Goal: Task Accomplishment & Management: Use online tool/utility

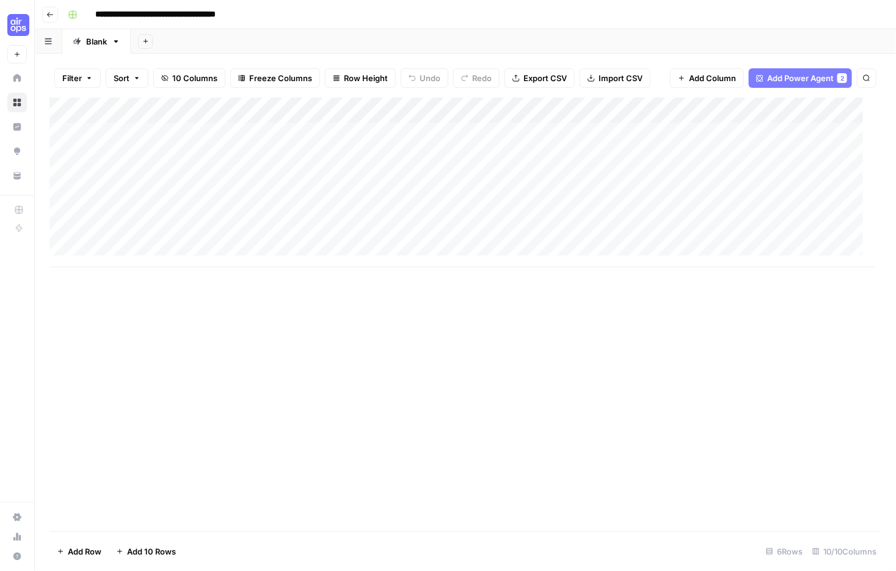
scroll to position [3, 0]
click at [54, 18] on icon "button" at bounding box center [49, 14] width 7 height 7
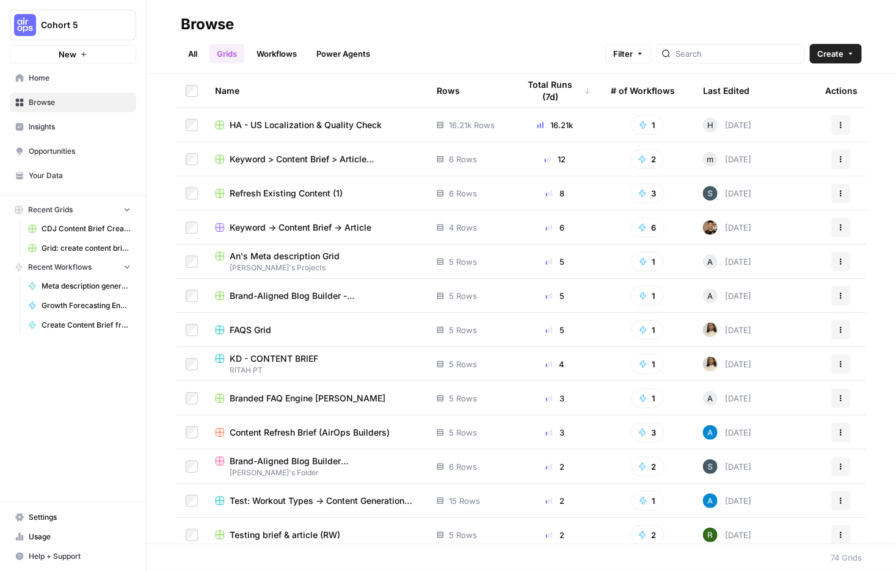
click at [50, 84] on span "Home" at bounding box center [80, 78] width 102 height 11
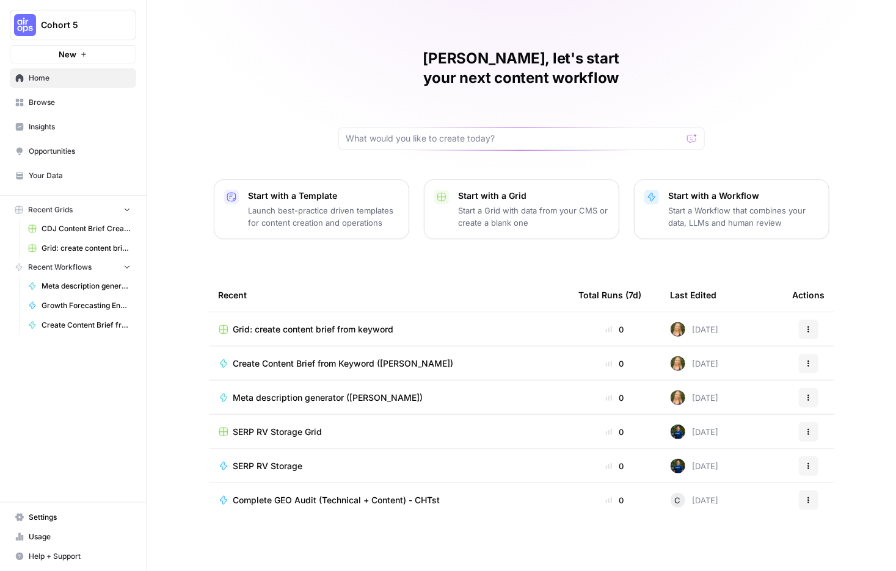
scroll to position [179, 0]
click at [56, 157] on span "Opportunities" at bounding box center [80, 151] width 102 height 11
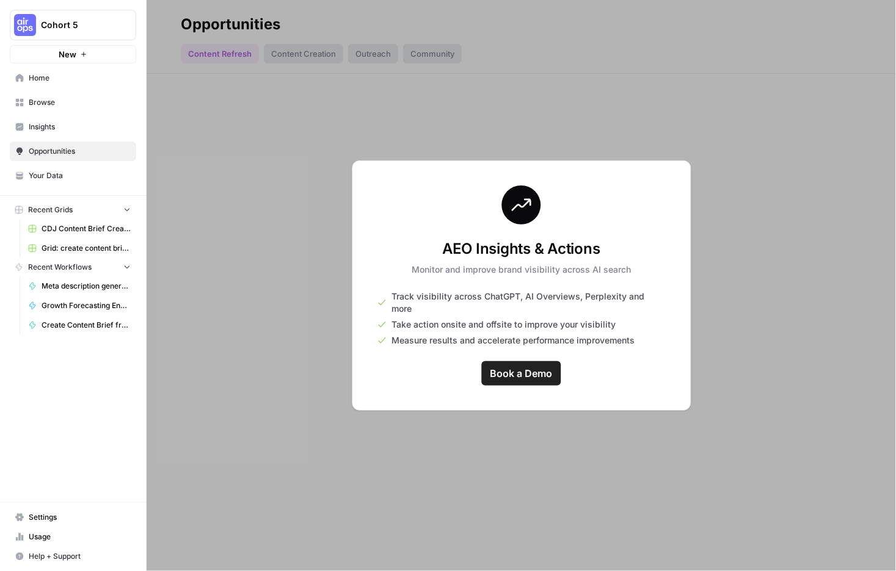
click at [47, 132] on span "Insights" at bounding box center [80, 126] width 102 height 11
click at [52, 108] on span "Browse" at bounding box center [80, 102] width 102 height 11
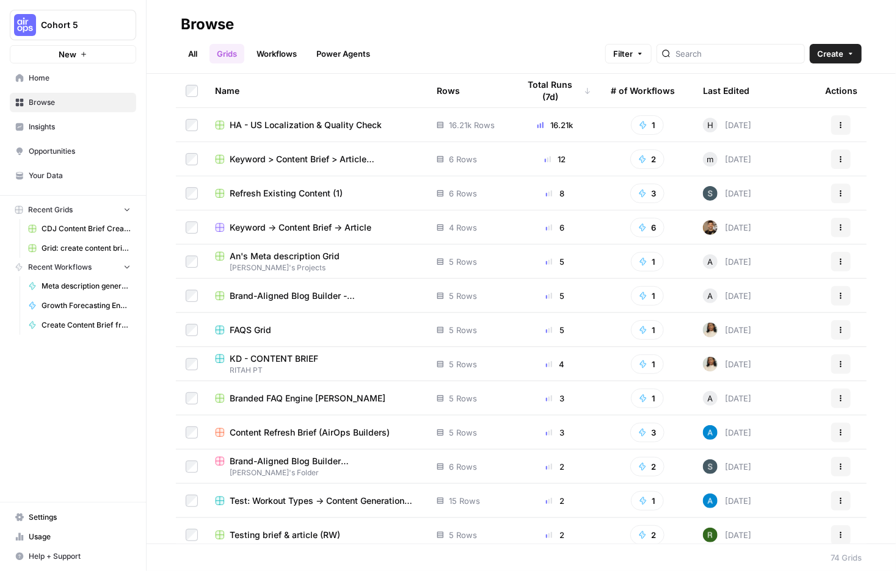
click at [205, 53] on link "All" at bounding box center [193, 54] width 24 height 20
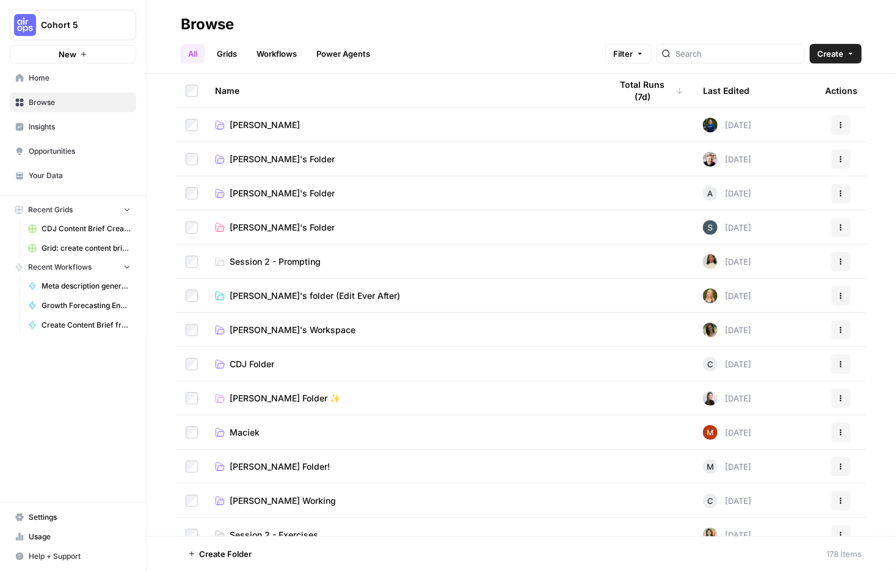
scroll to position [635, 0]
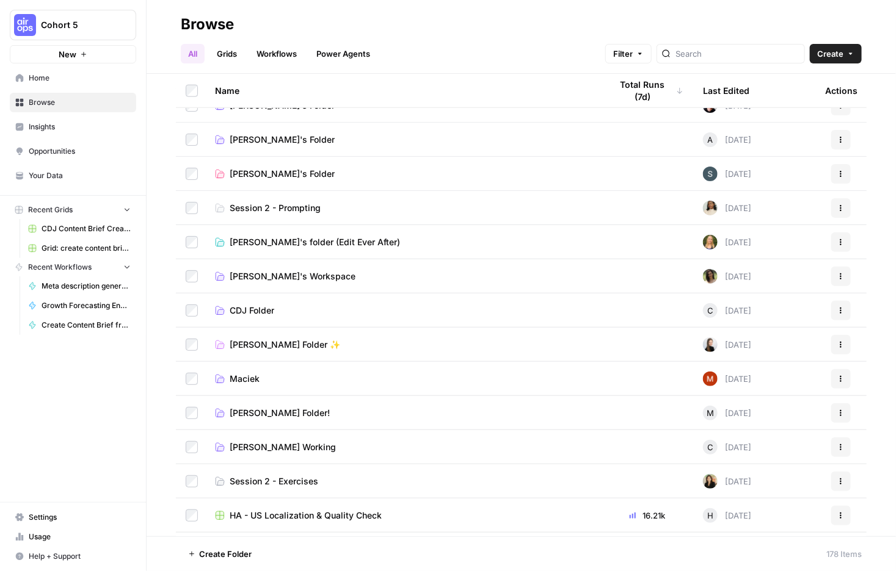
click at [380, 248] on span "Caitlin's folder (Edit Ever After)" at bounding box center [315, 242] width 170 height 12
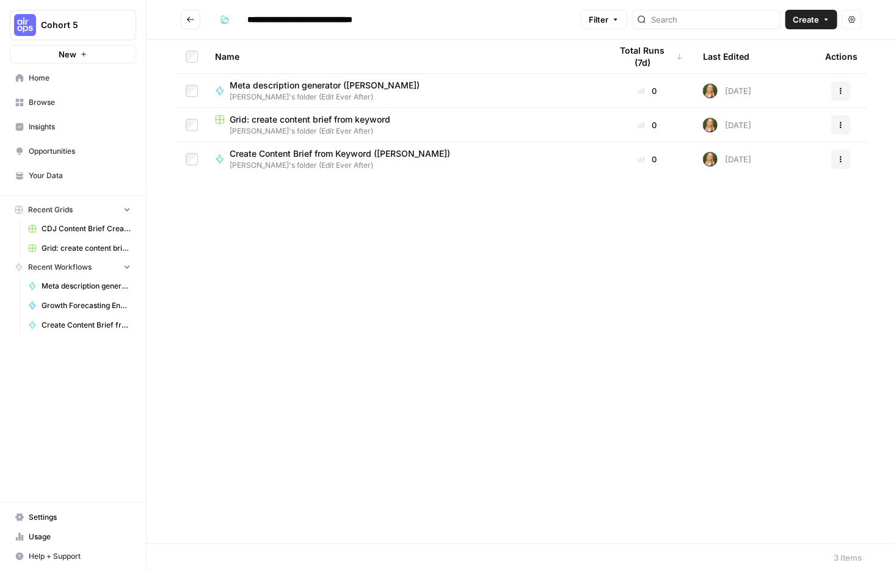
click at [792, 26] on span "Create" at bounding box center [805, 19] width 26 height 12
click at [737, 52] on span "Grid" at bounding box center [751, 53] width 68 height 12
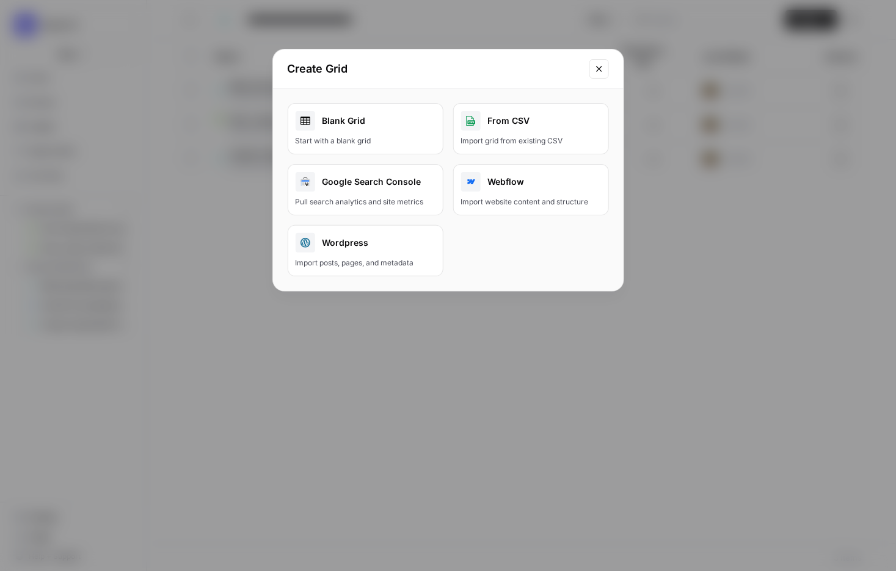
click at [355, 154] on link "Blank Grid Start with a blank grid" at bounding box center [366, 128] width 156 height 51
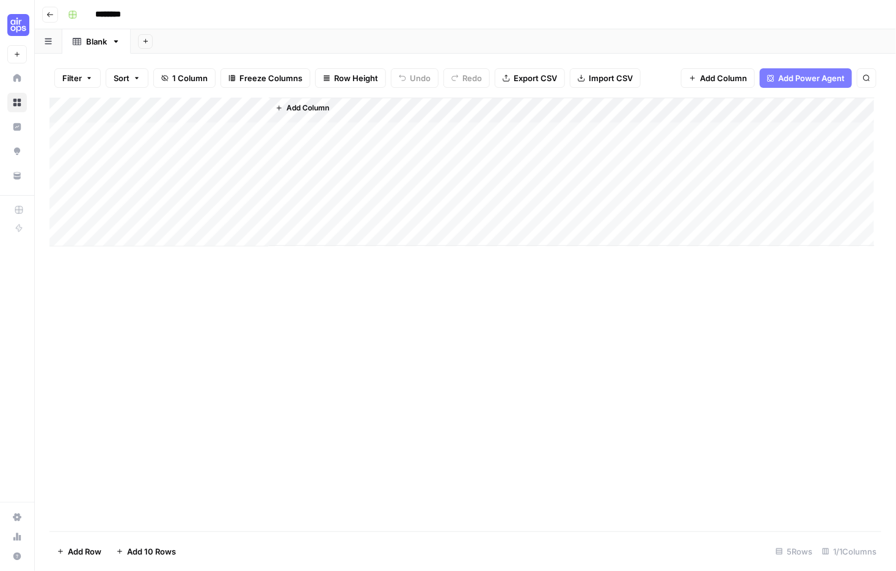
click at [158, 18] on input "********" at bounding box center [124, 15] width 68 height 20
type input "*"
type input "**********"
click at [160, 145] on div "Add Column" at bounding box center [461, 172] width 825 height 149
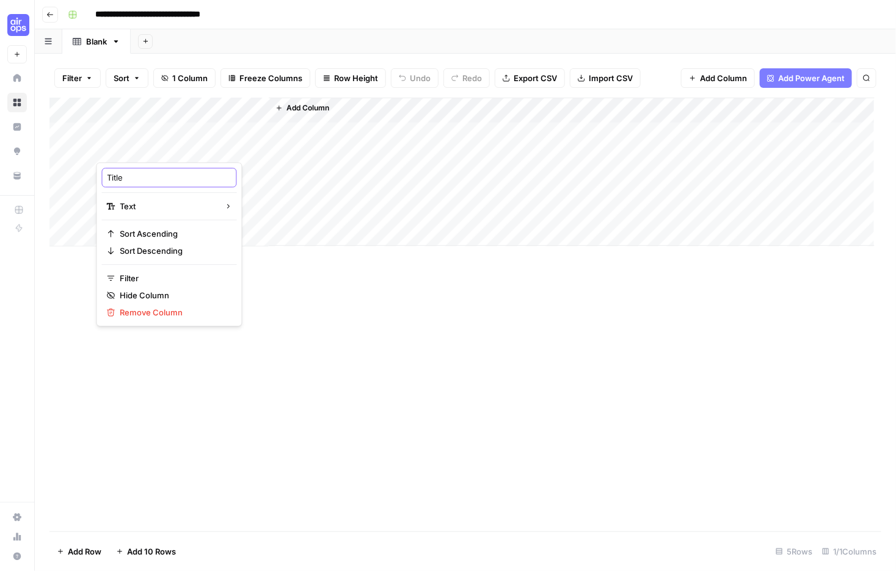
click at [145, 183] on input "Title" at bounding box center [169, 178] width 124 height 12
click at [125, 184] on input "Traget job title" at bounding box center [169, 178] width 124 height 12
drag, startPoint x: 144, startPoint y: 183, endPoint x: 98, endPoint y: 180, distance: 45.9
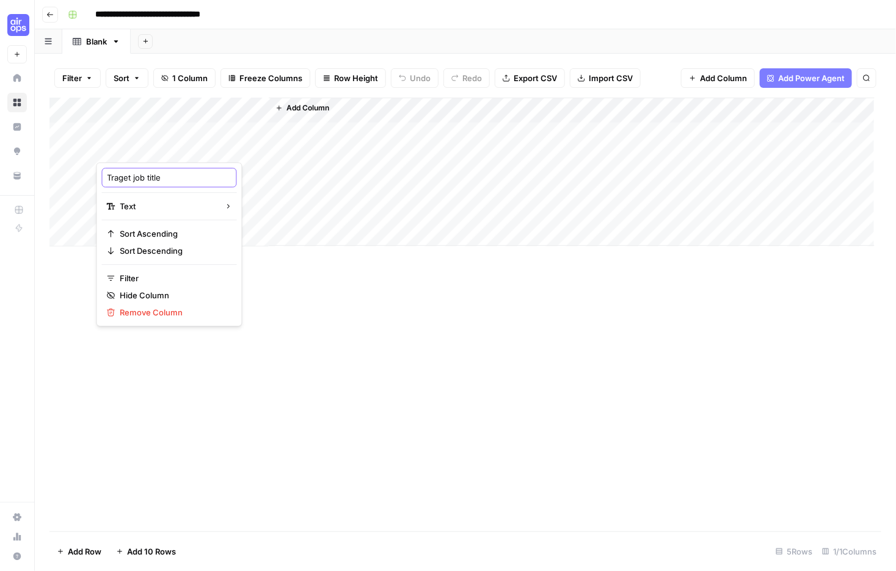
click at [98, 180] on div "Traget job title Text Sort Ascending Sort Descending Filter Hide Column Remove …" at bounding box center [169, 244] width 146 height 164
type input "Job title"
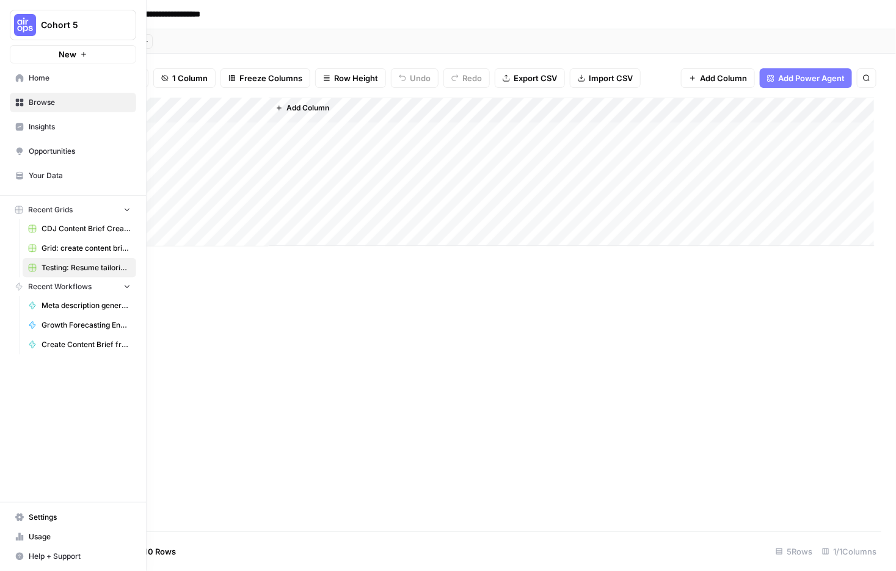
click at [20, 35] on img "Workspace: Cohort 5" at bounding box center [25, 25] width 22 height 22
click at [35, 84] on span "Home" at bounding box center [80, 78] width 102 height 11
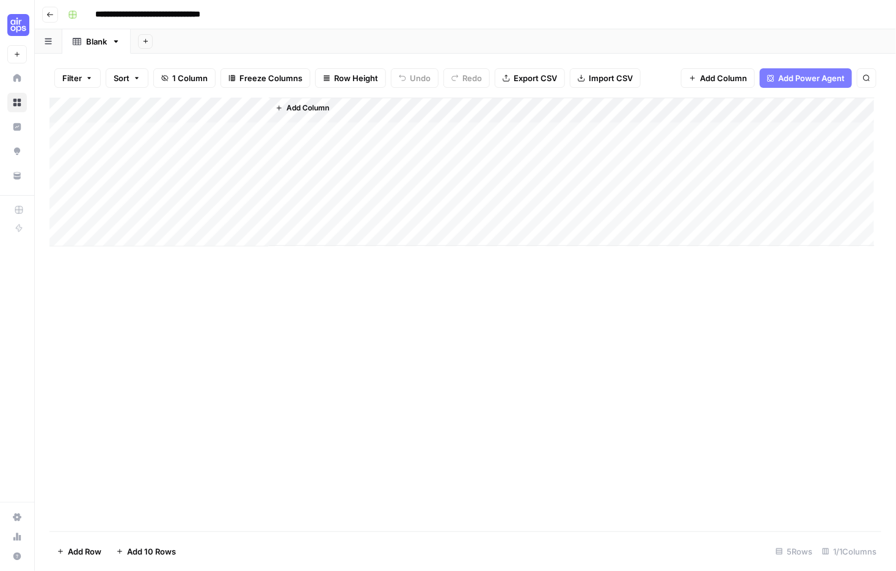
click at [329, 114] on span "Add Column" at bounding box center [307, 108] width 43 height 11
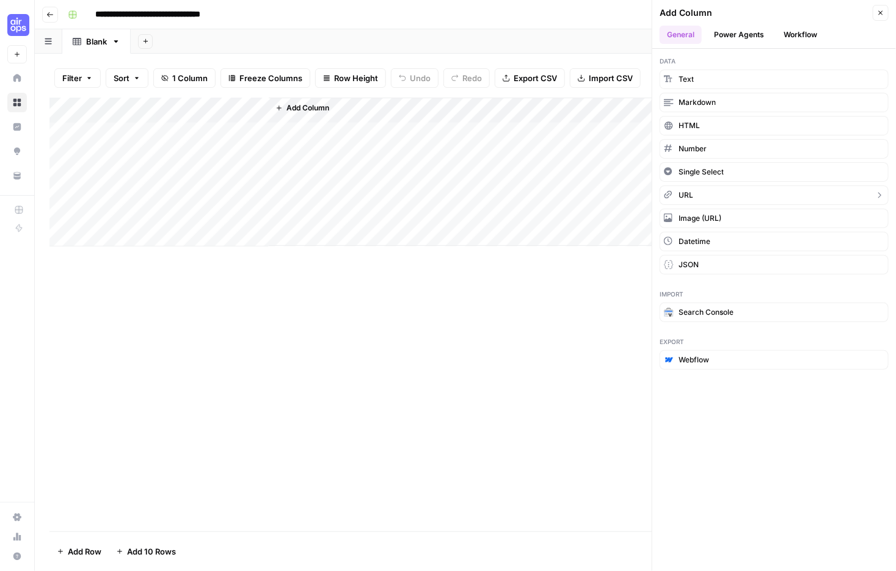
click at [704, 205] on button "URL" at bounding box center [773, 196] width 229 height 20
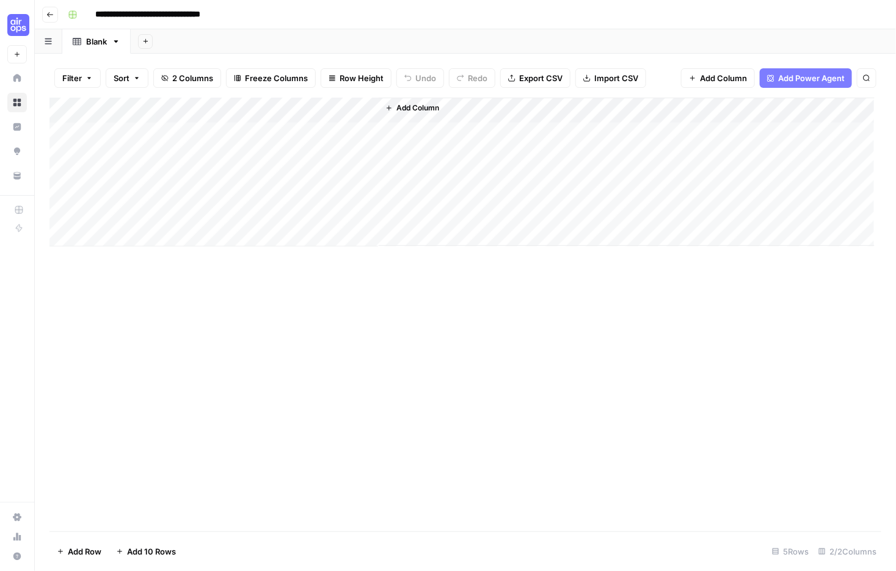
drag, startPoint x: 326, startPoint y: 147, endPoint x: 286, endPoint y: 150, distance: 40.4
click at [286, 150] on div "Add Column" at bounding box center [461, 172] width 825 height 149
drag, startPoint x: 351, startPoint y: 147, endPoint x: 322, endPoint y: 153, distance: 29.2
click at [322, 153] on div at bounding box center [327, 148] width 111 height 29
click at [329, 184] on input "New Column" at bounding box center [345, 178] width 124 height 12
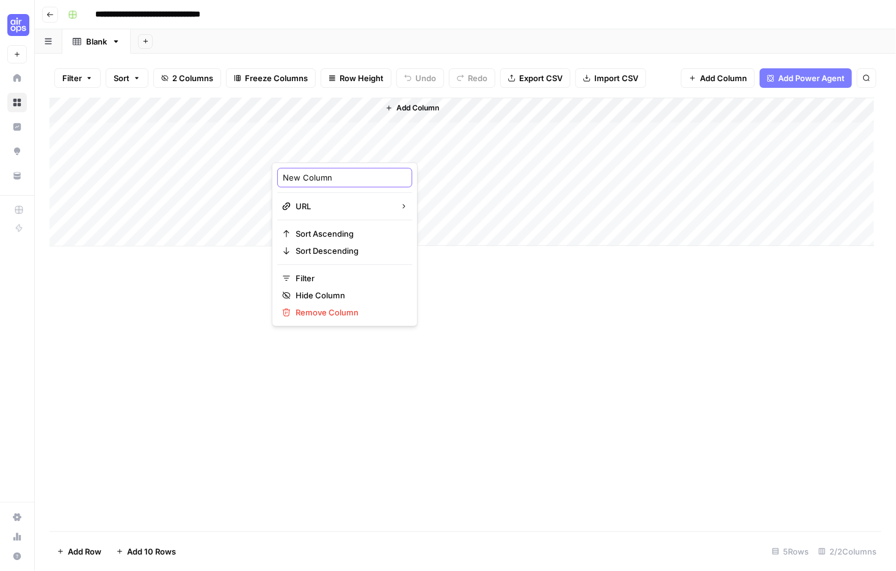
click at [329, 184] on input "New Column" at bounding box center [345, 178] width 124 height 12
type input "Job description"
click at [438, 114] on span "Add Column" at bounding box center [417, 108] width 43 height 11
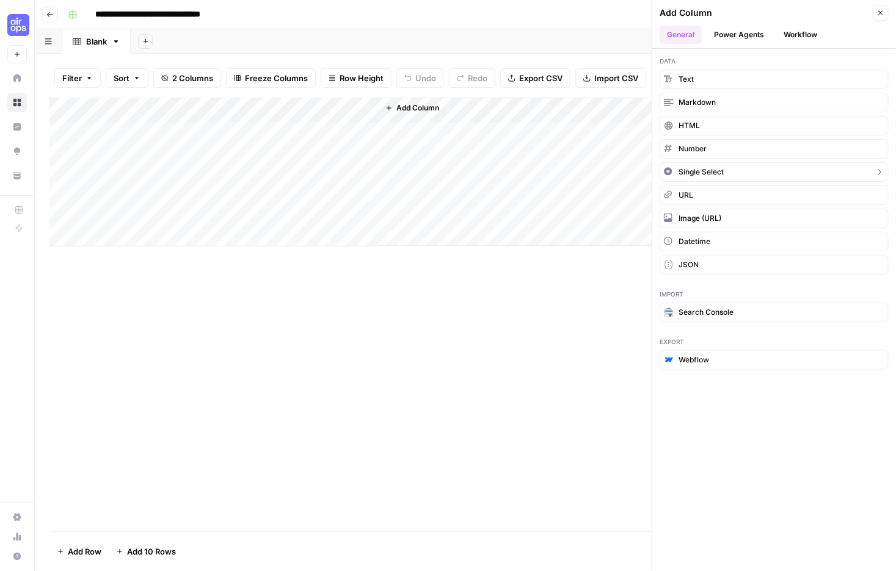
click at [693, 178] on span "Single Select" at bounding box center [700, 172] width 45 height 11
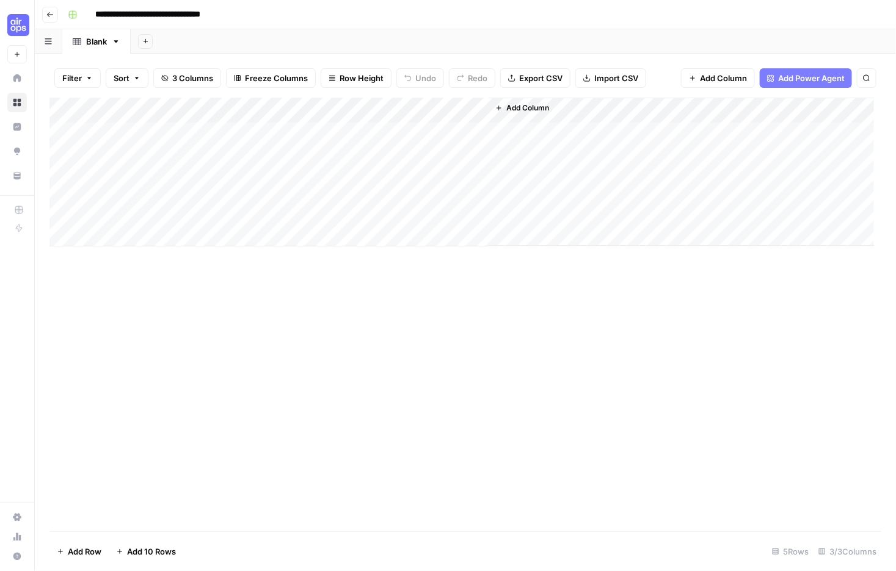
click at [411, 147] on div "Add Column" at bounding box center [461, 172] width 825 height 149
click at [451, 184] on input "New Column" at bounding box center [467, 178] width 148 height 12
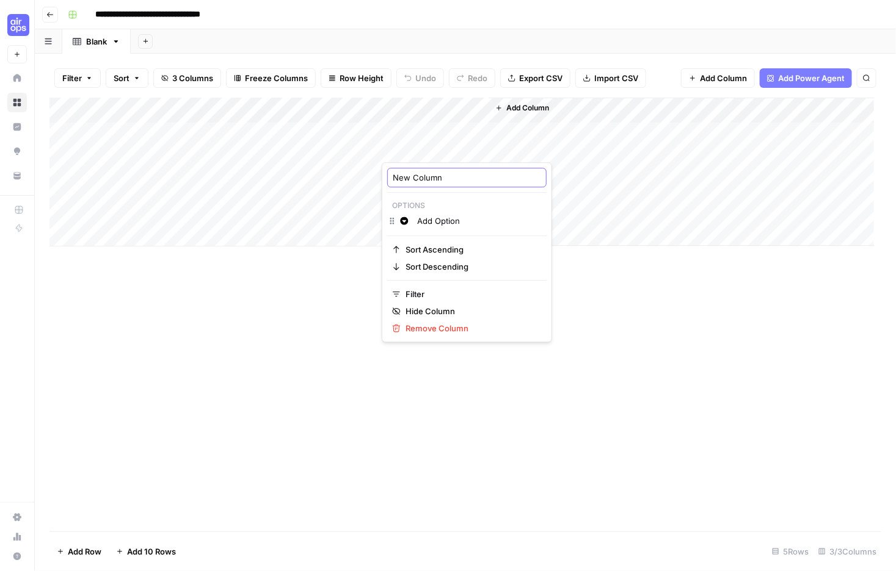
click at [451, 184] on input "New Column" at bounding box center [467, 178] width 148 height 12
type input "Status"
click at [430, 147] on div "Add Column" at bounding box center [461, 172] width 825 height 149
click at [442, 227] on input "Add Option" at bounding box center [479, 221] width 124 height 12
click at [408, 225] on icon "button" at bounding box center [404, 221] width 8 height 8
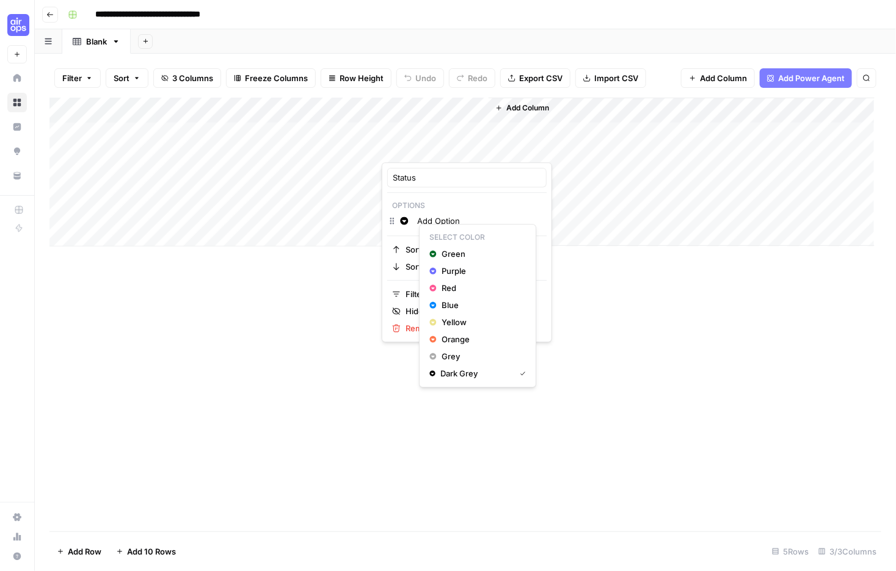
click at [447, 234] on p "Select Color" at bounding box center [477, 238] width 106 height 16
click at [460, 261] on span "Green" at bounding box center [480, 254] width 79 height 12
click at [458, 227] on input "Add Option" at bounding box center [479, 221] width 124 height 12
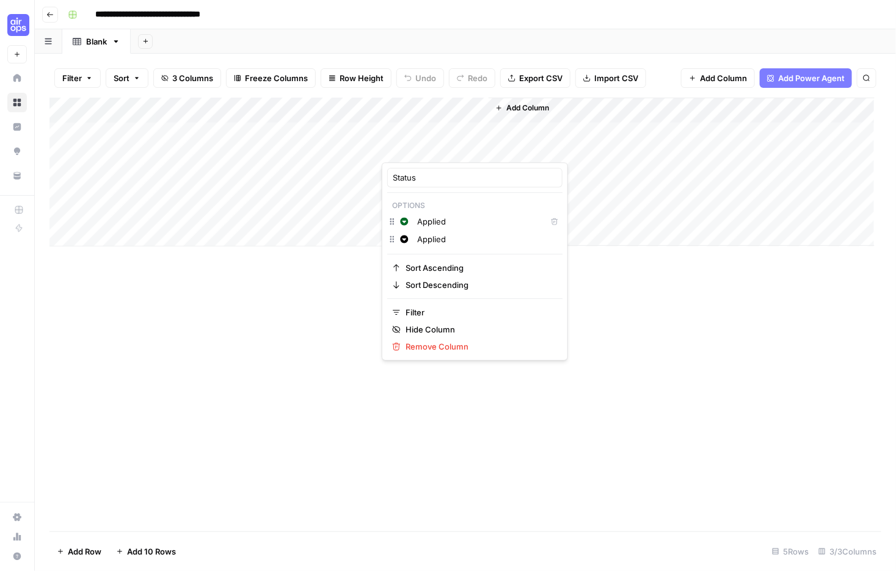
click at [466, 245] on input "Applied" at bounding box center [487, 239] width 140 height 12
click at [458, 264] on input "Saved" at bounding box center [487, 258] width 140 height 12
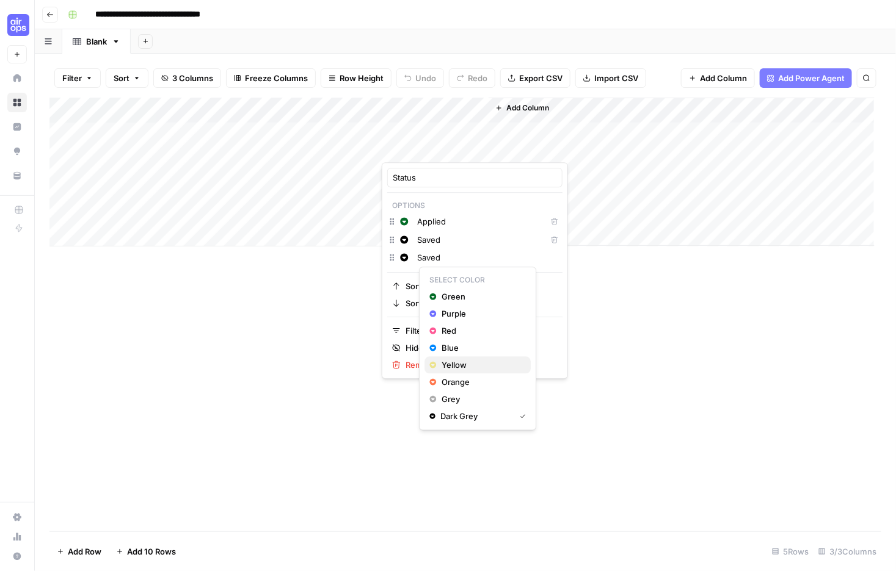
click at [457, 372] on span "Yellow" at bounding box center [480, 366] width 79 height 12
click at [460, 264] on input "Saved" at bounding box center [487, 258] width 140 height 12
type input "Tailoring"
drag, startPoint x: 393, startPoint y: 279, endPoint x: 394, endPoint y: 256, distance: 22.6
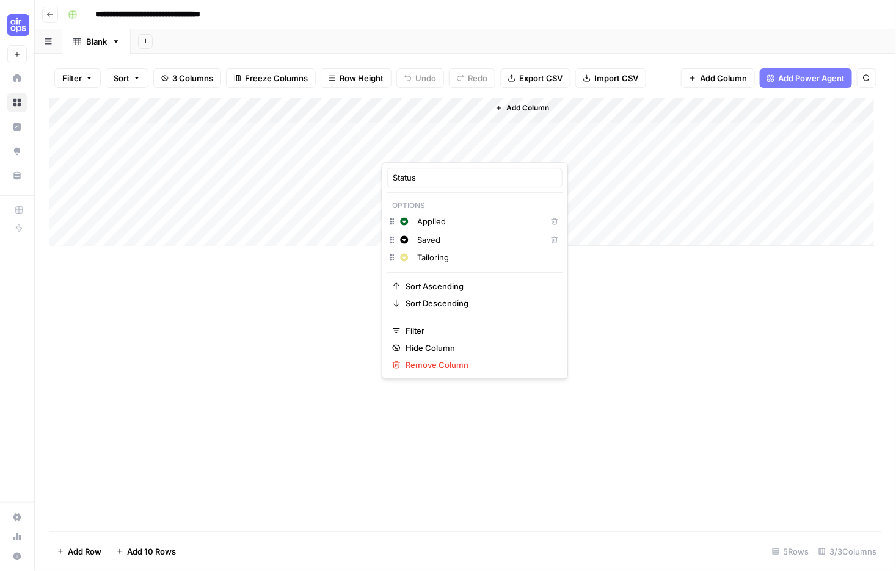
click at [394, 256] on div "Status Options Change color Applied Delete Change color Saved Delete Change col…" at bounding box center [475, 270] width 186 height 217
drag, startPoint x: 395, startPoint y: 259, endPoint x: 393, endPoint y: 296, distance: 37.3
click at [394, 267] on div "Change color Tailoring" at bounding box center [474, 258] width 175 height 17
drag, startPoint x: 395, startPoint y: 281, endPoint x: 394, endPoint y: 255, distance: 26.3
click at [394, 255] on div "Status Options Change color Applied Delete Change color Saved Delete Change col…" at bounding box center [475, 270] width 186 height 217
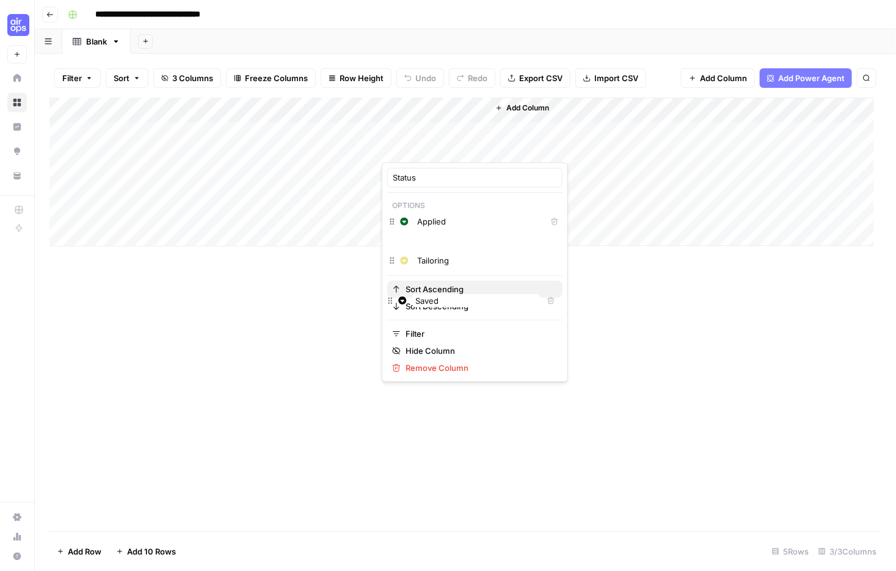
drag, startPoint x: 395, startPoint y: 257, endPoint x: 392, endPoint y: 305, distance: 47.7
click at [393, 267] on div "Change color Tailoring" at bounding box center [474, 258] width 175 height 17
drag, startPoint x: 394, startPoint y: 280, endPoint x: 387, endPoint y: 247, distance: 33.6
click at [387, 247] on div "Status Options Change color Applied Delete Change color Saved Delete Change col…" at bounding box center [475, 270] width 186 height 217
click at [394, 244] on icon "button" at bounding box center [392, 240] width 4 height 7
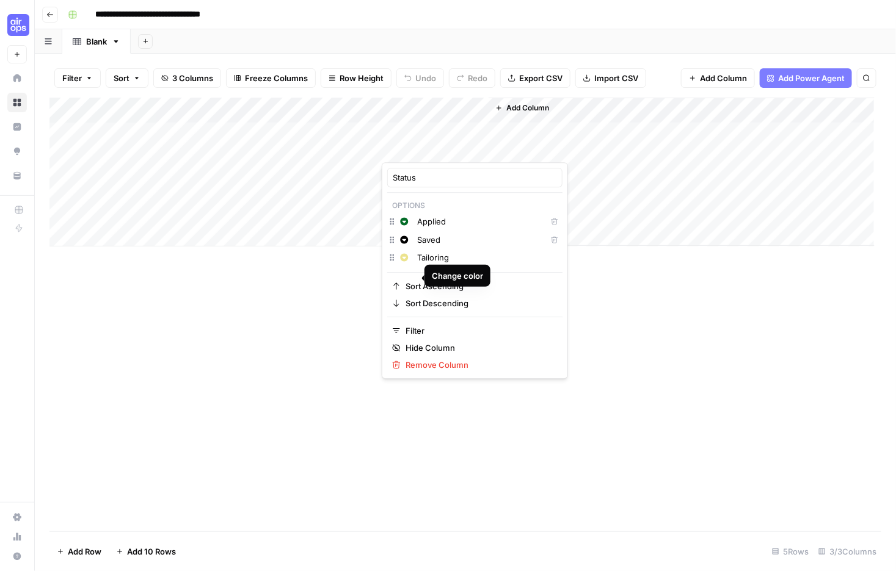
click at [497, 214] on p "Options" at bounding box center [474, 206] width 175 height 16
click at [555, 264] on div "Tailoring" at bounding box center [487, 257] width 146 height 13
click at [558, 267] on div "Change color Tailoring" at bounding box center [474, 258] width 175 height 17
click at [444, 136] on div at bounding box center [437, 148] width 111 height 29
click at [681, 246] on div "Add Column" at bounding box center [681, 172] width 386 height 148
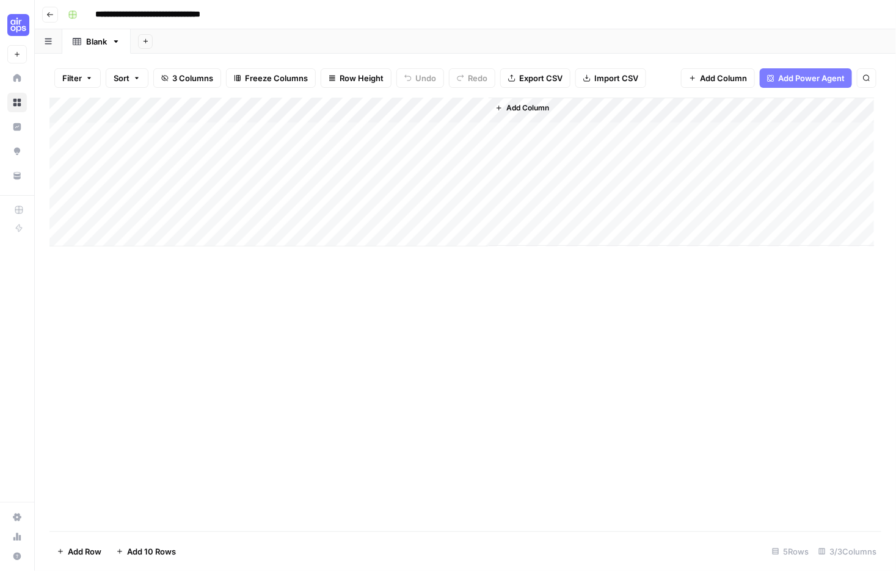
click at [261, 148] on div "Add Column" at bounding box center [461, 172] width 825 height 149
click at [263, 148] on div at bounding box center [184, 148] width 176 height 29
drag, startPoint x: 209, startPoint y: 145, endPoint x: 280, endPoint y: 150, distance: 71.6
click at [280, 150] on body "**********" at bounding box center [448, 285] width 896 height 571
drag, startPoint x: 116, startPoint y: 148, endPoint x: 243, endPoint y: 150, distance: 127.0
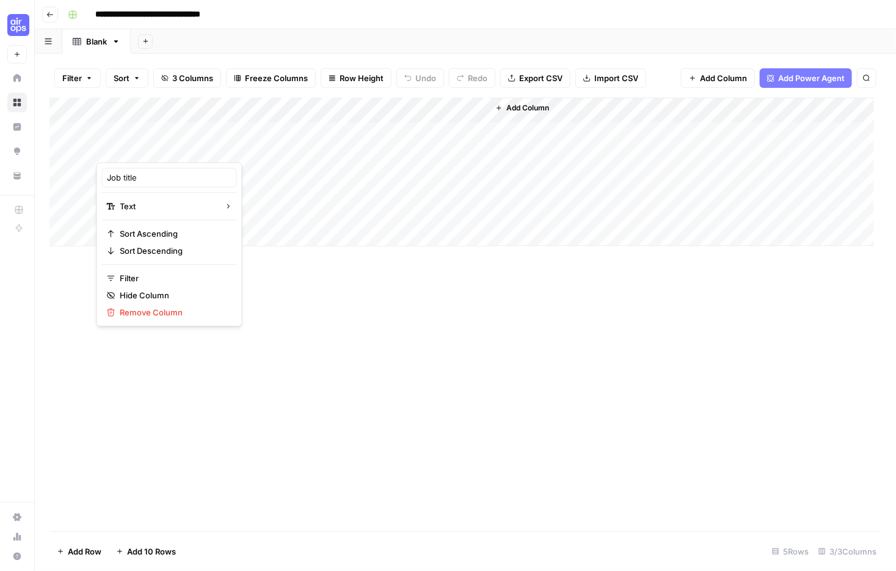
click at [214, 148] on div at bounding box center [184, 148] width 176 height 29
drag, startPoint x: 372, startPoint y: 149, endPoint x: 147, endPoint y: 153, distance: 225.3
click at [147, 153] on div "Add Column" at bounding box center [461, 172] width 825 height 149
click at [548, 114] on span "Add Column" at bounding box center [527, 108] width 43 height 11
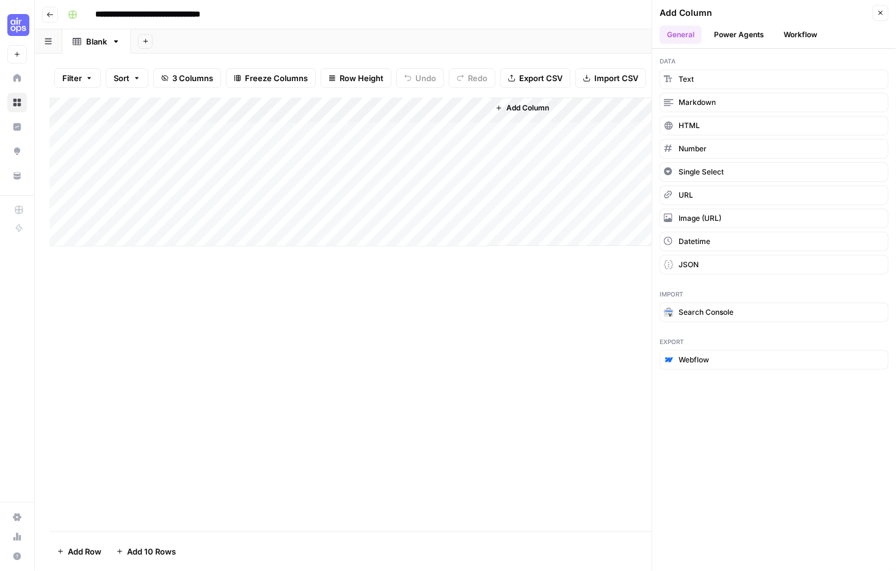
click at [770, 41] on button "Power Agents" at bounding box center [738, 35] width 65 height 18
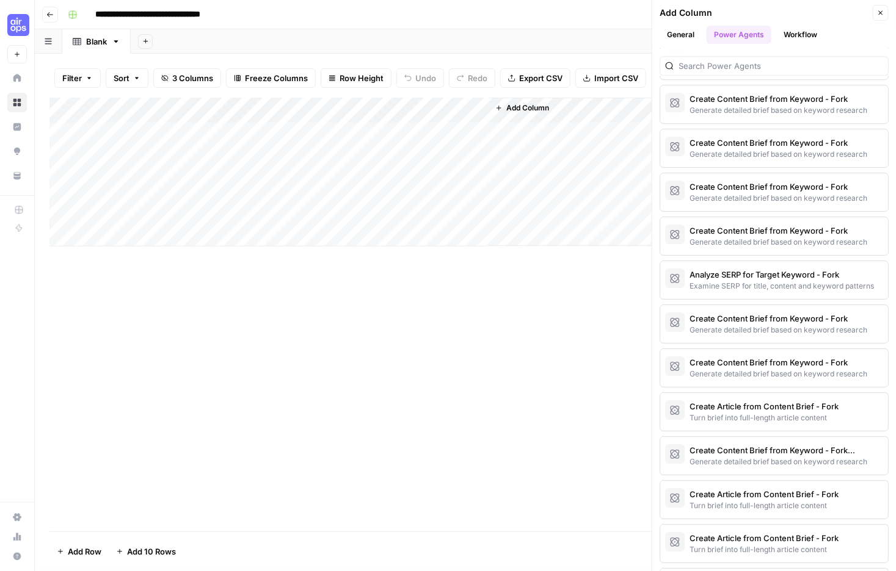
scroll to position [1488, 0]
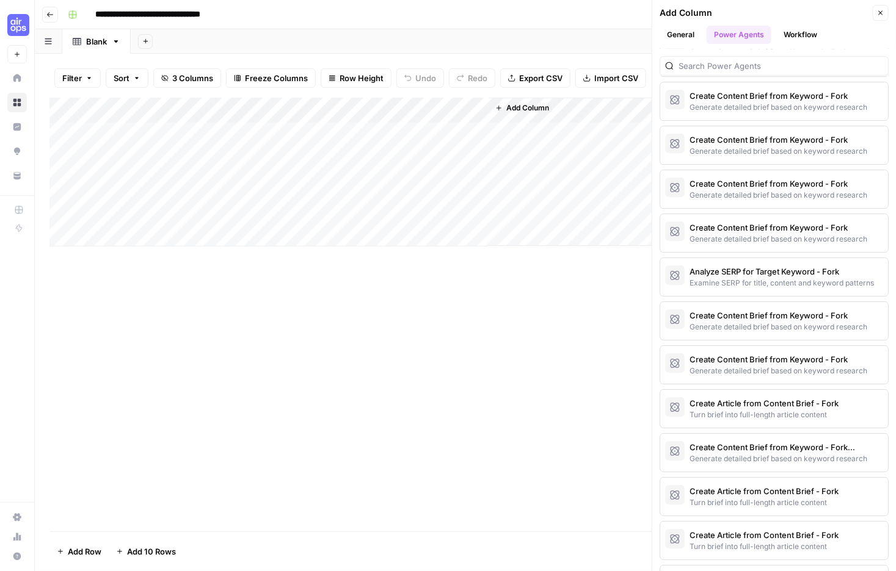
click at [824, 41] on button "Workflow" at bounding box center [800, 35] width 48 height 18
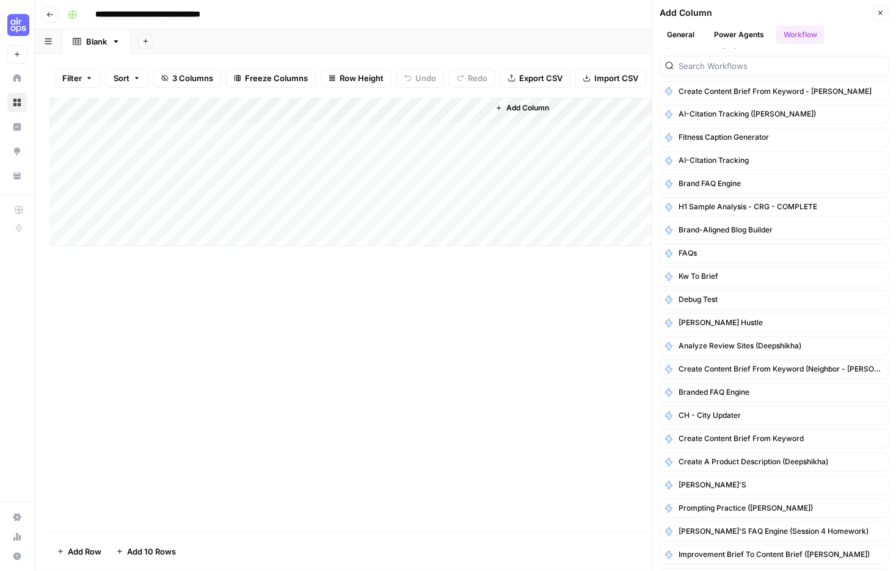
scroll to position [0, 0]
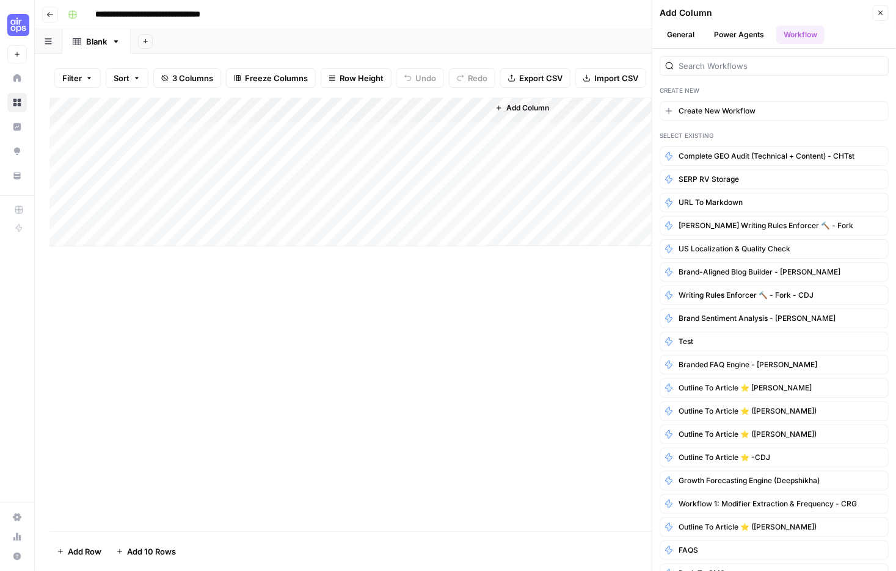
click at [764, 44] on button "Power Agents" at bounding box center [738, 35] width 65 height 18
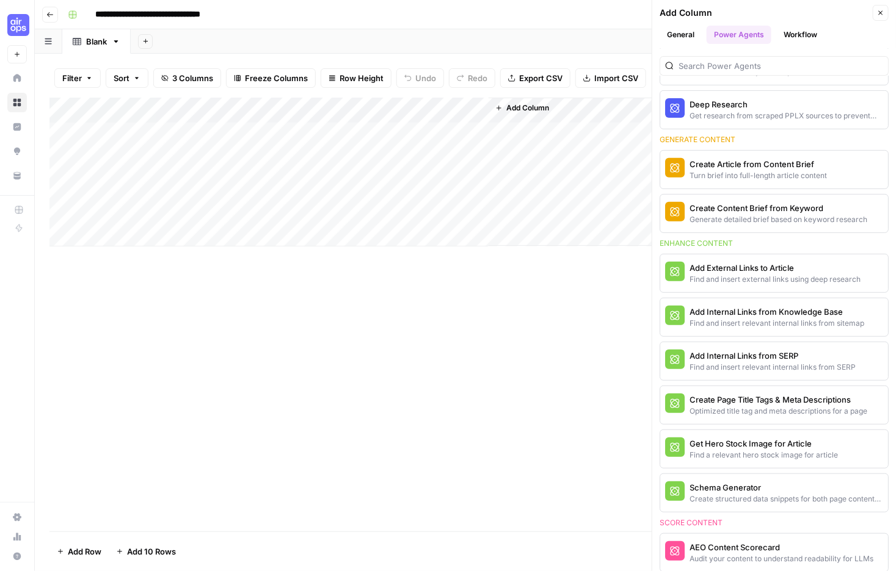
scroll to position [139, 0]
click at [870, 172] on icon "button" at bounding box center [873, 168] width 7 height 7
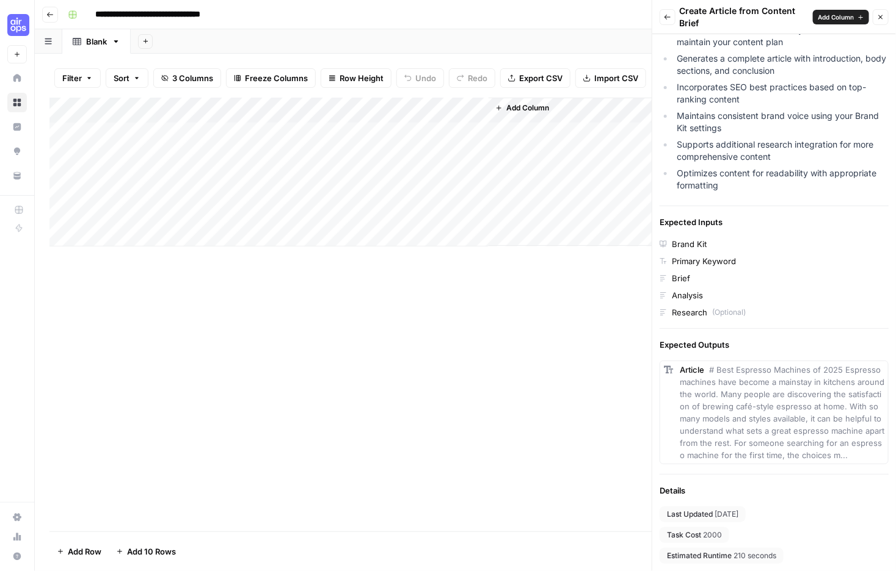
scroll to position [0, 0]
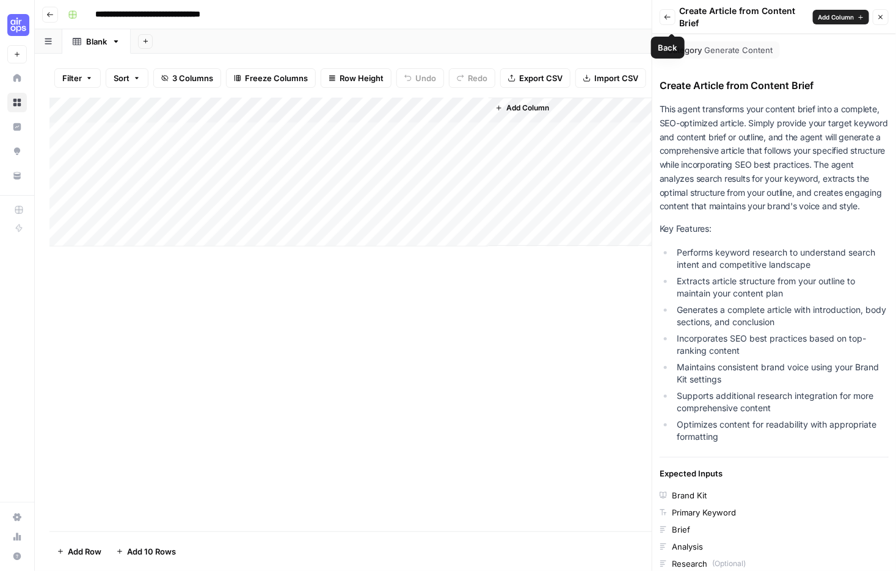
click at [675, 24] on button "Back" at bounding box center [667, 17] width 16 height 16
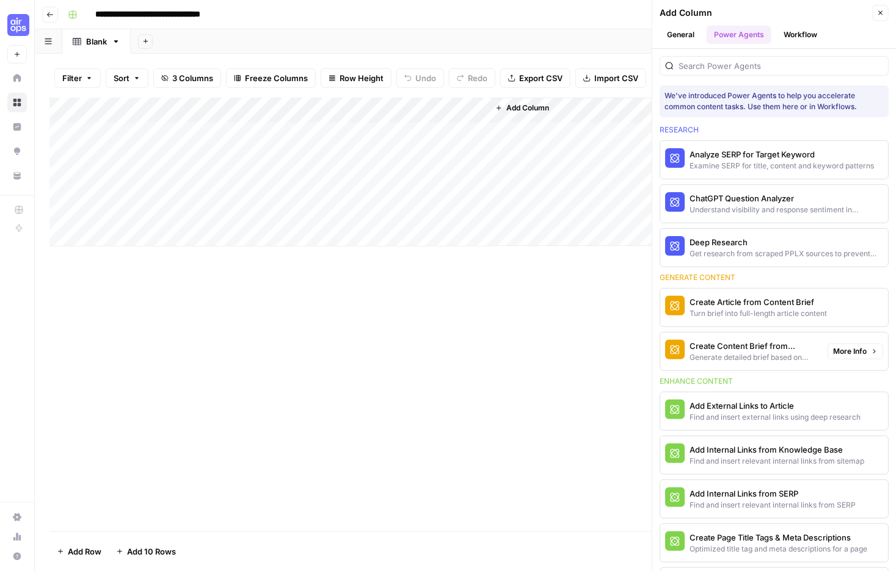
click at [684, 360] on div "button" at bounding box center [675, 350] width 20 height 20
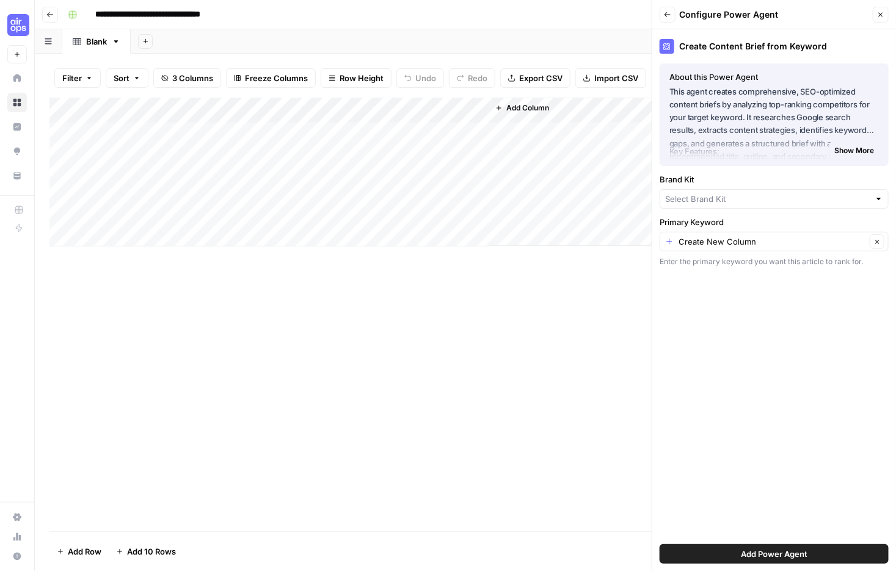
click at [834, 156] on span "Show More" at bounding box center [854, 150] width 40 height 11
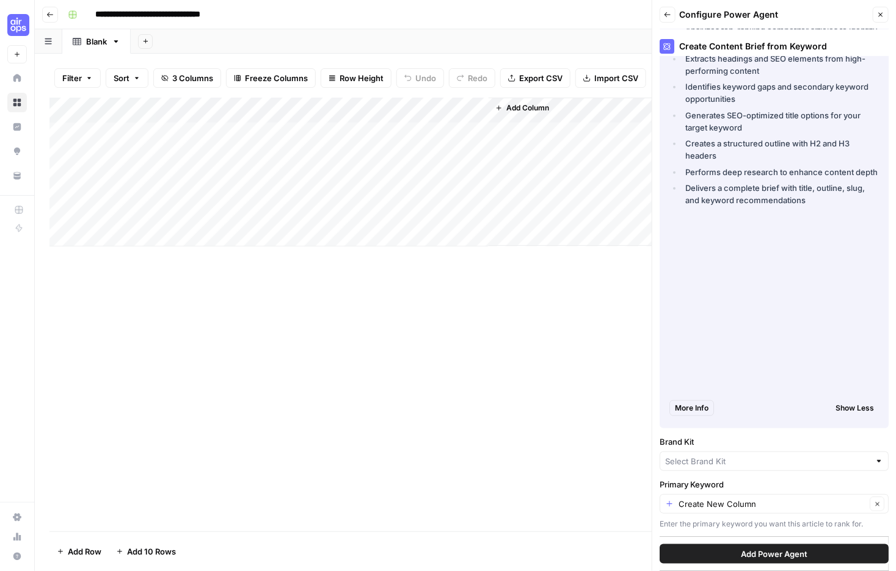
scroll to position [258, 0]
click at [835, 403] on span "Show Less" at bounding box center [854, 408] width 38 height 11
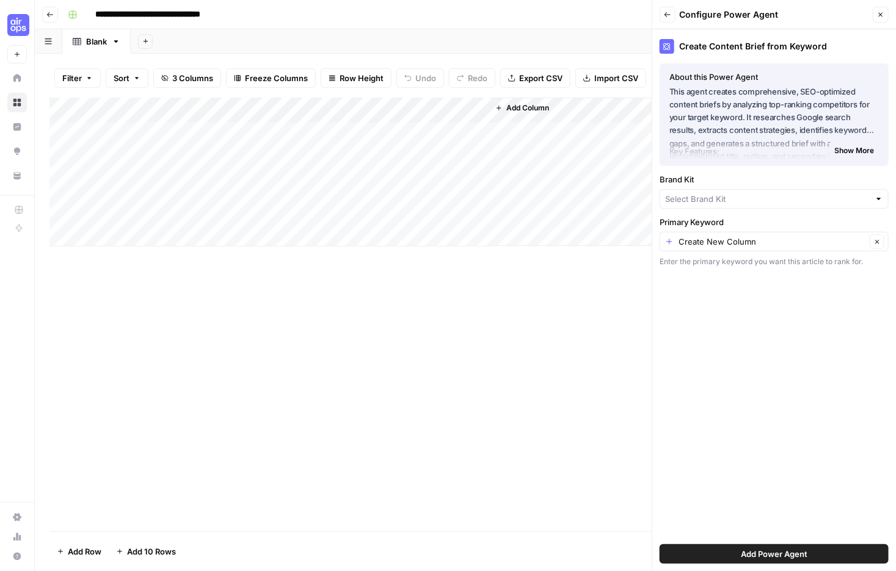
click at [671, 18] on icon "button" at bounding box center [667, 14] width 7 height 7
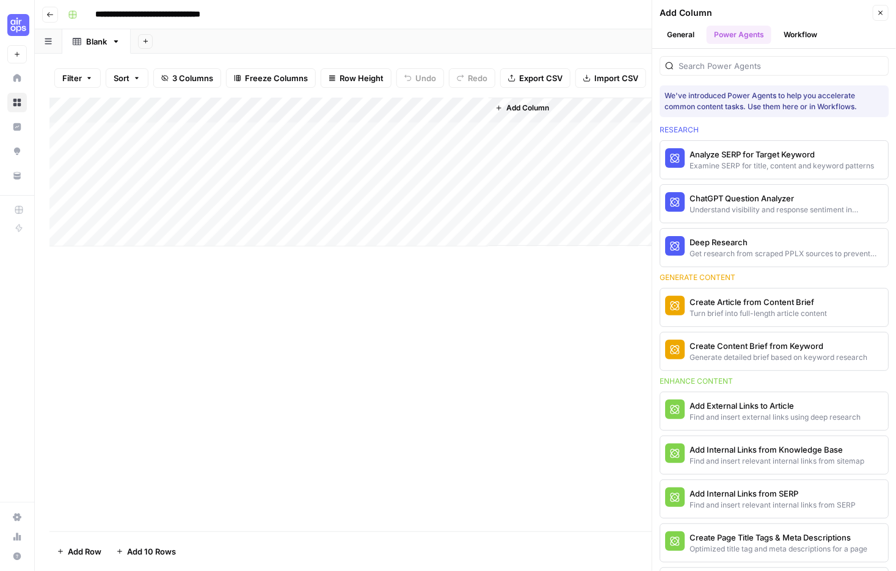
click at [824, 41] on button "Workflow" at bounding box center [800, 35] width 48 height 18
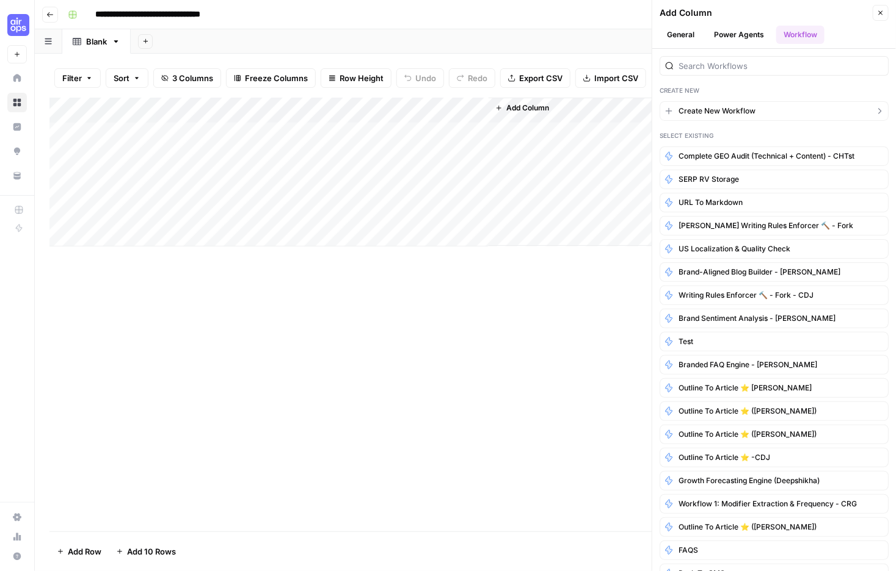
click at [733, 117] on span "Create New Workflow" at bounding box center [716, 111] width 77 height 11
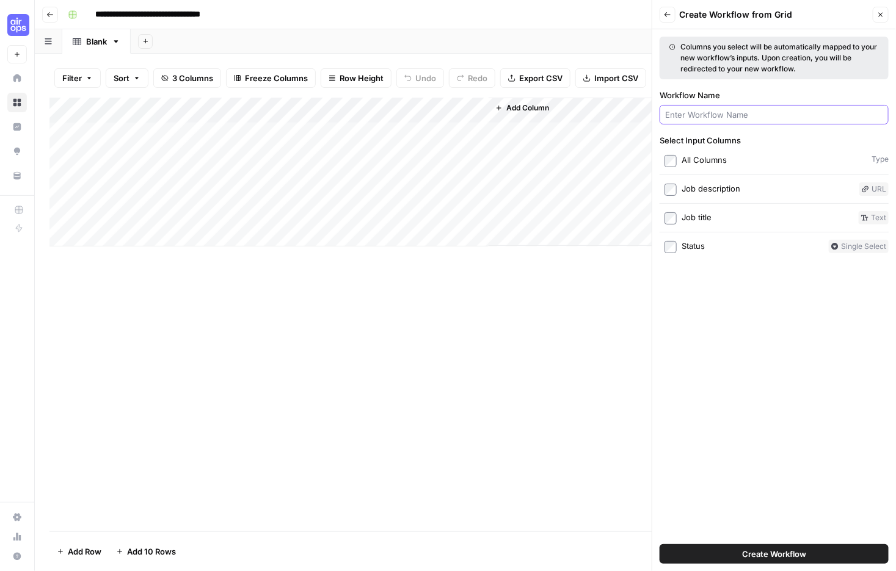
click at [738, 121] on input "Workflow Name" at bounding box center [774, 115] width 218 height 12
click at [731, 121] on input "Workflow Name" at bounding box center [774, 115] width 218 height 12
type input "R"
type input "Write tailored resume"
click at [835, 546] on button "Create Workflow" at bounding box center [773, 555] width 229 height 20
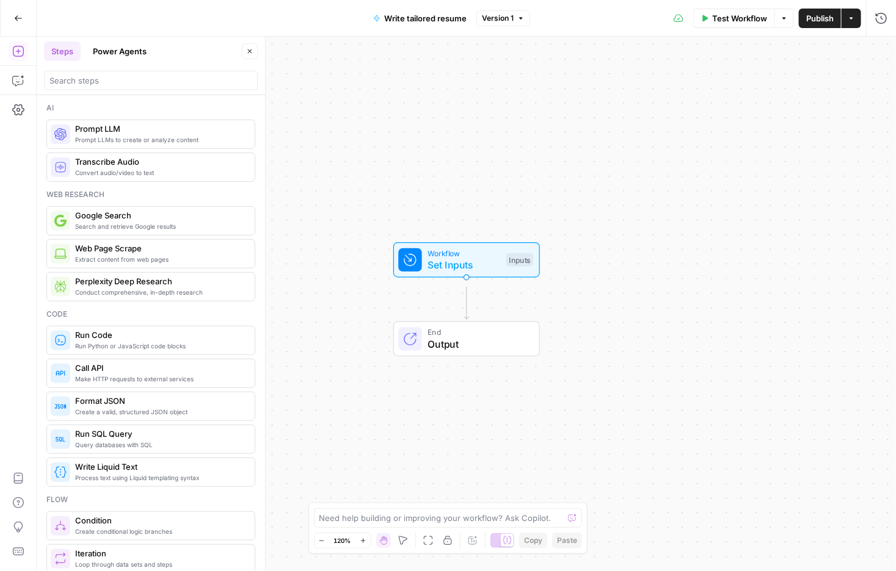
click at [132, 264] on span "Extract content from web pages" at bounding box center [160, 260] width 170 height 10
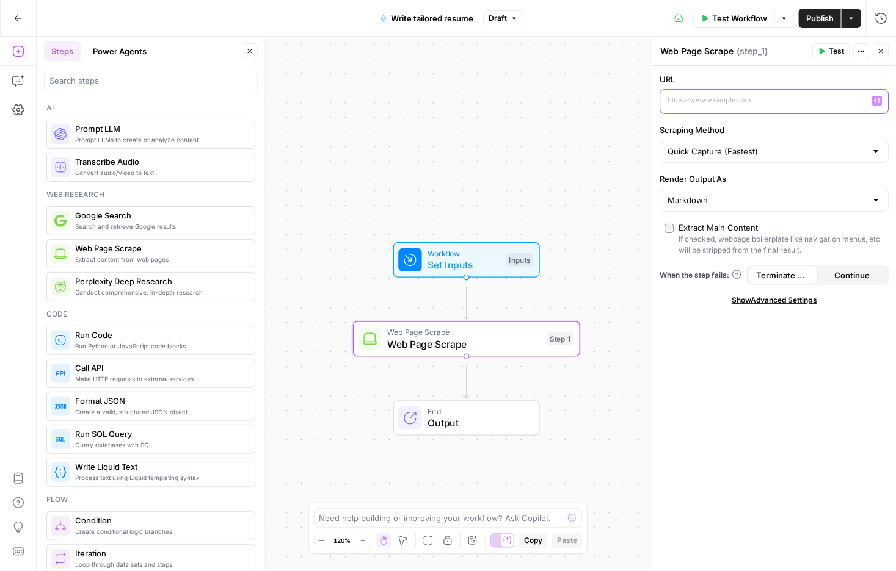
click at [767, 107] on p at bounding box center [765, 101] width 194 height 12
click at [830, 158] on input "Scraping Method" at bounding box center [767, 151] width 198 height 12
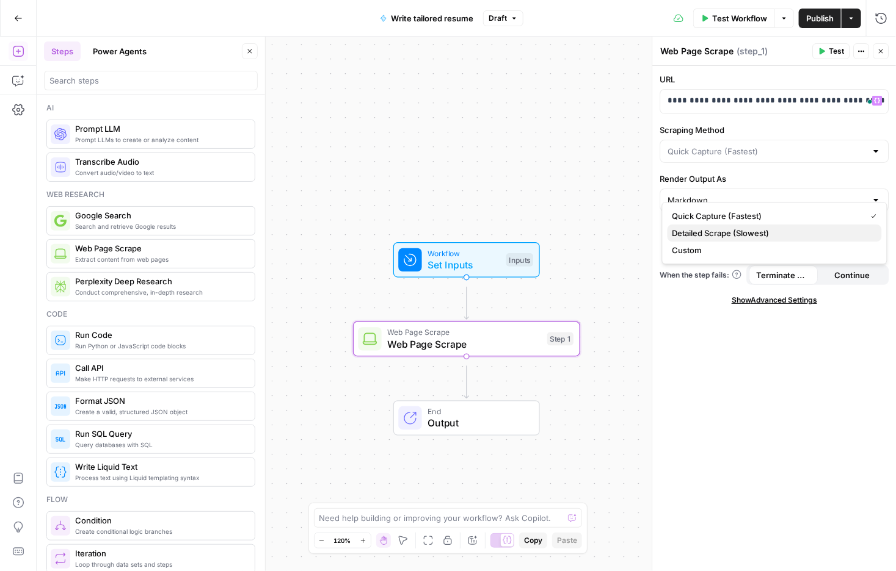
click at [814, 239] on span "Detailed Scrape (Slowest)" at bounding box center [772, 233] width 200 height 12
type input "Detailed Scrape (Slowest)"
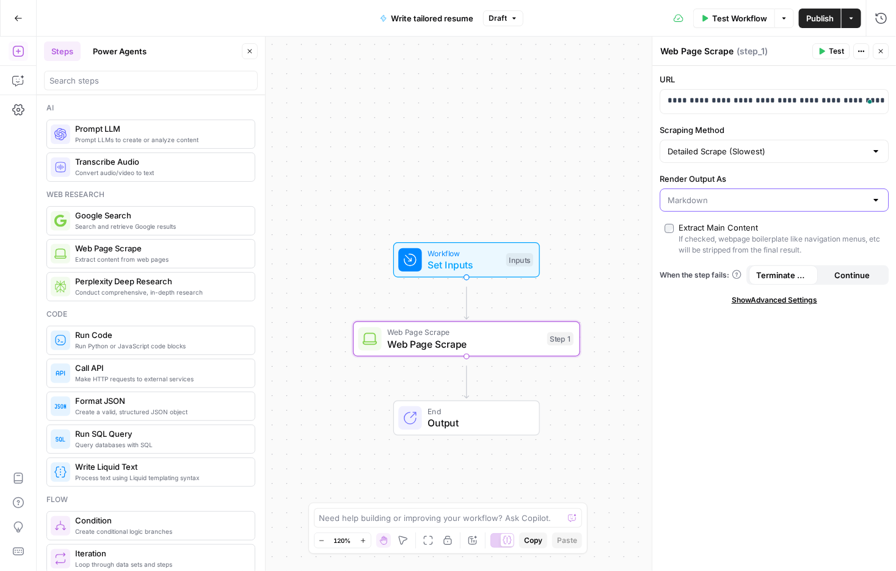
click at [811, 206] on input "Render Output As" at bounding box center [767, 200] width 198 height 12
type input "Markdown"
click at [858, 185] on label "Render Output As" at bounding box center [774, 179] width 229 height 12
click at [858, 206] on input "Markdown" at bounding box center [767, 200] width 198 height 12
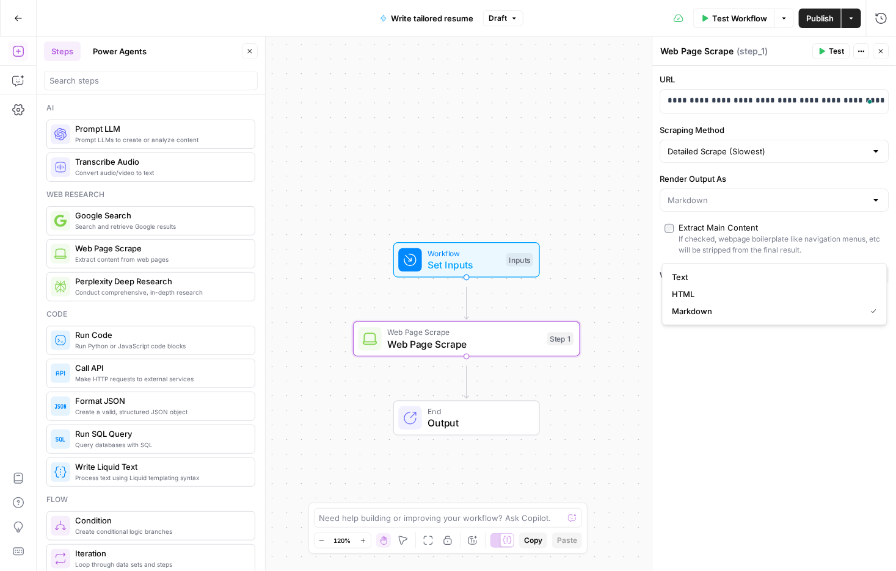
type input "Markdown"
click at [713, 185] on label "Render Output As" at bounding box center [774, 179] width 229 height 12
click at [713, 206] on input "Markdown" at bounding box center [767, 200] width 198 height 12
type input "Markdown"
click at [676, 435] on div "**********" at bounding box center [775, 319] width 244 height 506
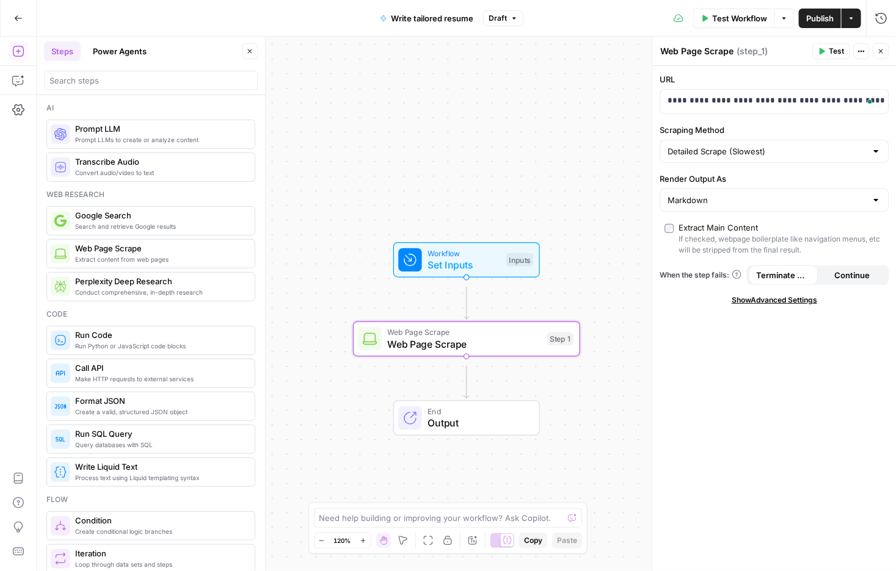
click at [707, 57] on textarea "Web Page Scrape" at bounding box center [697, 51] width 73 height 12
drag, startPoint x: 701, startPoint y: 68, endPoint x: 645, endPoint y: 43, distance: 62.1
click at [645, 43] on body "Cohort 5 New Home Browse Insights Opportunities Your Data Recent Grids CDJ Cont…" at bounding box center [448, 285] width 896 height 571
drag, startPoint x: 701, startPoint y: 66, endPoint x: 666, endPoint y: 49, distance: 38.8
click at [666, 49] on textarea "Web Page Scrape" at bounding box center [697, 51] width 73 height 12
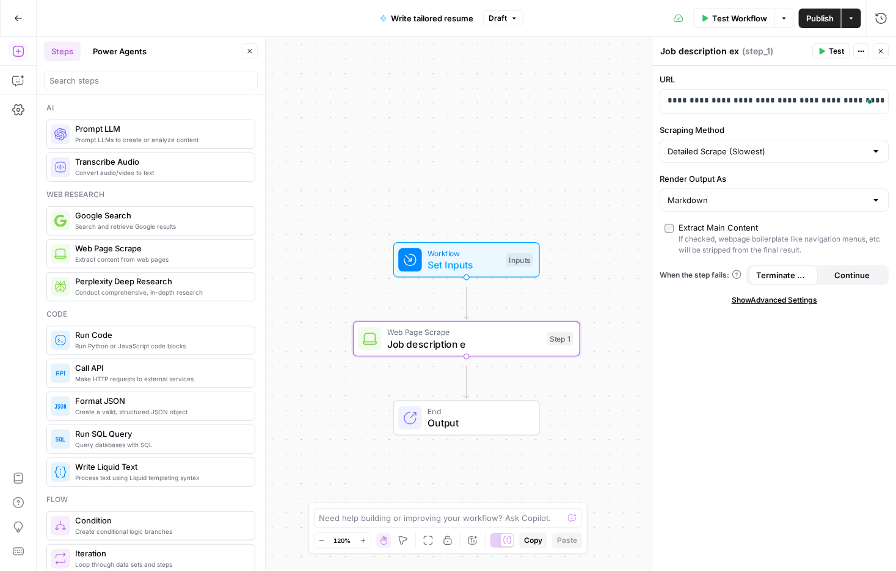
scroll to position [13, 0]
type textarea "Job description extraction"
click at [794, 281] on span "Terminate Workflow" at bounding box center [783, 275] width 54 height 12
click at [780, 306] on span "Show Advanced Settings" at bounding box center [773, 300] width 85 height 11
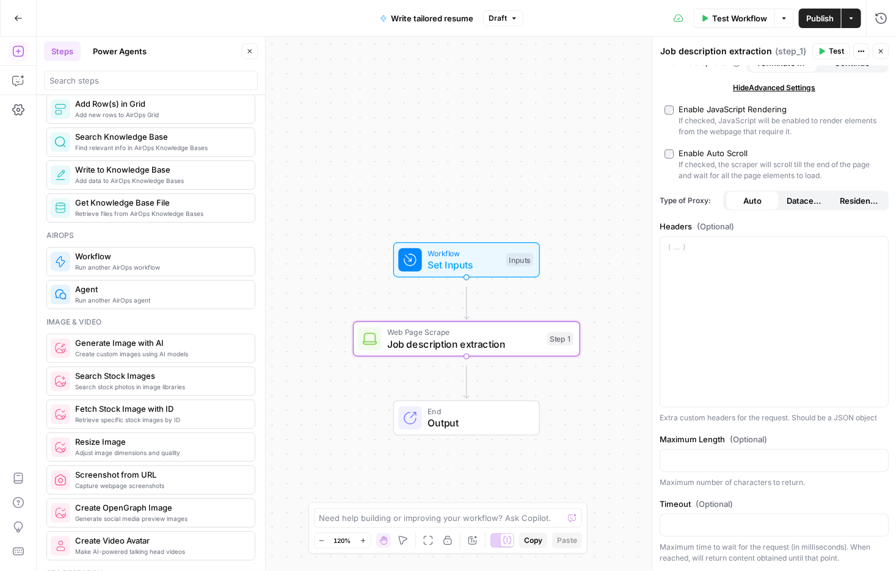
scroll to position [636, 0]
click at [462, 268] on span "Set Inputs" at bounding box center [463, 265] width 73 height 15
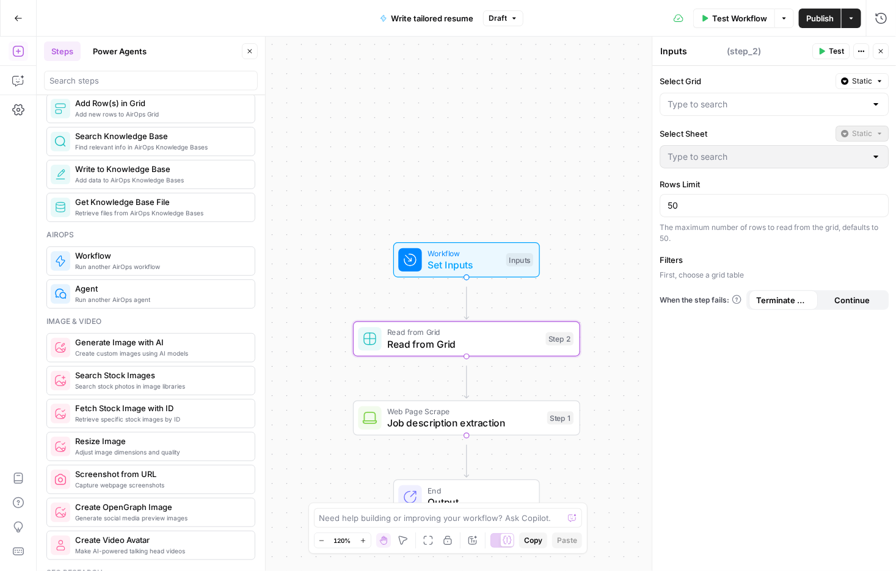
type textarea "Read from Grid"
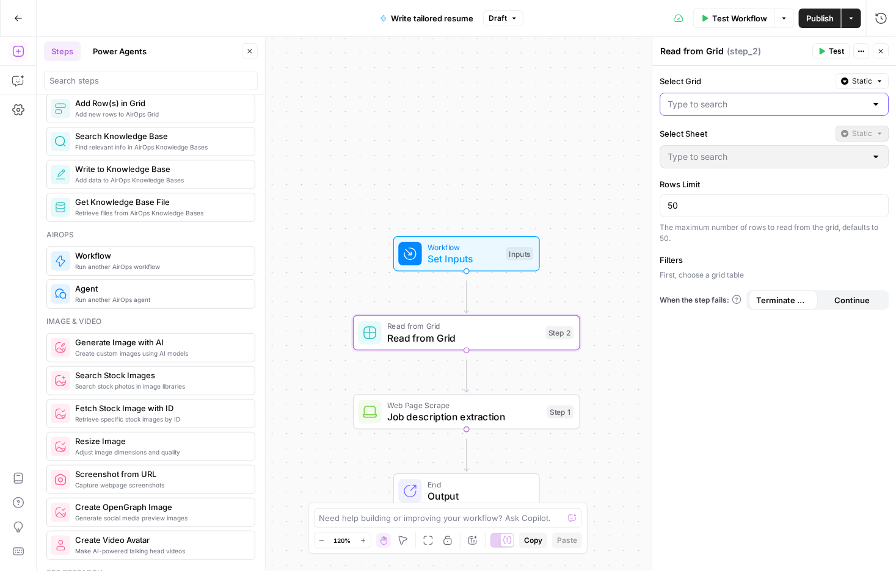
click at [712, 111] on input "Select Grid" at bounding box center [767, 104] width 198 height 12
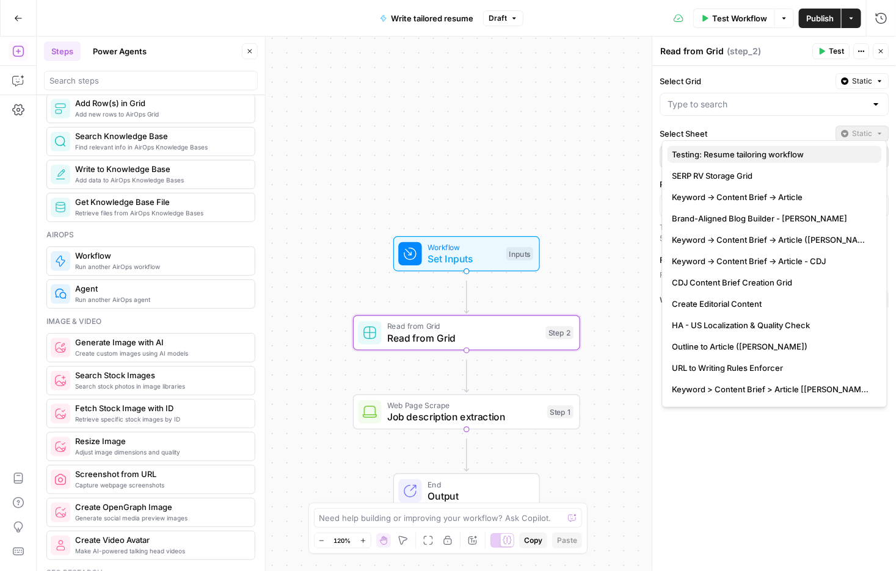
click at [719, 160] on span "Testing: Resume tailoring workflow" at bounding box center [772, 154] width 200 height 12
type input "Testing: Resume tailoring workflow"
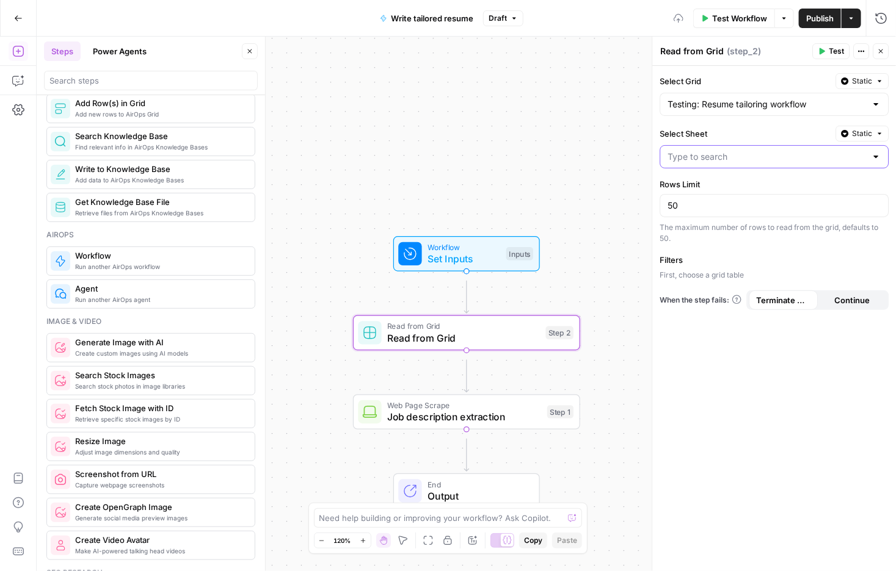
click at [716, 163] on input "Select Sheet" at bounding box center [767, 157] width 198 height 12
click at [690, 140] on label "Select Sheet" at bounding box center [745, 134] width 171 height 12
click at [690, 155] on input "Select Sheet" at bounding box center [767, 157] width 198 height 12
click at [692, 222] on span "Blank" at bounding box center [772, 220] width 200 height 12
type input "Blank"
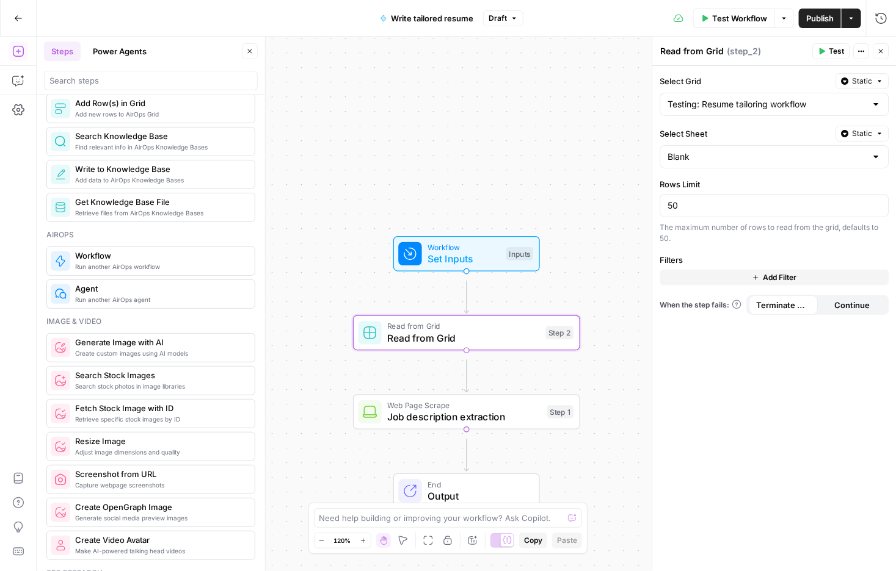
click at [773, 283] on span "Add Filter" at bounding box center [780, 277] width 34 height 11
click at [709, 288] on div at bounding box center [714, 281] width 10 height 12
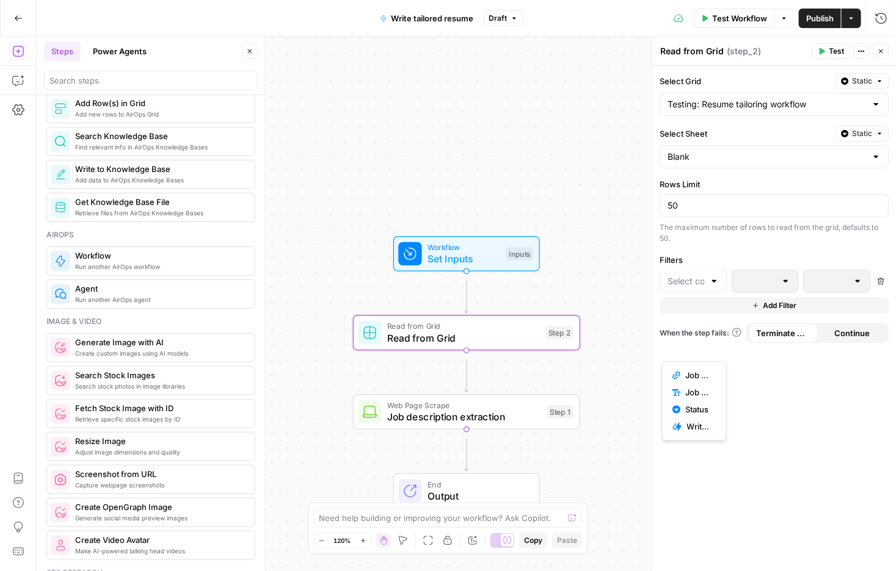
click at [709, 288] on div at bounding box center [714, 281] width 10 height 12
click at [746, 244] on div "The maximum number of rows to read from the grid, defaults to 50." at bounding box center [774, 233] width 229 height 22
click at [717, 57] on textarea "Read from Grid" at bounding box center [692, 51] width 63 height 12
click at [534, 155] on div "Workflow Set Inputs Inputs Test Step Read from Grid Read from Grid Step 2 Web P…" at bounding box center [466, 304] width 859 height 535
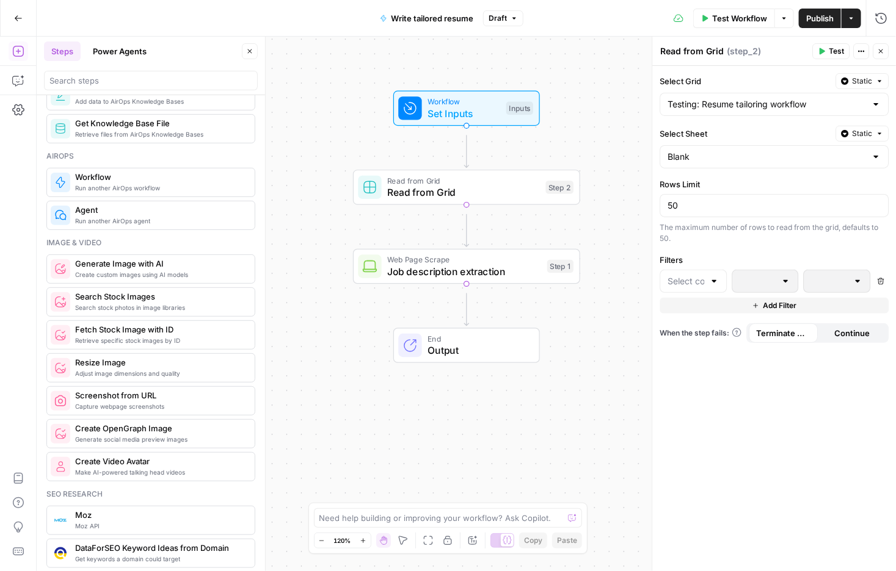
scroll to position [744, 0]
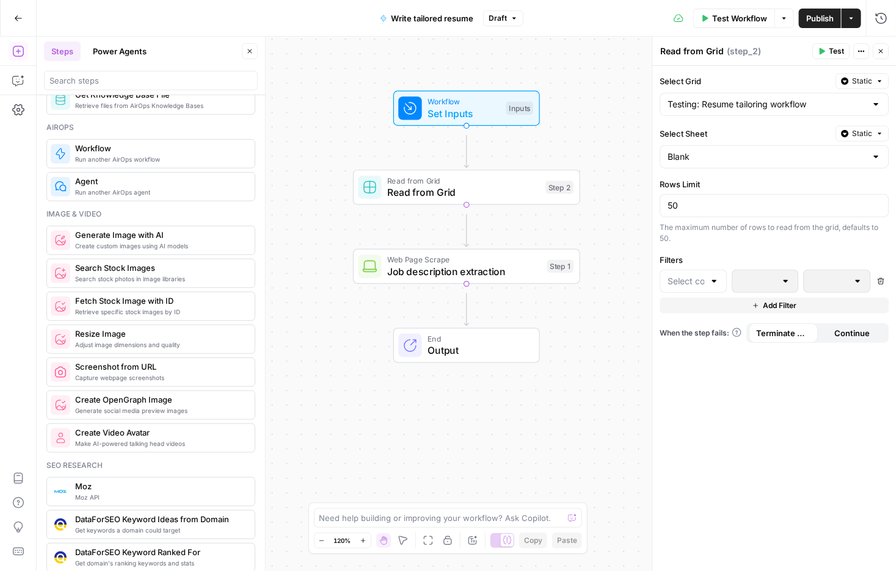
click at [339, 397] on div "Workflow Set Inputs Inputs Read from Grid Read from Grid Step 2 Web Page Scrape…" at bounding box center [466, 304] width 859 height 535
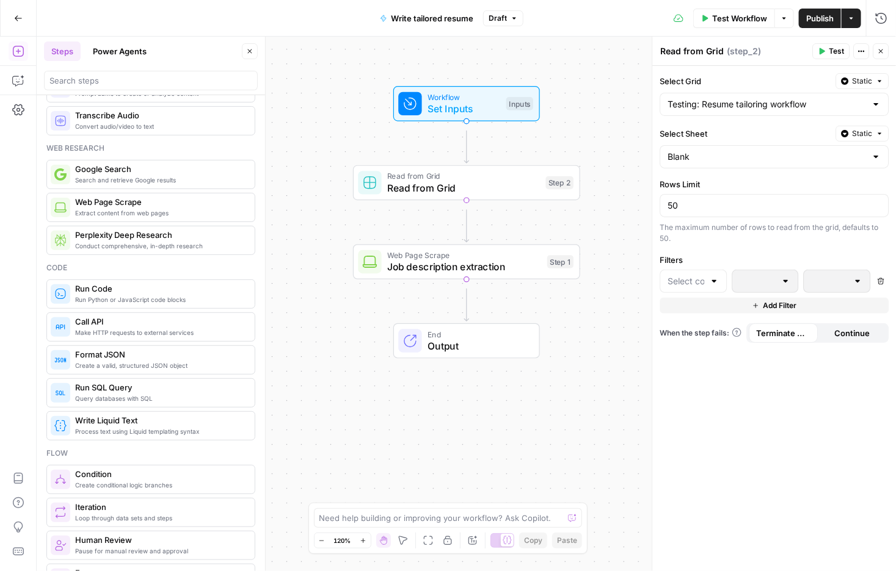
scroll to position [0, 0]
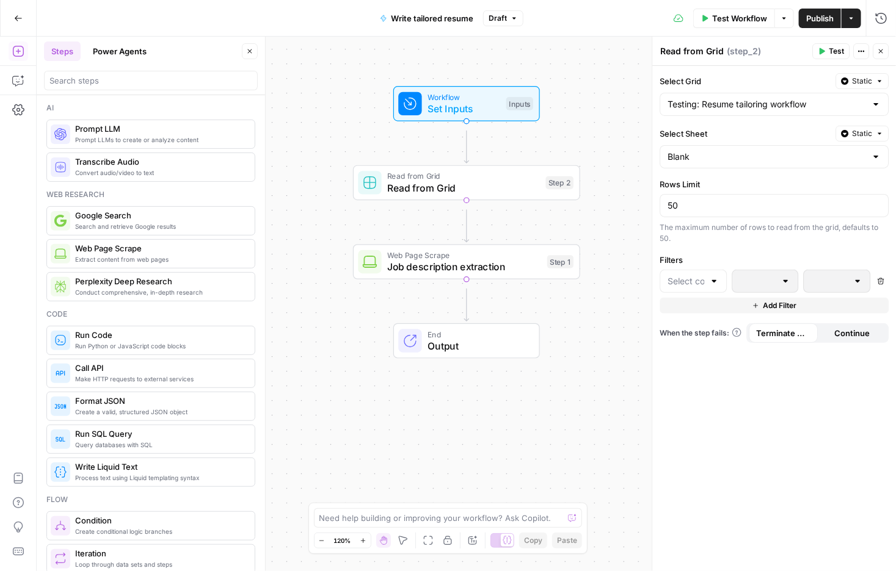
click at [143, 145] on span "Prompt LLMs to create or analyze content" at bounding box center [160, 140] width 170 height 10
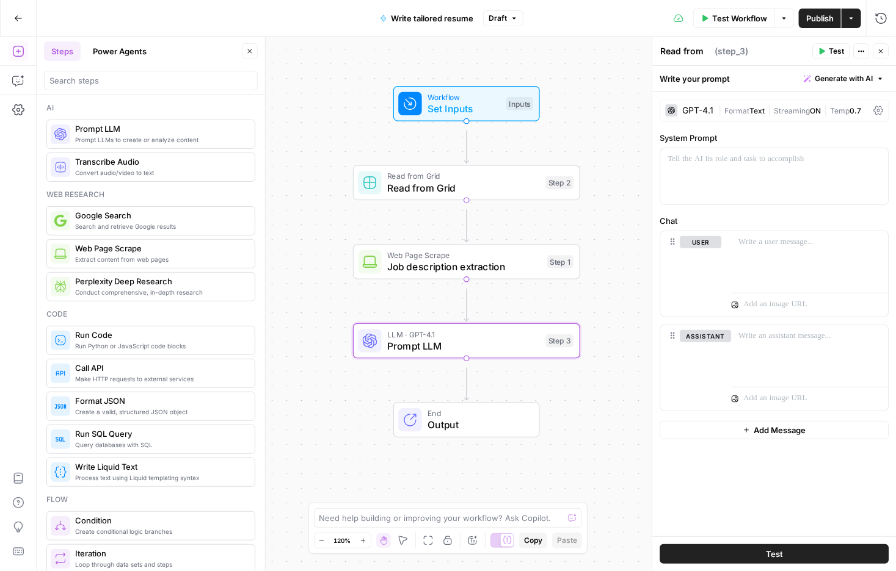
type textarea "Prompt LLM"
click at [156, 231] on span "Search and retrieve Google results" at bounding box center [160, 227] width 170 height 10
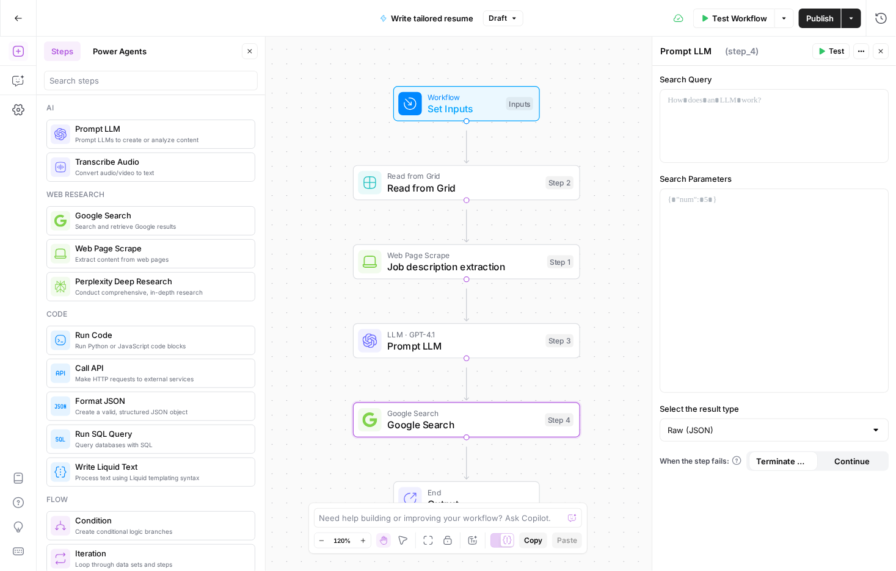
type textarea "Google Search"
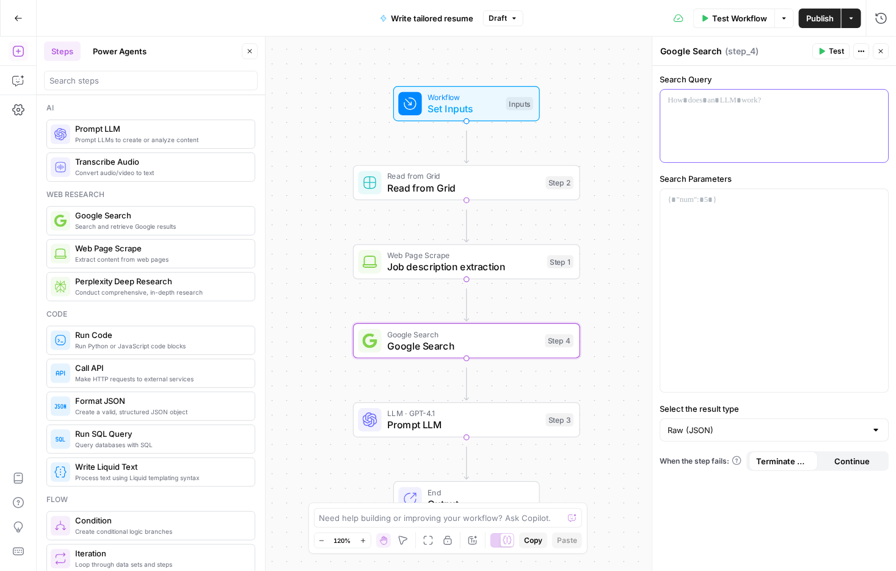
click at [715, 158] on div at bounding box center [775, 126] width 228 height 73
click at [874, 104] on icon "button" at bounding box center [877, 101] width 6 height 6
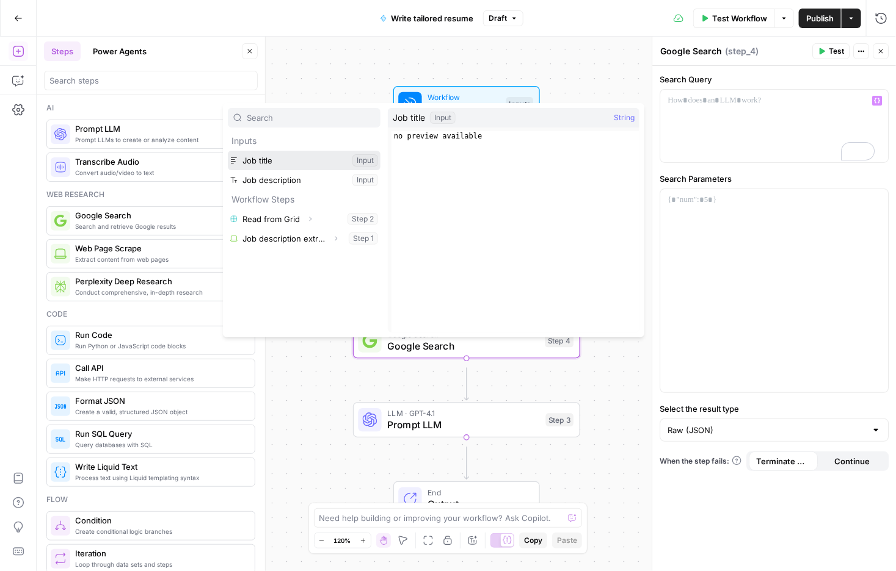
click at [280, 170] on button "Select variable Job title" at bounding box center [304, 161] width 153 height 20
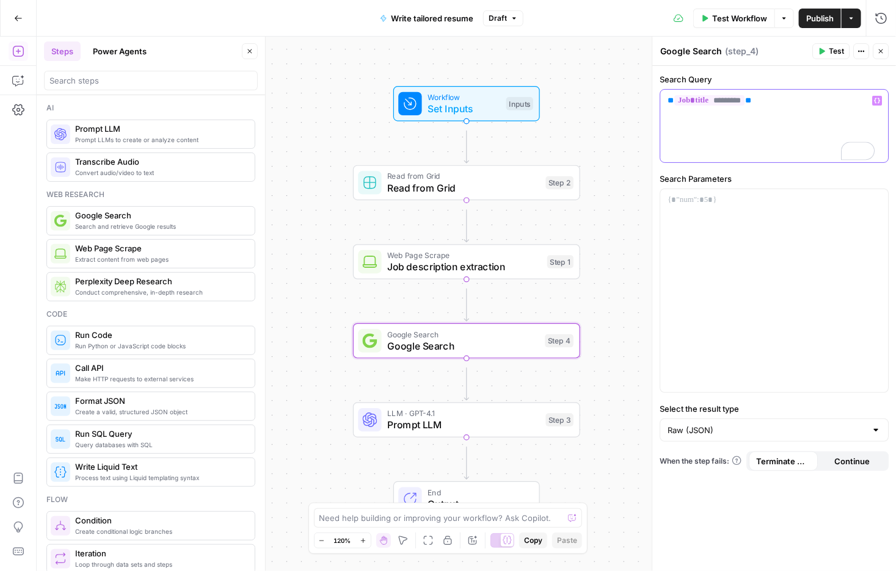
click at [669, 123] on div "** ********* **" at bounding box center [775, 126] width 228 height 73
click at [808, 110] on p "** ** ********* **" at bounding box center [770, 102] width 205 height 15
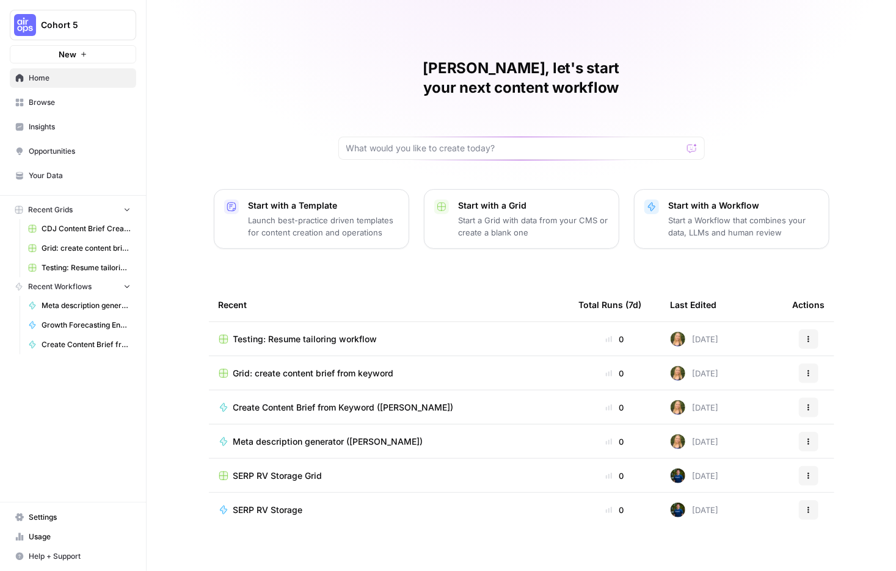
click at [52, 181] on span "Your Data" at bounding box center [80, 175] width 102 height 11
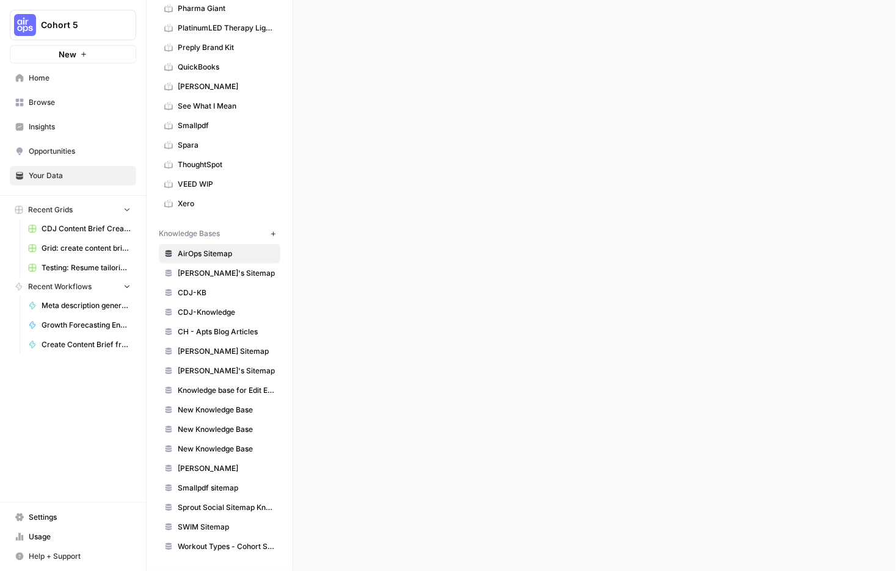
scroll to position [664, 0]
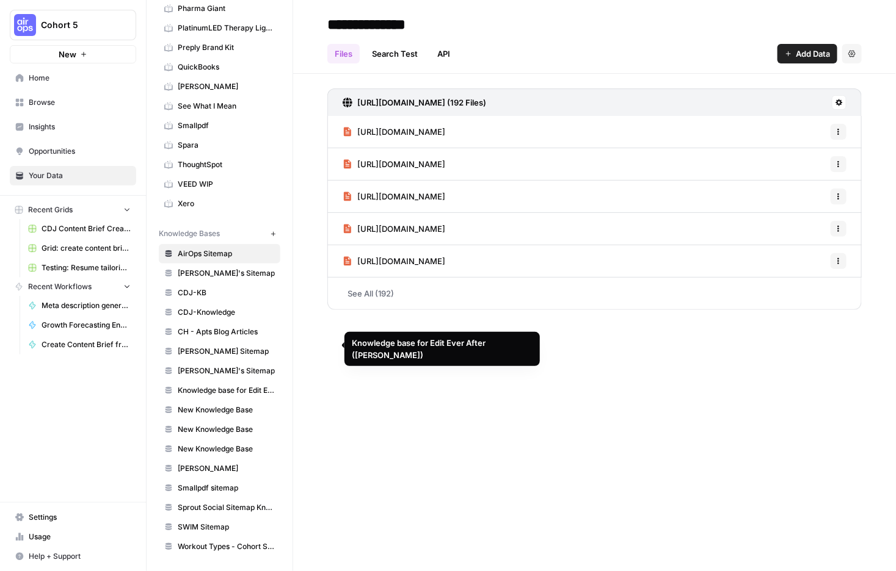
click at [275, 385] on span "Knowledge base for Edit Ever After ([PERSON_NAME])" at bounding box center [226, 390] width 97 height 11
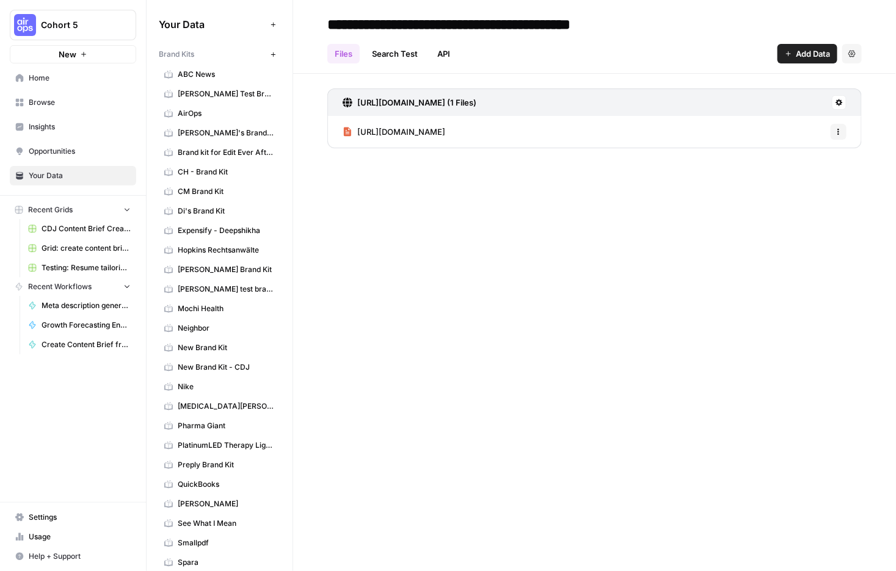
click at [280, 62] on button "New" at bounding box center [273, 54] width 15 height 15
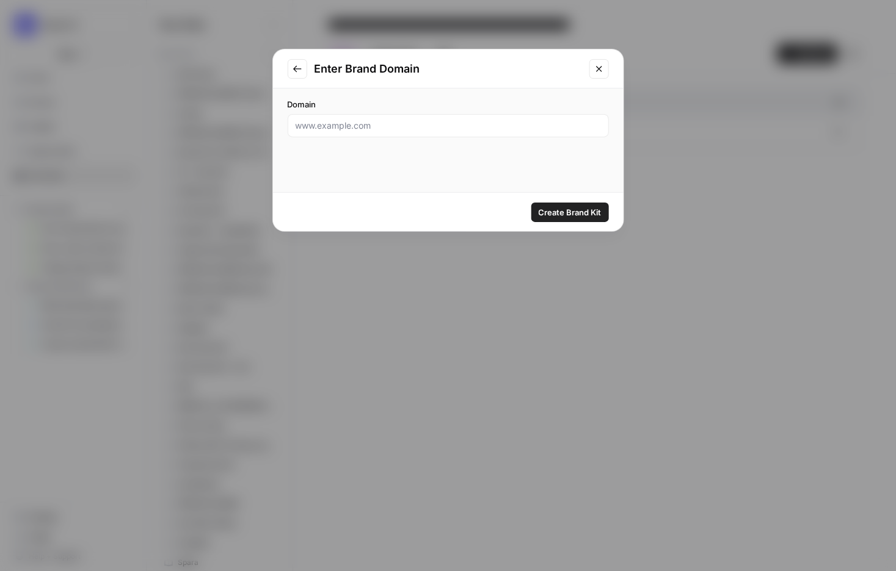
click at [416, 137] on div at bounding box center [448, 125] width 321 height 23
drag, startPoint x: 432, startPoint y: 156, endPoint x: 258, endPoint y: 163, distance: 173.5
click at [258, 163] on div "Enter Brand Domain Domain https://editeverafter.com Create Brand Kit" at bounding box center [448, 285] width 896 height 571
type input "[URL][DOMAIN_NAME]"
click at [572, 219] on span "Create Brand Kit" at bounding box center [569, 212] width 63 height 12
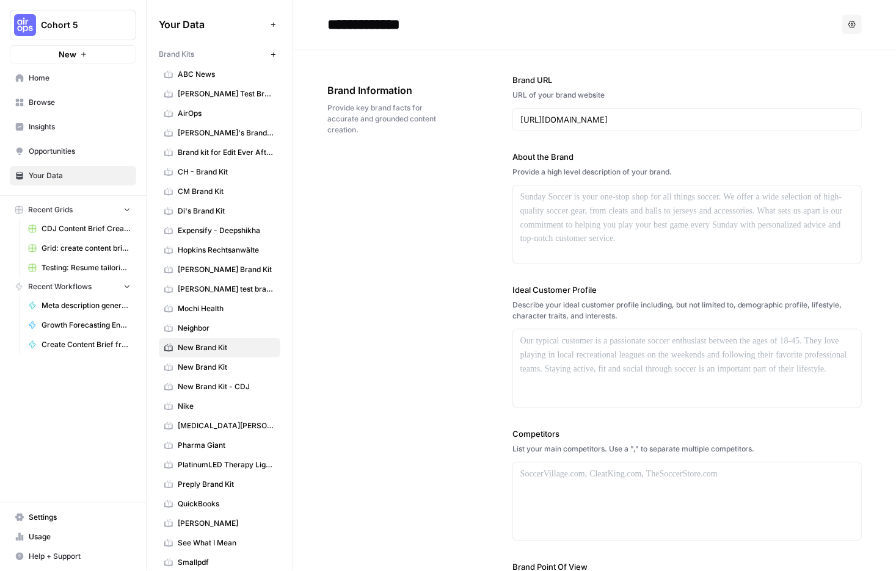
click at [490, 29] on input "**********" at bounding box center [419, 24] width 195 height 24
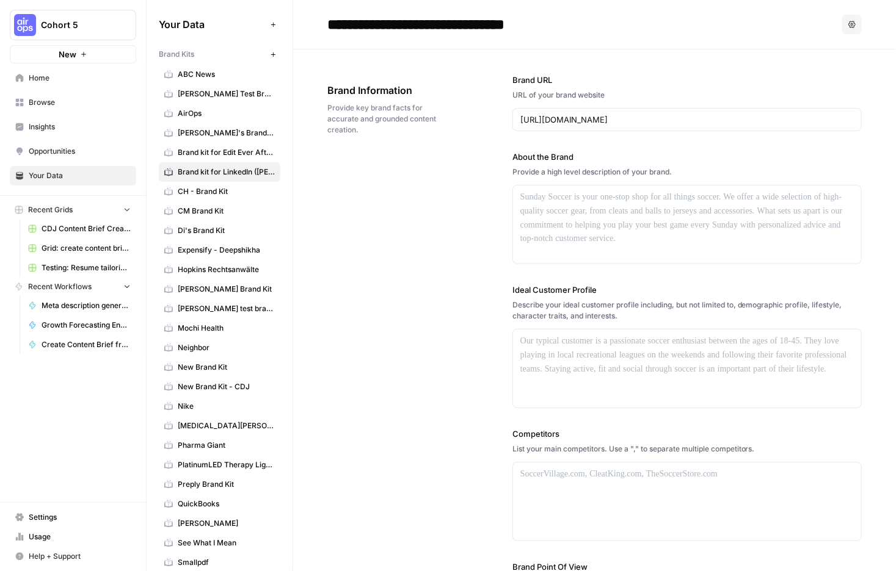
type input "**********"
click at [709, 126] on input "[URL][DOMAIN_NAME]" at bounding box center [686, 120] width 333 height 12
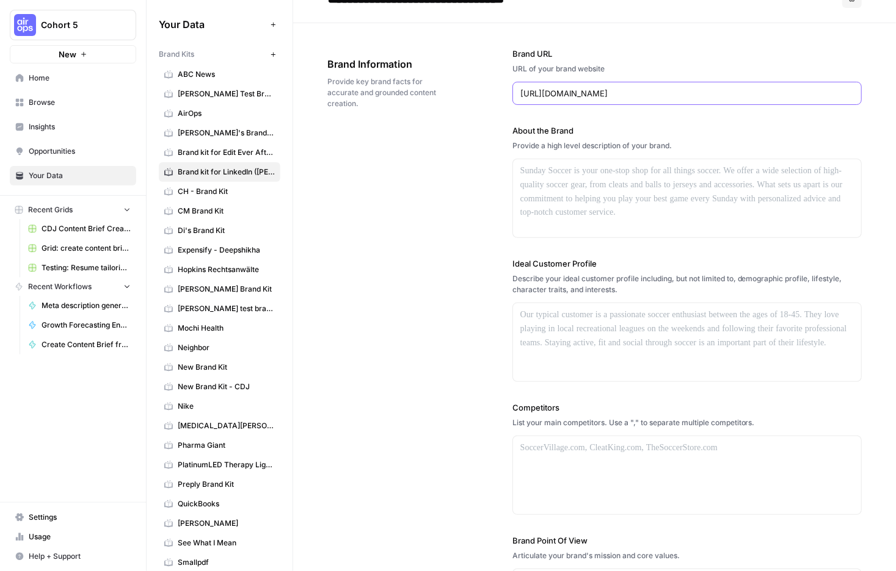
scroll to position [43, 0]
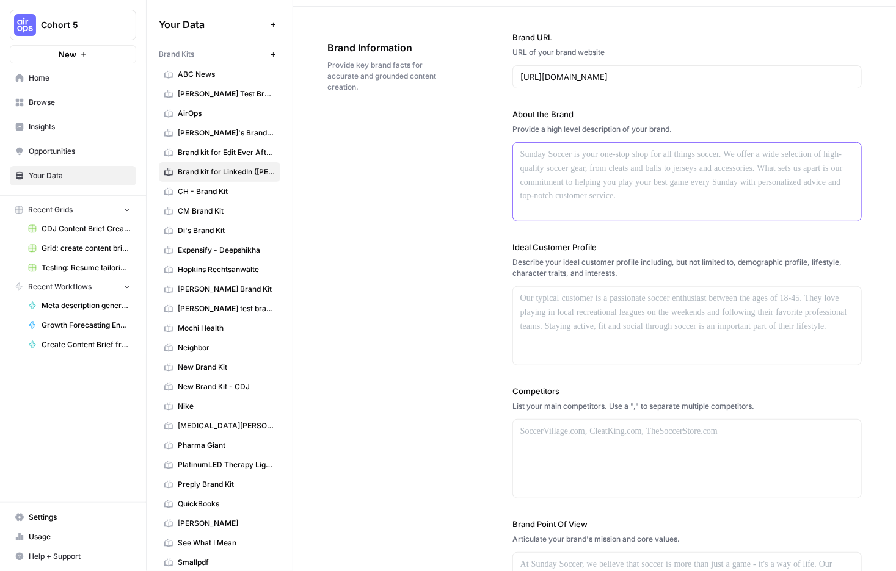
click at [734, 221] on div at bounding box center [687, 182] width 348 height 78
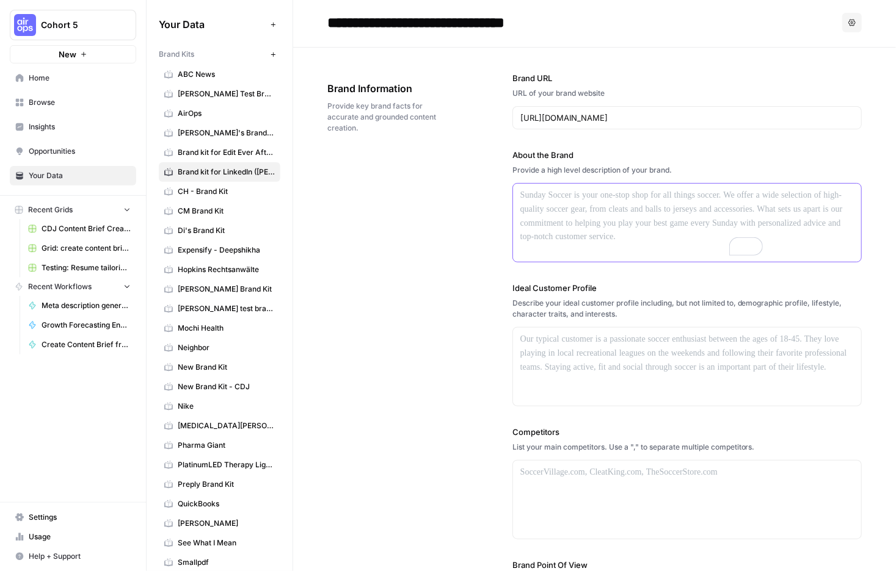
scroll to position [0, 0]
click at [678, 126] on input "[URL][DOMAIN_NAME]" at bounding box center [686, 120] width 333 height 12
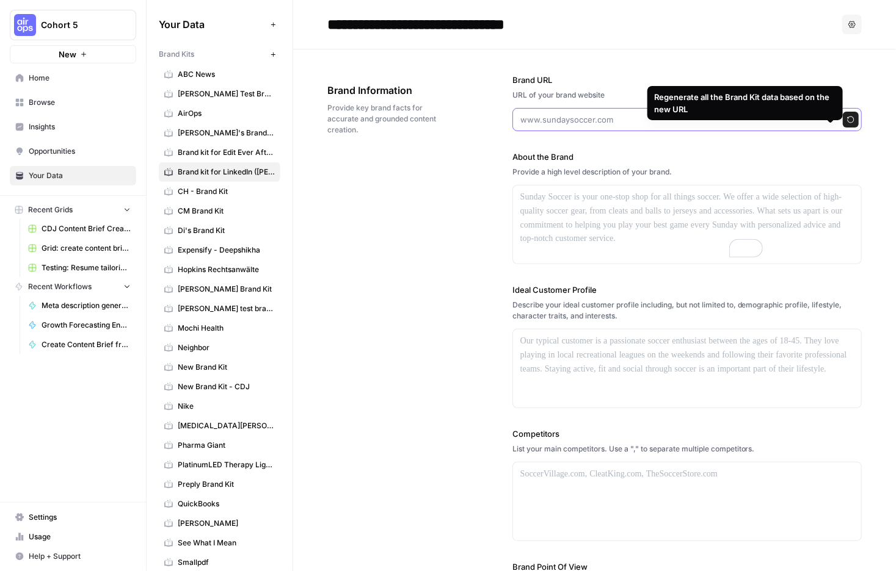
click at [847, 123] on icon "button" at bounding box center [850, 119] width 7 height 7
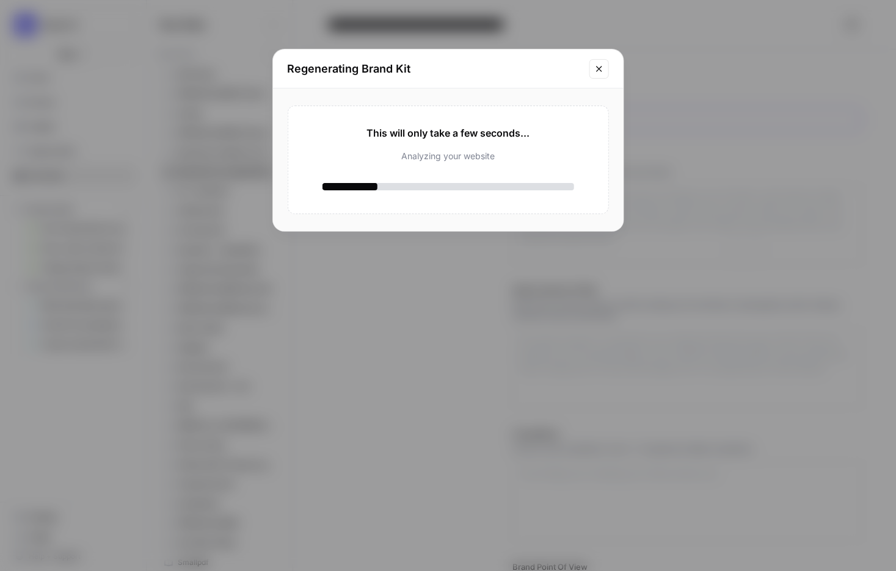
drag, startPoint x: 596, startPoint y: 87, endPoint x: 617, endPoint y: 95, distance: 22.8
click at [596, 74] on icon "Close modal" at bounding box center [599, 69] width 10 height 10
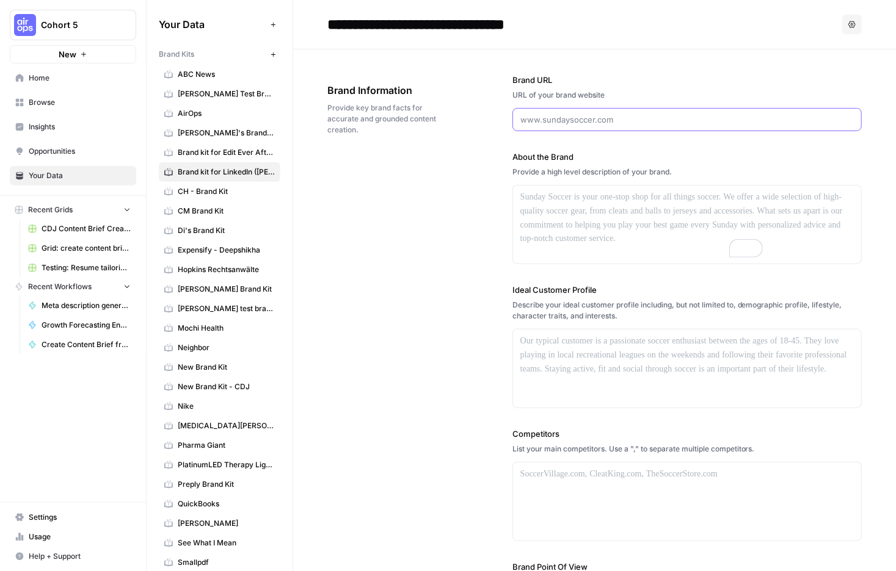
click at [666, 126] on input "Brand URL" at bounding box center [686, 120] width 333 height 12
paste input "[URL][DOMAIN_NAME]"
click at [847, 123] on icon "button" at bounding box center [850, 120] width 7 height 7
click at [766, 525] on div "There was an error regenerating the Brand Kit. Please try again later." at bounding box center [795, 530] width 150 height 24
click at [830, 126] on input "[URL][DOMAIN_NAME]" at bounding box center [686, 120] width 333 height 12
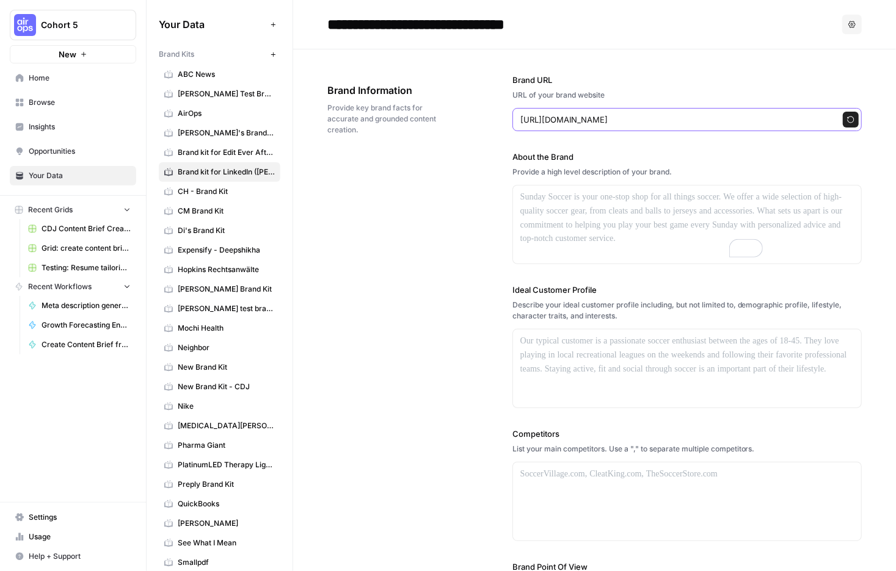
click at [847, 123] on icon "button" at bounding box center [850, 119] width 7 height 7
drag, startPoint x: 625, startPoint y: 145, endPoint x: 558, endPoint y: 143, distance: 66.6
click at [558, 143] on div "Brand Information Provide key brand facts for accurate and grounded content cre…" at bounding box center [594, 374] width 534 height 650
click at [847, 123] on icon "button" at bounding box center [850, 119] width 7 height 7
drag, startPoint x: 617, startPoint y: 142, endPoint x: 553, endPoint y: 144, distance: 64.2
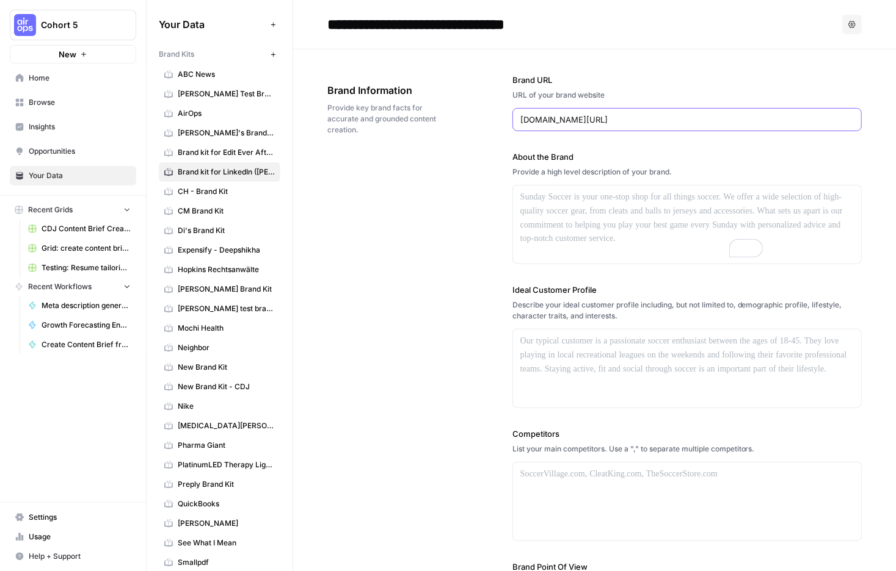
click at [553, 144] on div "Brand Information Provide key brand facts for accurate and grounded content cre…" at bounding box center [594, 374] width 534 height 650
click at [780, 126] on input "linkedin.com/in/caitlinproctorhuston" at bounding box center [674, 120] width 309 height 12
click at [853, 120] on span "Regenerate" at bounding box center [853, 120] width 1 height 1
click at [786, 126] on input "linkedin.com/in/caitlinproctorhuston" at bounding box center [686, 120] width 333 height 12
click at [847, 123] on icon "button" at bounding box center [850, 119] width 7 height 7
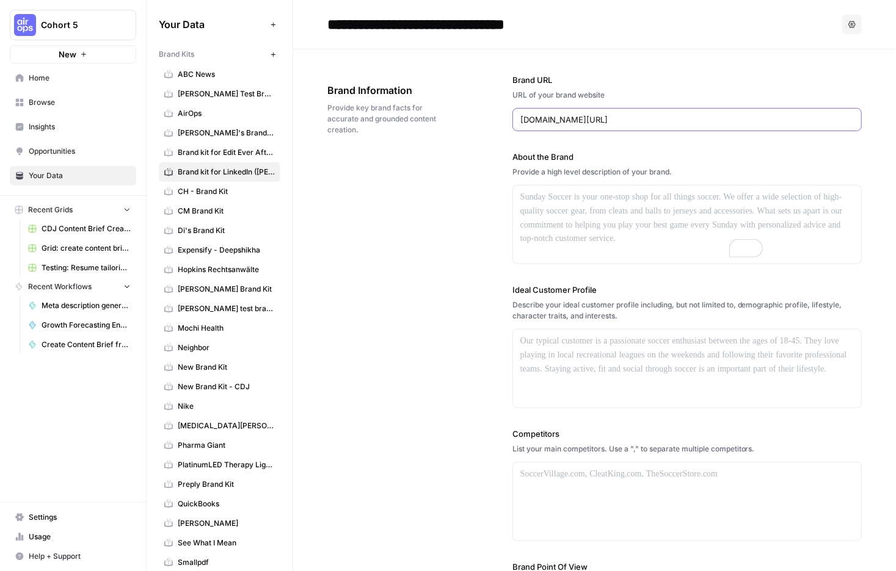
click at [750, 123] on div "Brand URL URL of your brand website linkedin.com/in/caitlinproctorhuston/" at bounding box center [686, 102] width 349 height 57
click at [744, 126] on input "linkedin.com/in/caitlinproctorhuston/" at bounding box center [686, 120] width 333 height 12
click at [653, 126] on input "//linkedin" at bounding box center [674, 120] width 309 height 12
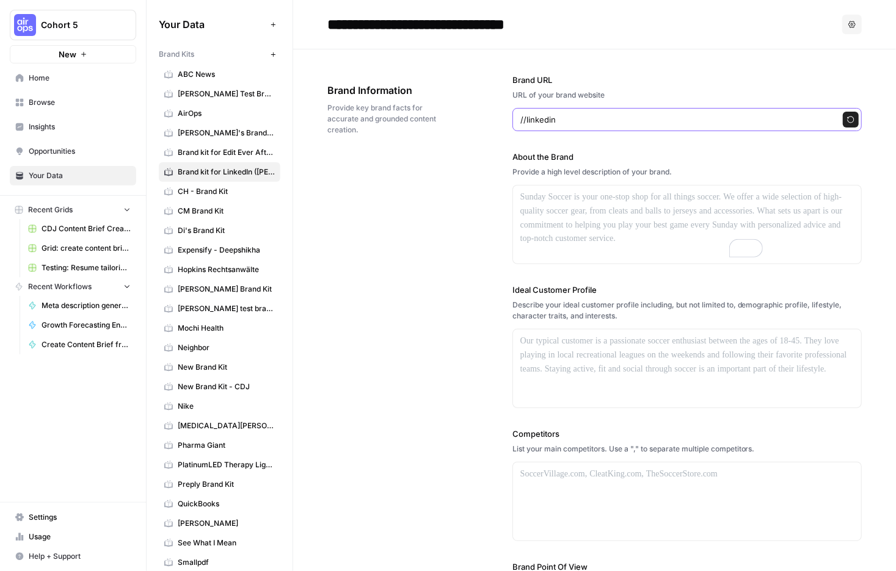
click at [653, 126] on input "//linkedin" at bounding box center [674, 120] width 309 height 12
paste input "[URL][DOMAIN_NAME]"
type input "[URL][DOMAIN_NAME]"
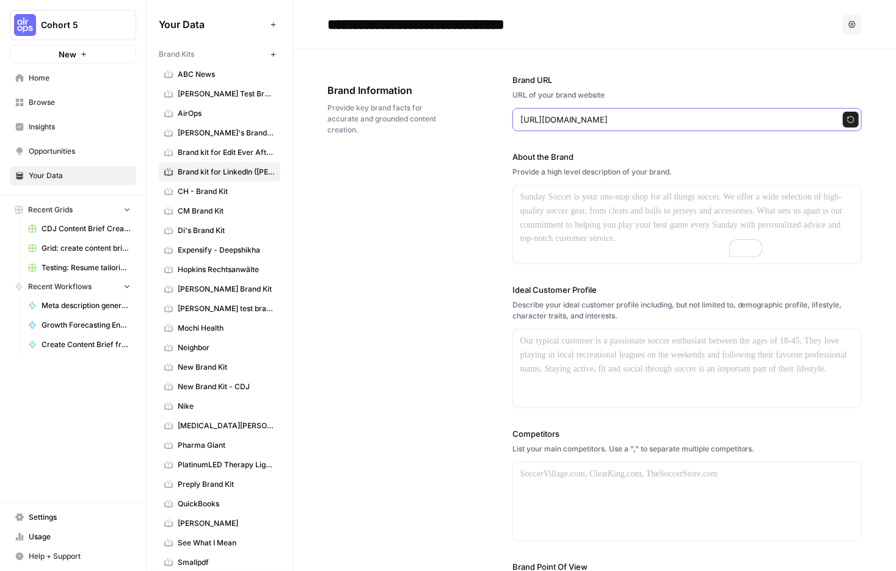
scroll to position [0, 0]
click at [847, 123] on icon "button" at bounding box center [850, 120] width 7 height 7
click at [666, 264] on div at bounding box center [687, 225] width 348 height 78
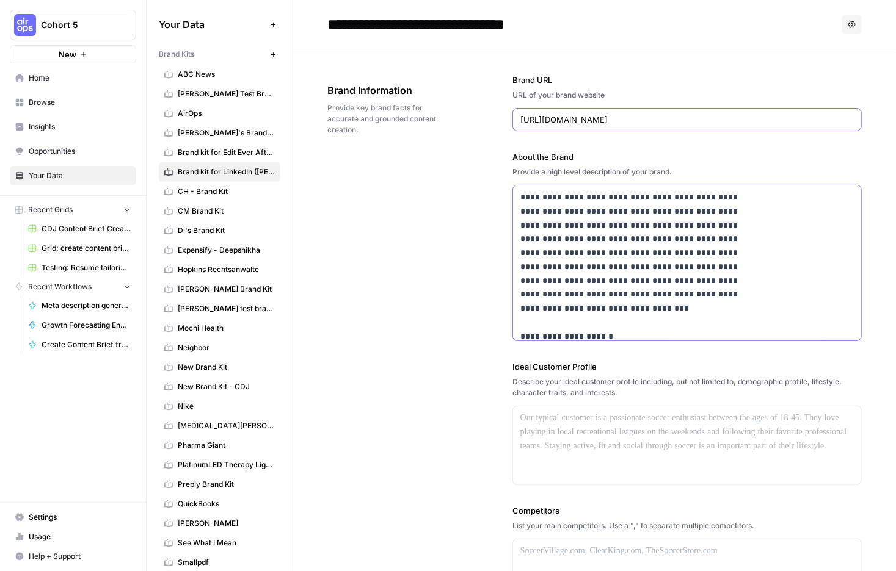
scroll to position [1051, 0]
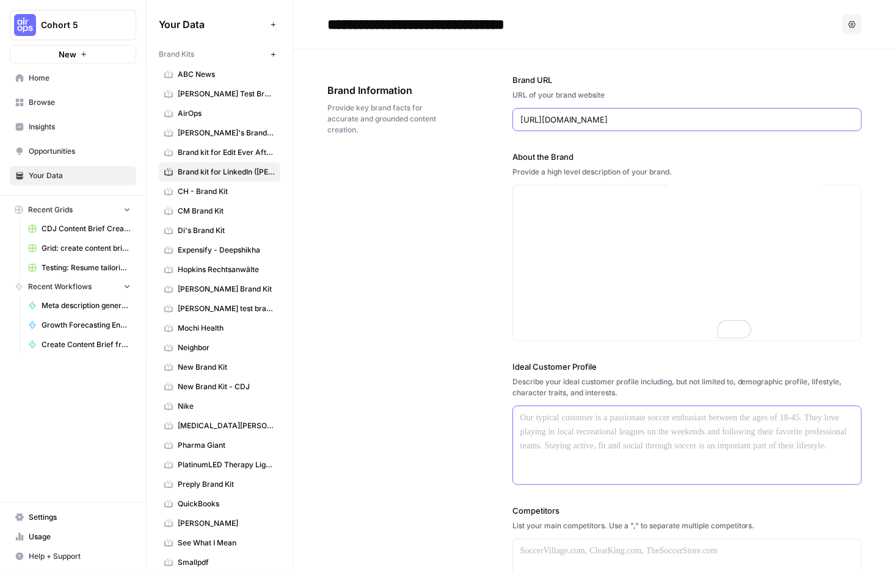
click at [686, 485] on div at bounding box center [687, 446] width 348 height 78
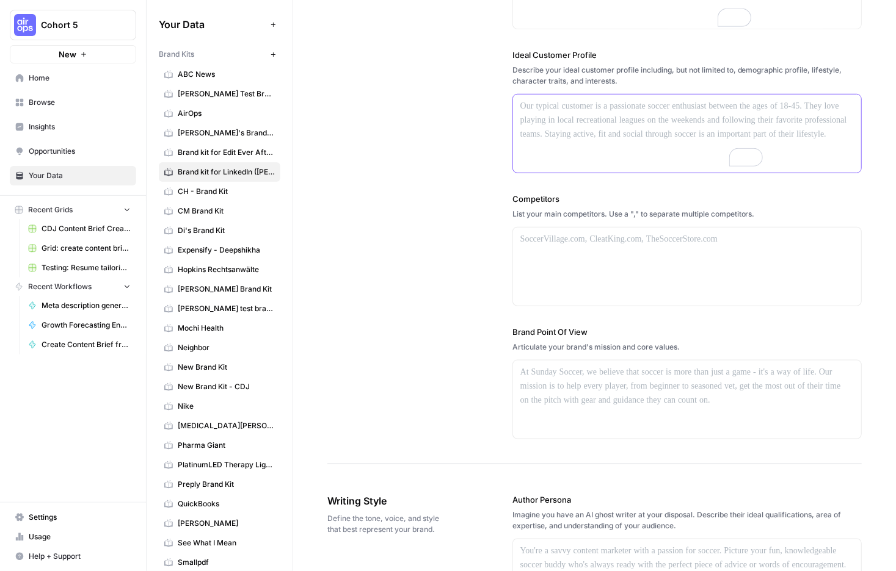
scroll to position [316, 0]
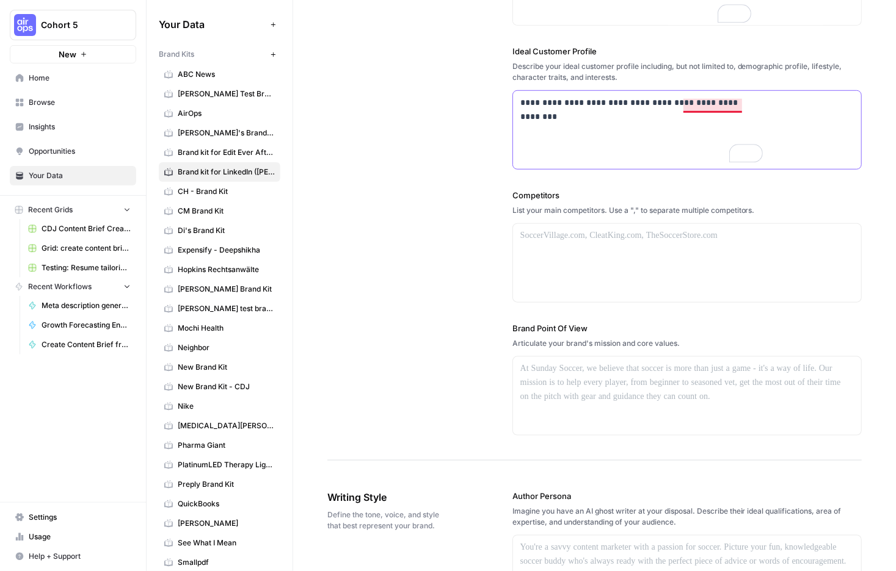
click at [761, 131] on p "**********" at bounding box center [640, 113] width 241 height 35
click at [696, 131] on p "**********" at bounding box center [640, 113] width 241 height 35
click at [708, 131] on p "**********" at bounding box center [640, 113] width 241 height 35
click at [654, 131] on p "**********" at bounding box center [640, 113] width 241 height 35
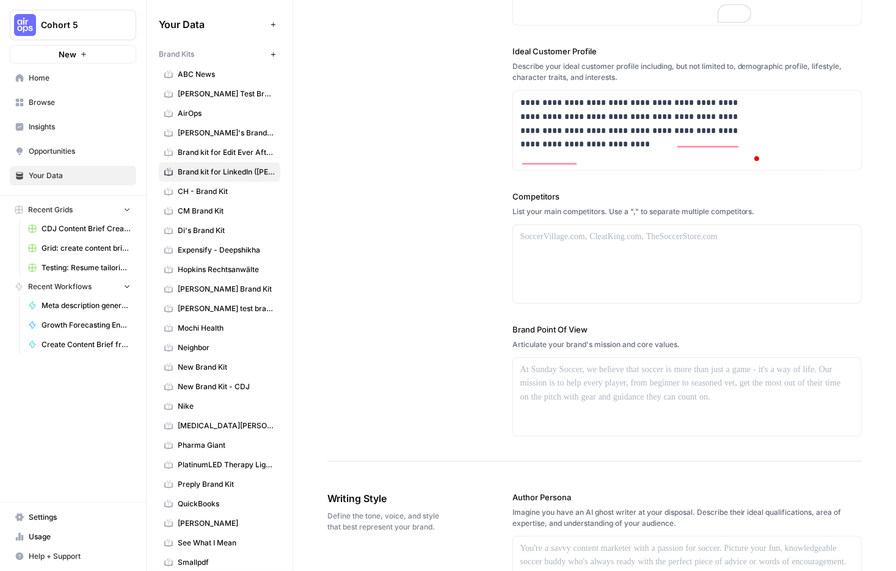
click at [635, 256] on div "**********" at bounding box center [686, 98] width 349 height 728
drag, startPoint x: 646, startPoint y: 227, endPoint x: 591, endPoint y: 230, distance: 55.0
click at [591, 165] on p "**********" at bounding box center [640, 131] width 241 height 70
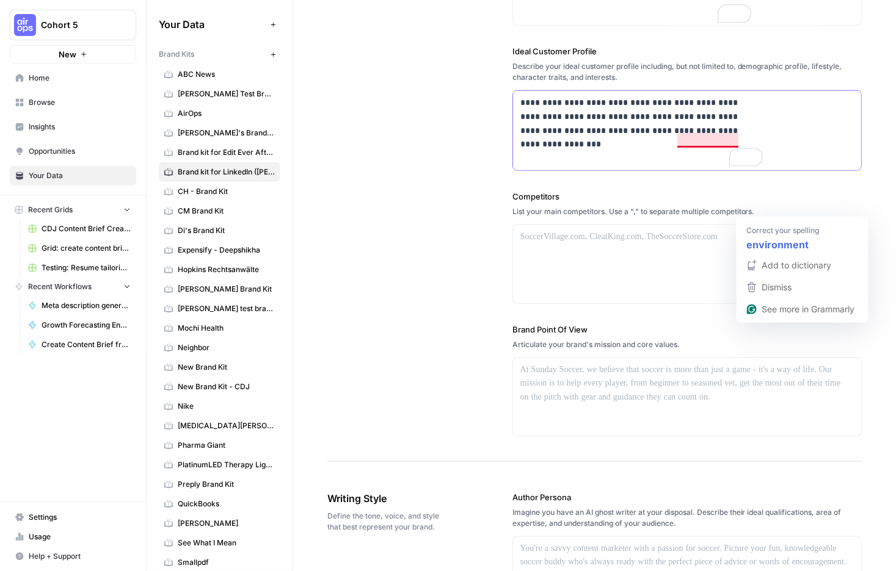
click at [761, 165] on p "**********" at bounding box center [640, 131] width 241 height 70
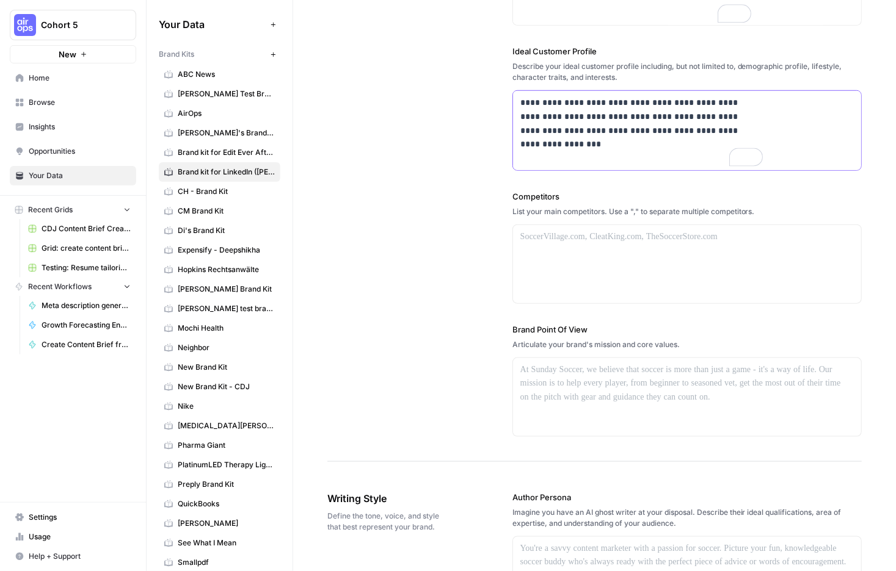
click at [761, 165] on p "**********" at bounding box center [640, 131] width 241 height 70
click at [726, 165] on p "**********" at bounding box center [640, 131] width 241 height 70
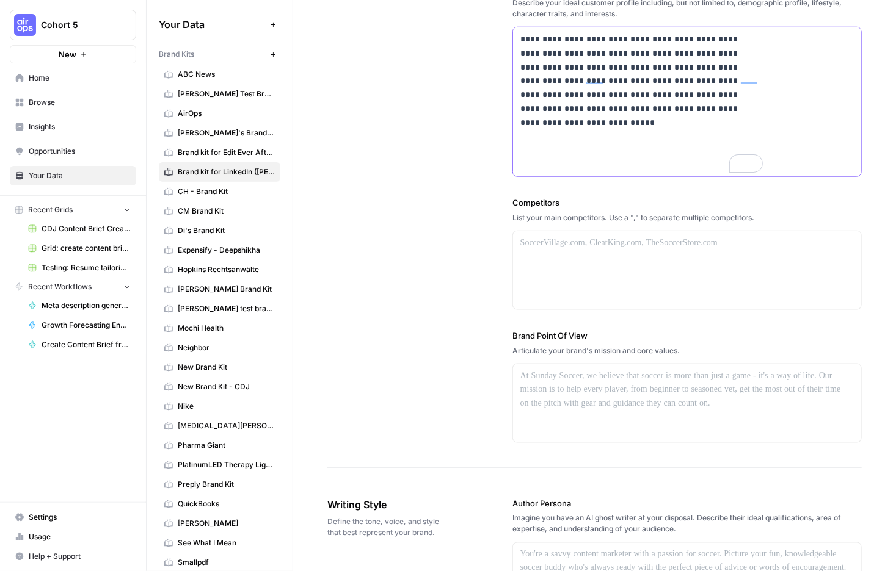
scroll to position [382, 0]
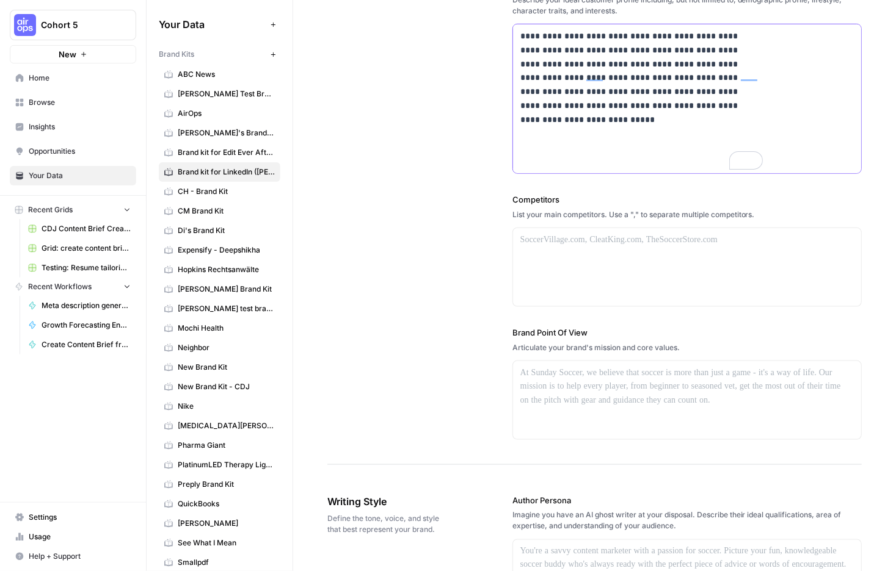
click at [658, 169] on p "**********" at bounding box center [640, 98] width 241 height 139
click at [717, 169] on p "**********" at bounding box center [640, 98] width 241 height 139
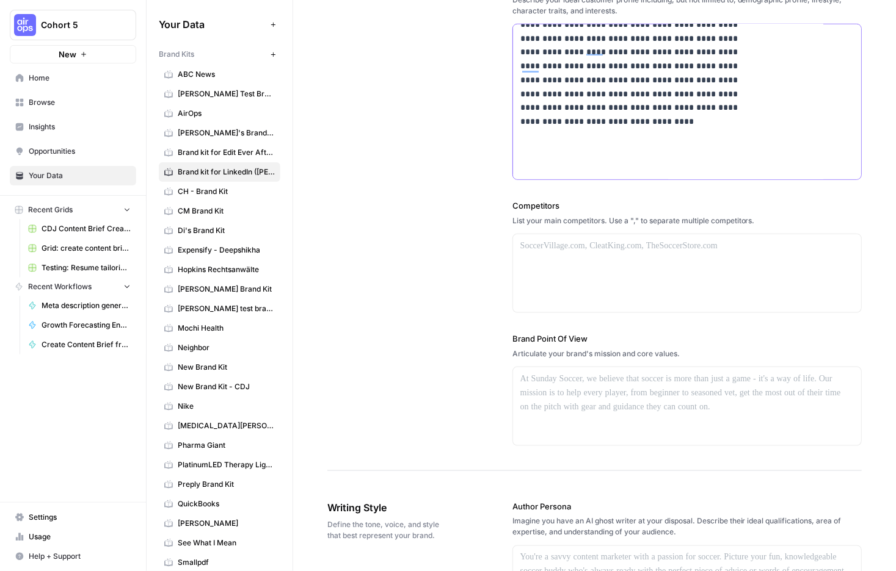
scroll to position [43, 0]
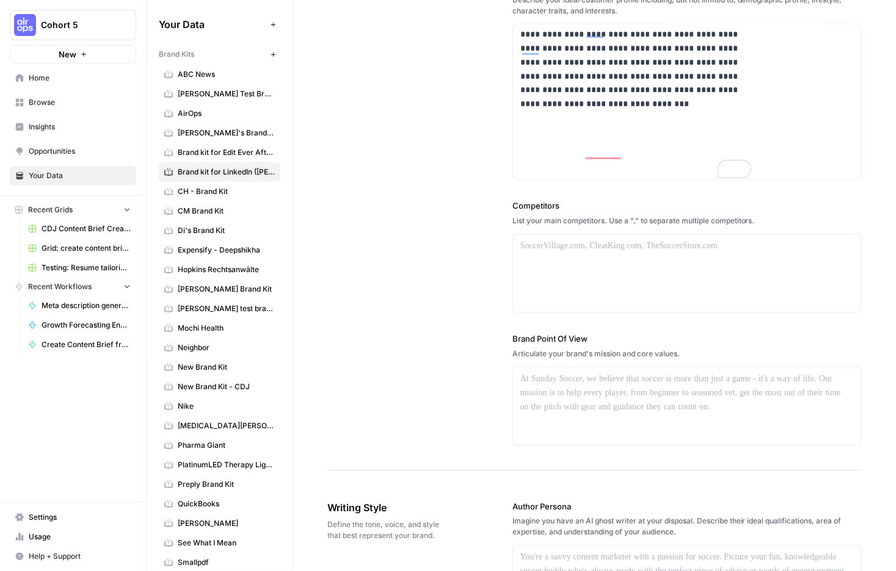
click at [549, 256] on div "**********" at bounding box center [594, 69] width 534 height 804
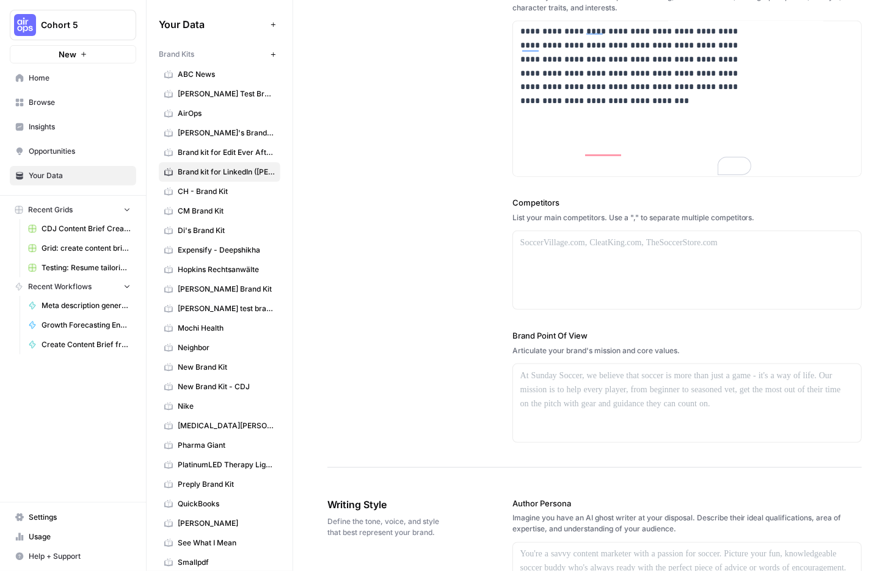
scroll to position [388, 0]
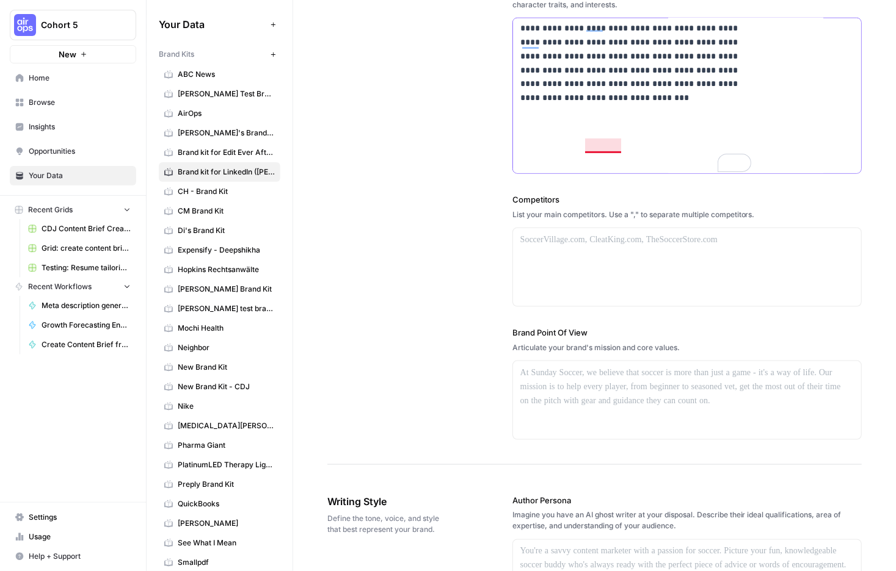
click at [675, 171] on p "**********" at bounding box center [634, 75] width 229 height 191
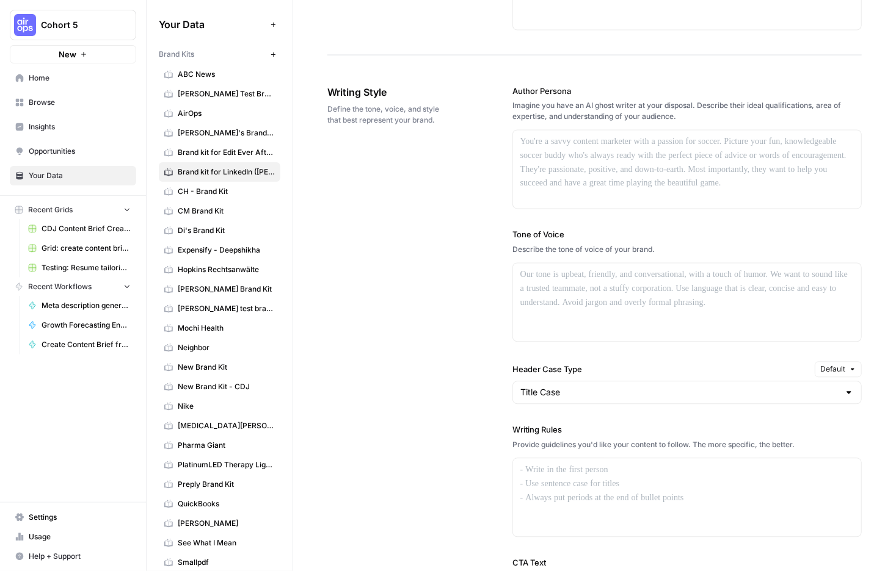
scroll to position [828, 0]
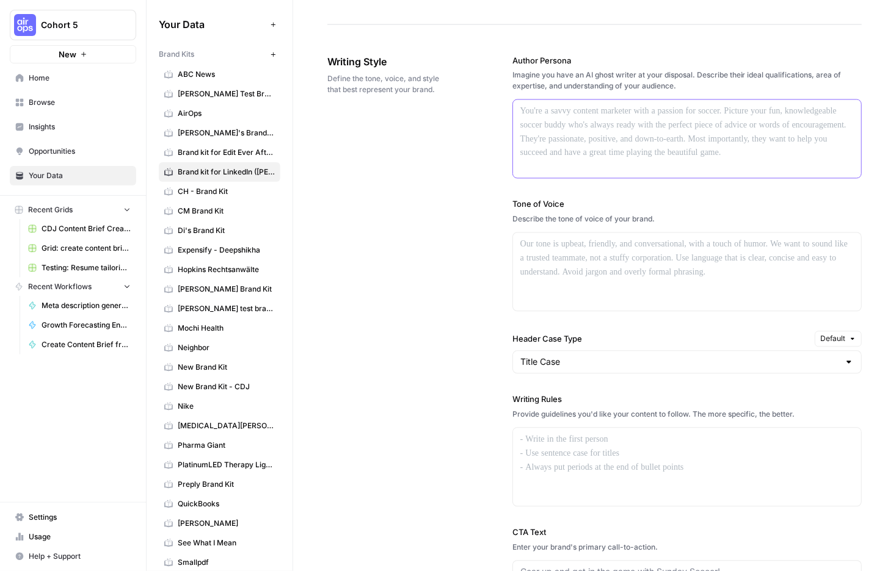
click at [709, 178] on div at bounding box center [687, 139] width 348 height 78
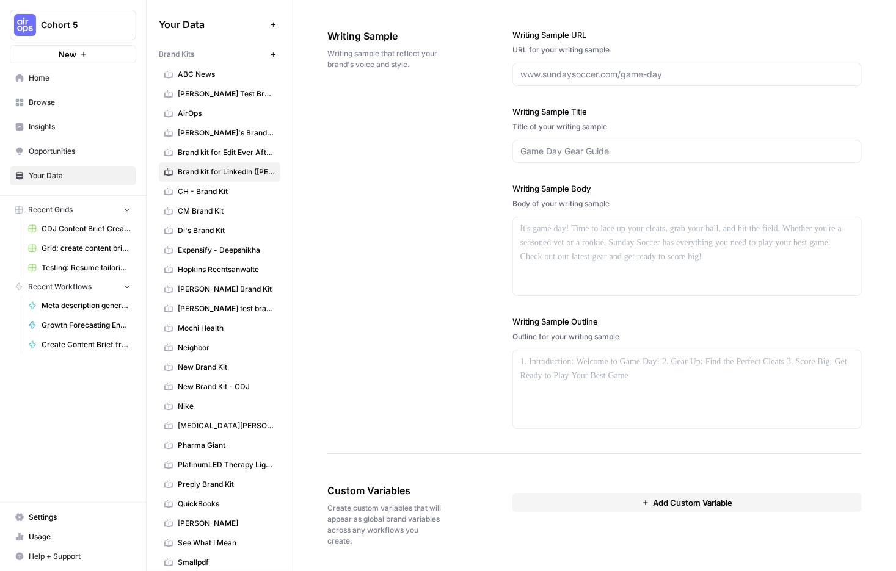
scroll to position [1929, 0]
click at [727, 497] on span "Add Custom Variable" at bounding box center [692, 503] width 79 height 12
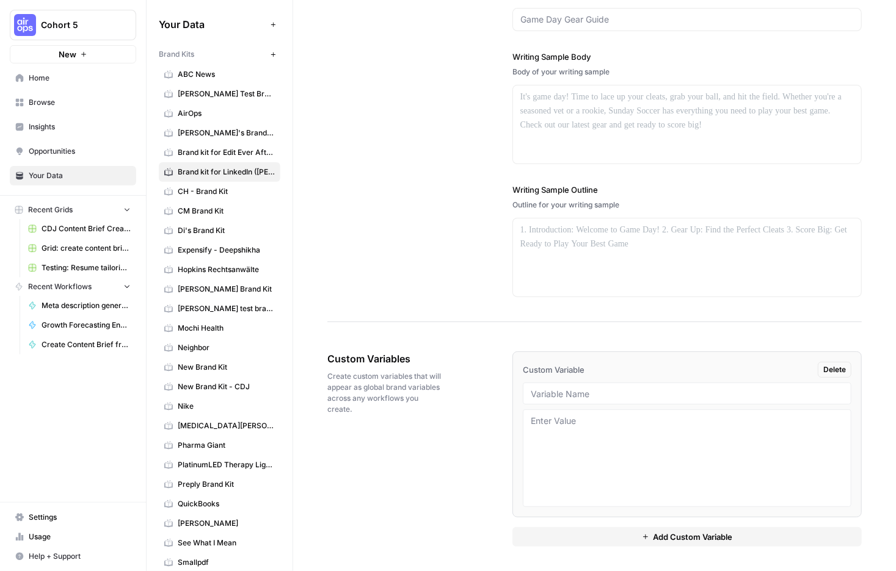
scroll to position [2034, 0]
click at [651, 383] on div at bounding box center [687, 394] width 328 height 22
click at [584, 364] on span "Custom Variable" at bounding box center [554, 370] width 62 height 12
click at [654, 388] on input "text" at bounding box center [687, 393] width 313 height 11
type input "Work experience"
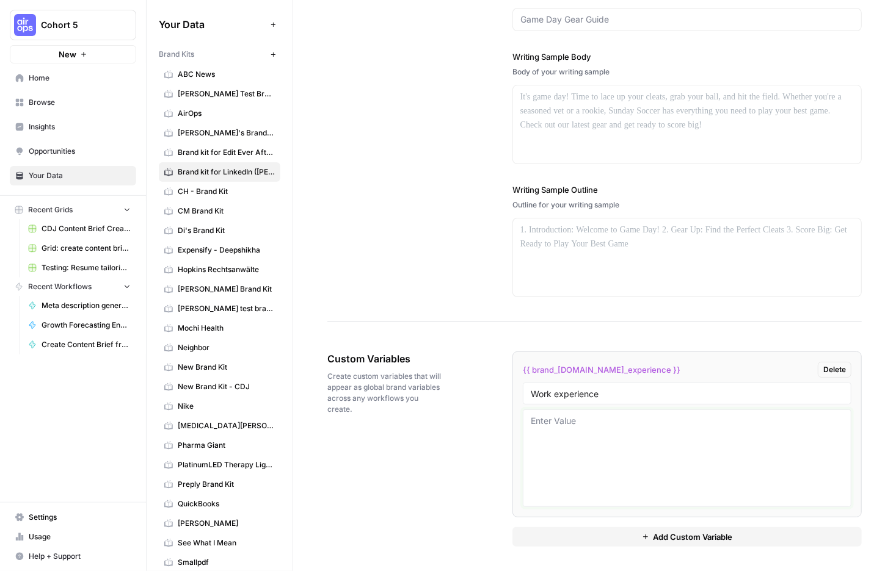
click at [661, 415] on textarea at bounding box center [687, 458] width 313 height 87
paste textarea "Edit Ever After, LLC logo Head of Content Marketing and Business Owner Head of …"
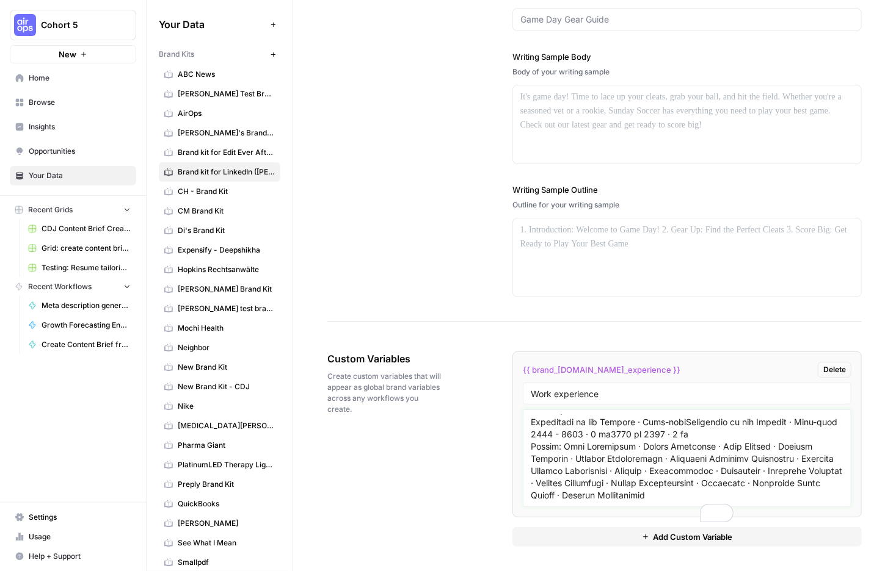
scroll to position [0, 0]
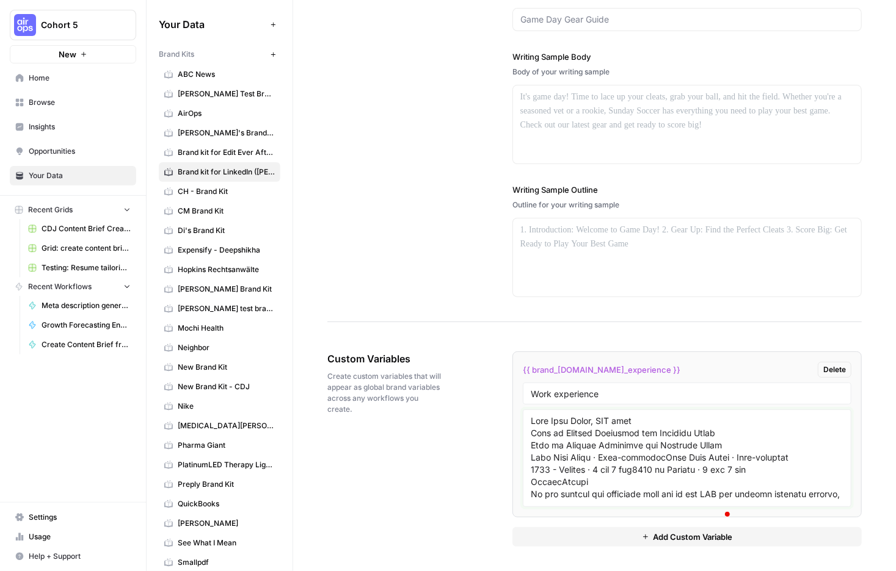
type textarea "Edit Ever After, LLC logo Head of Content Marketing and Business Owner Head of …"
click at [707, 531] on span "Add Custom Variable" at bounding box center [692, 537] width 79 height 12
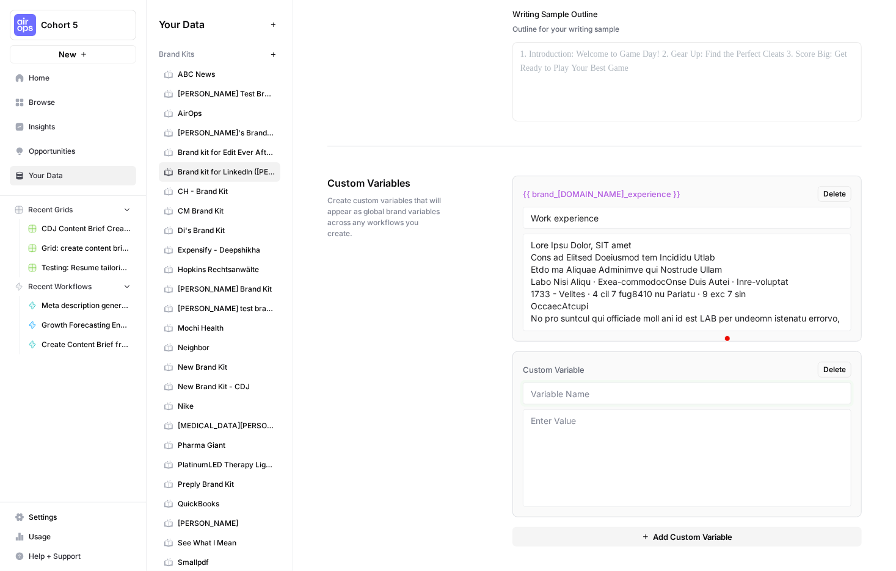
click at [628, 388] on input "text" at bounding box center [687, 393] width 313 height 11
type input "Skills"
click at [672, 531] on span "Add Custom Variable" at bounding box center [692, 537] width 79 height 12
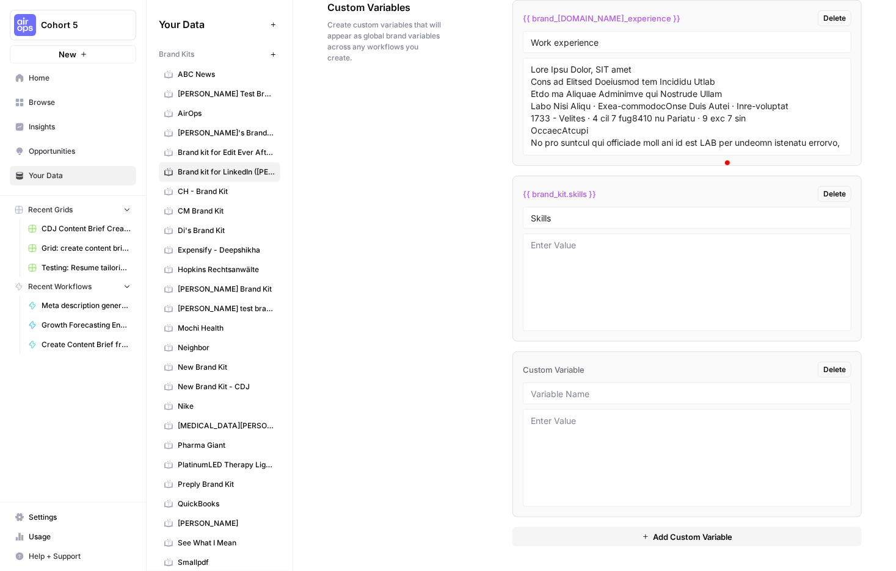
click at [637, 383] on div at bounding box center [687, 394] width 328 height 22
click at [677, 388] on input "text" at bounding box center [687, 393] width 313 height 11
type input "Education"
click at [716, 531] on span "Add Custom Variable" at bounding box center [692, 537] width 79 height 12
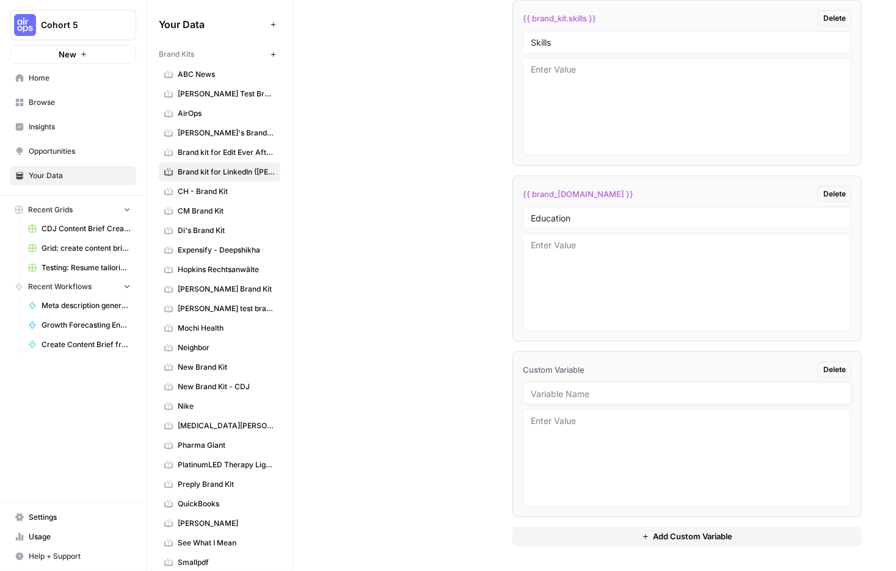
click at [647, 388] on input "text" at bounding box center [687, 393] width 313 height 11
type input "Certifications"
click at [678, 435] on textarea at bounding box center [687, 458] width 313 height 87
paste textarea "Semrush logo Content Marketing Principles for Business Content Marketing Princi…"
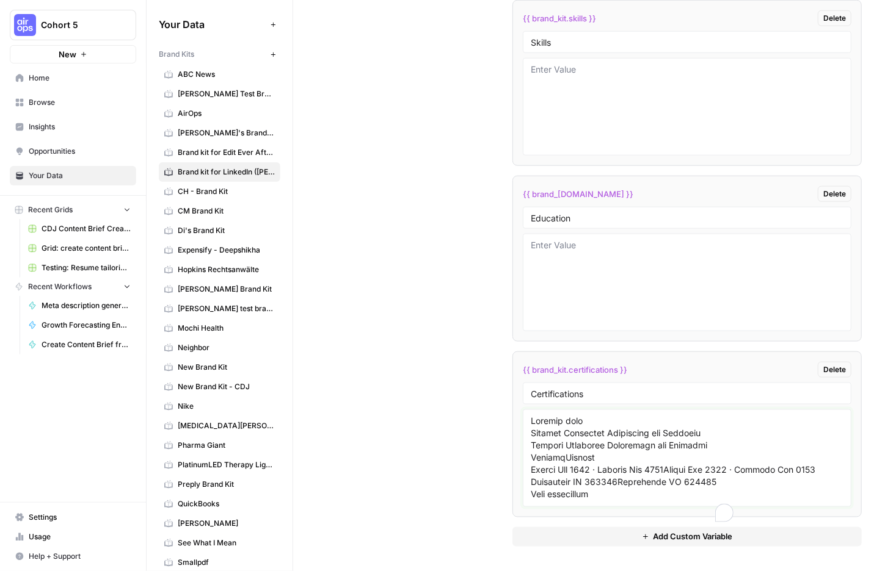
scroll to position [4805, 0]
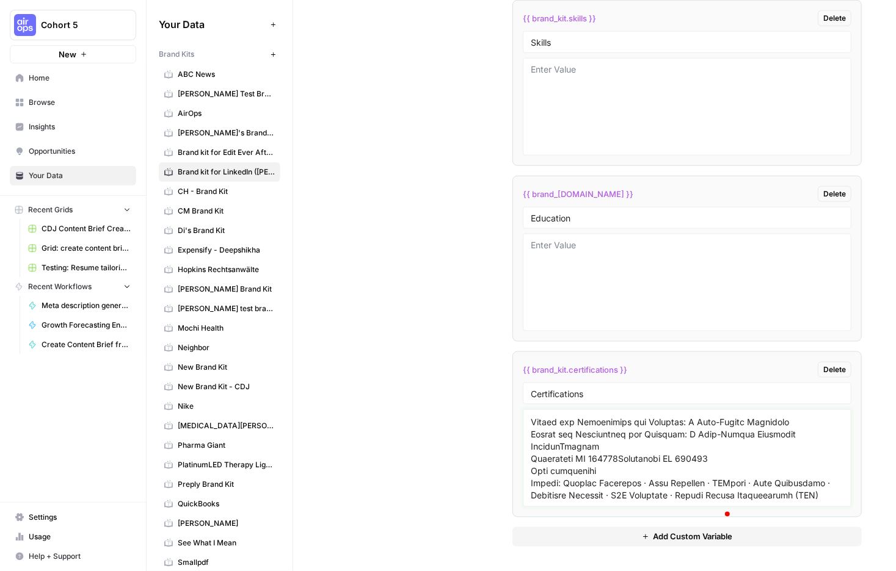
type textarea "Semrush logo Content Marketing Principles for Business Content Marketing Princi…"
click at [635, 239] on textarea at bounding box center [687, 282] width 313 height 87
click at [635, 150] on textarea at bounding box center [687, 106] width 313 height 87
click at [627, 150] on textarea at bounding box center [687, 106] width 313 height 87
paste textarea "Account-Based Marketing (ABM) Ahrefs Asana B2B Marketing B2C Marketing Brand Co…"
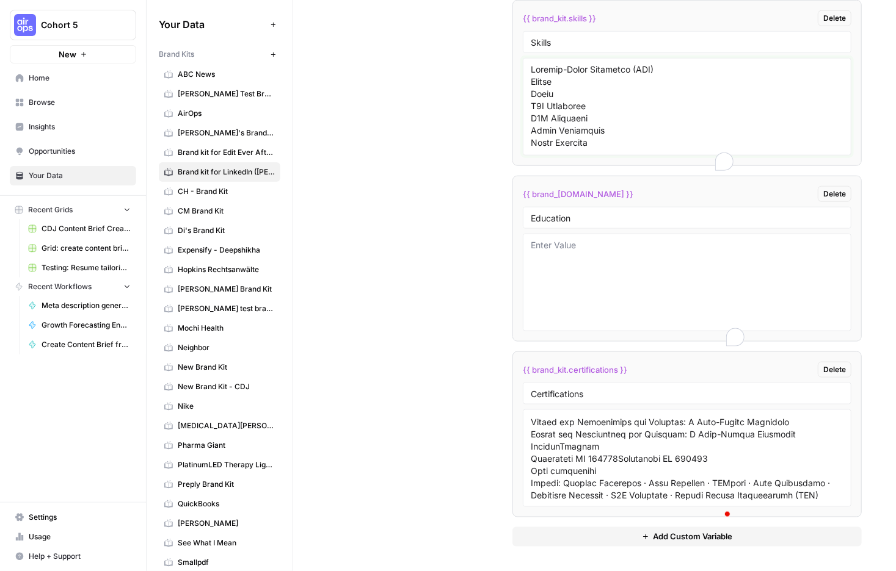
scroll to position [1340, 0]
type textarea "Account-Based Marketing (ABM) Ahrefs Asana B2B Marketing B2C Marketing Brand Co…"
click at [656, 326] on textarea at bounding box center [687, 282] width 313 height 87
paste textarea "Chapman University logo Chapman University Chapman University Bachelor of Arts …"
type textarea "Chapman University logo Chapman University Chapman University Bachelor of Arts …"
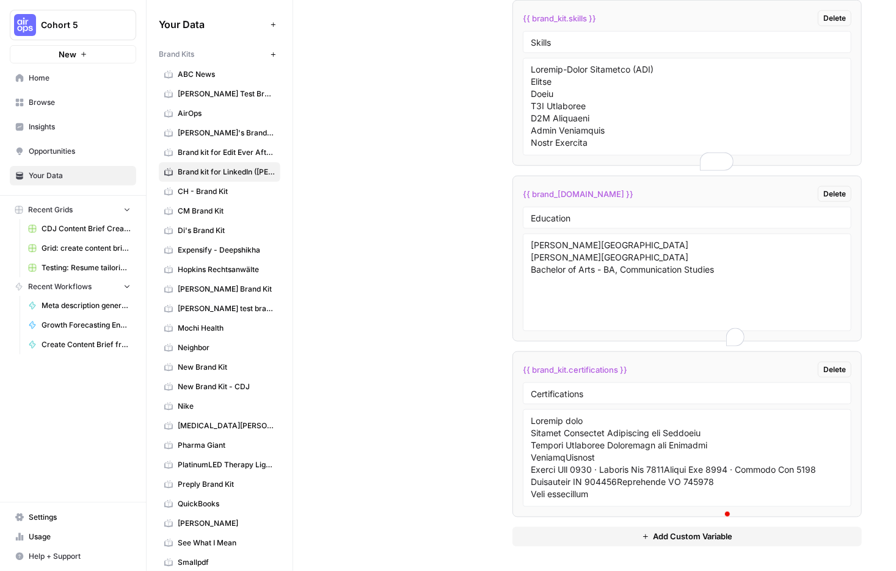
scroll to position [1340, 0]
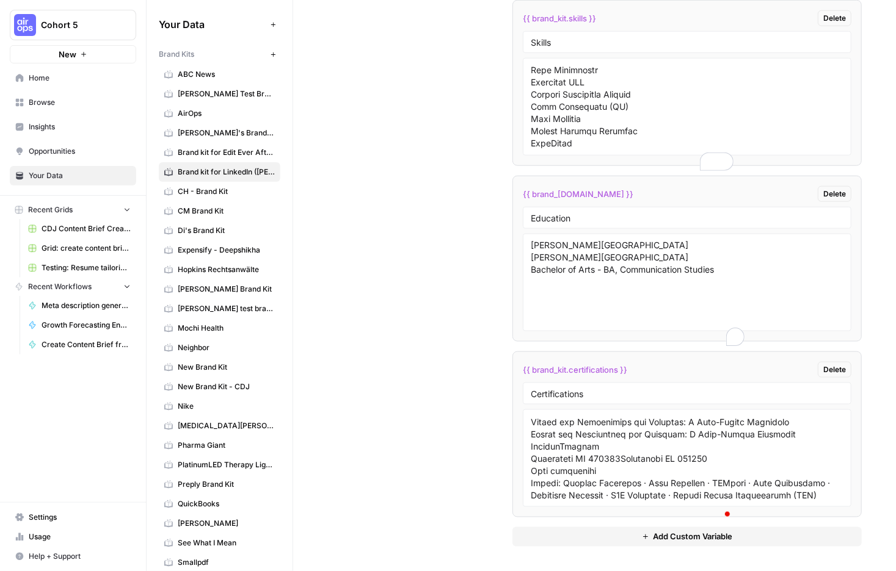
drag, startPoint x: 712, startPoint y: 429, endPoint x: 573, endPoint y: 430, distance: 139.2
click at [573, 430] on div "Custom Variables Create custom variables that will appear as global brand varia…" at bounding box center [594, 186] width 534 height 772
click at [634, 326] on textarea "Chapman University Bachelor of Arts - BA, Communication Studies" at bounding box center [687, 282] width 313 height 87
type textarea "[PERSON_NAME] University Bachelor of Arts - BA, Communication Studies Minor in …"
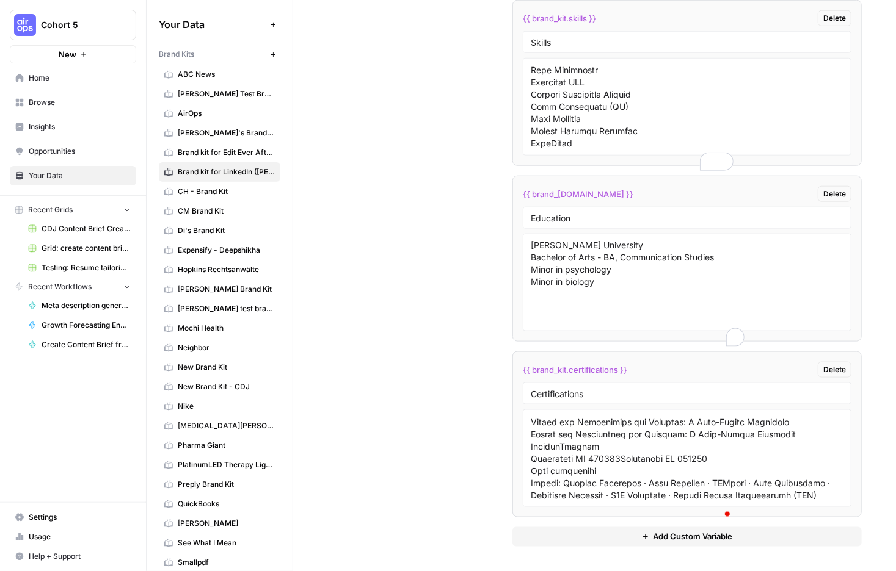
click at [713, 531] on span "Add Custom Variable" at bounding box center [692, 537] width 79 height 12
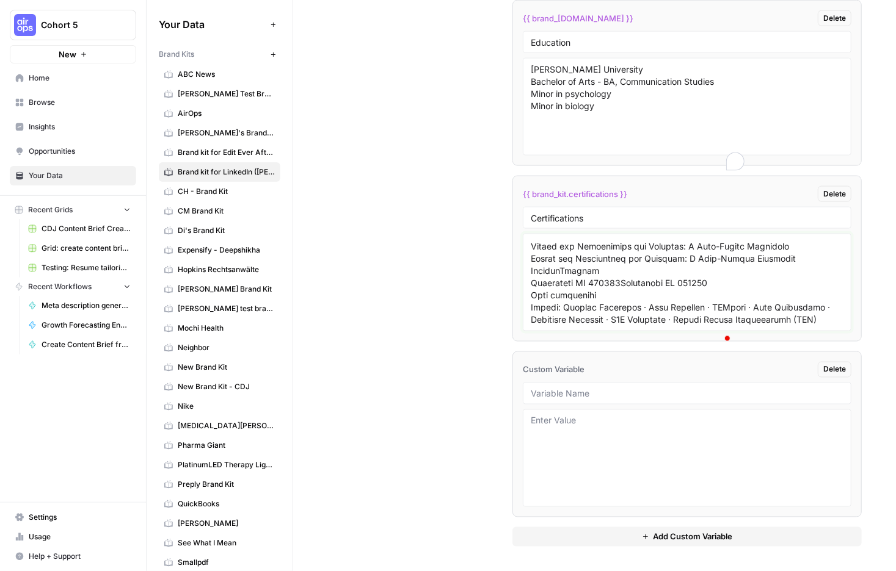
click at [673, 326] on textarea at bounding box center [687, 282] width 313 height 87
drag, startPoint x: 780, startPoint y: 483, endPoint x: 650, endPoint y: 424, distance: 142.9
click at [650, 326] on textarea at bounding box center [687, 282] width 313 height 87
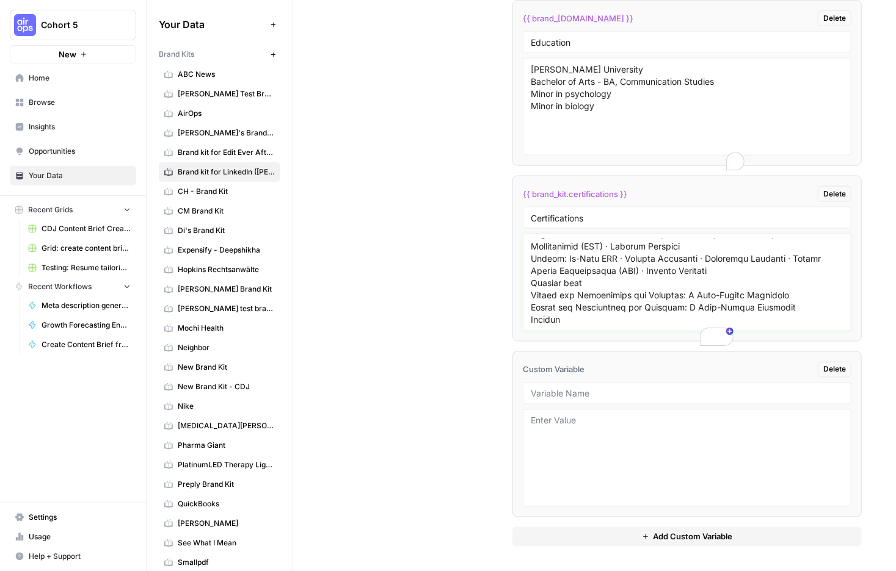
drag, startPoint x: 754, startPoint y: 443, endPoint x: 602, endPoint y: 417, distance: 154.2
click at [602, 332] on div at bounding box center [687, 283] width 328 height 98
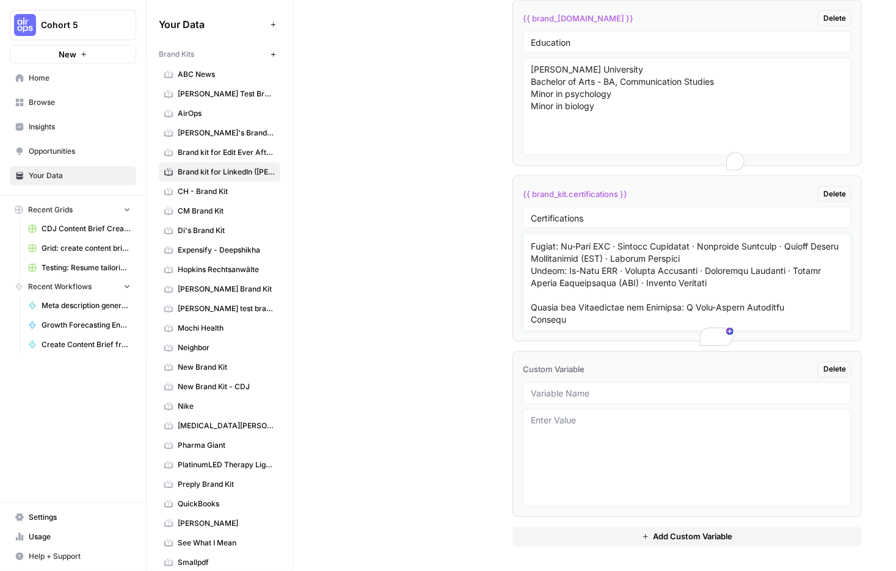
click at [658, 326] on textarea at bounding box center [687, 282] width 313 height 87
click at [651, 326] on textarea at bounding box center [687, 282] width 313 height 87
click at [654, 326] on textarea at bounding box center [687, 282] width 313 height 87
click at [661, 326] on textarea at bounding box center [687, 282] width 313 height 87
click at [659, 326] on textarea at bounding box center [687, 282] width 313 height 87
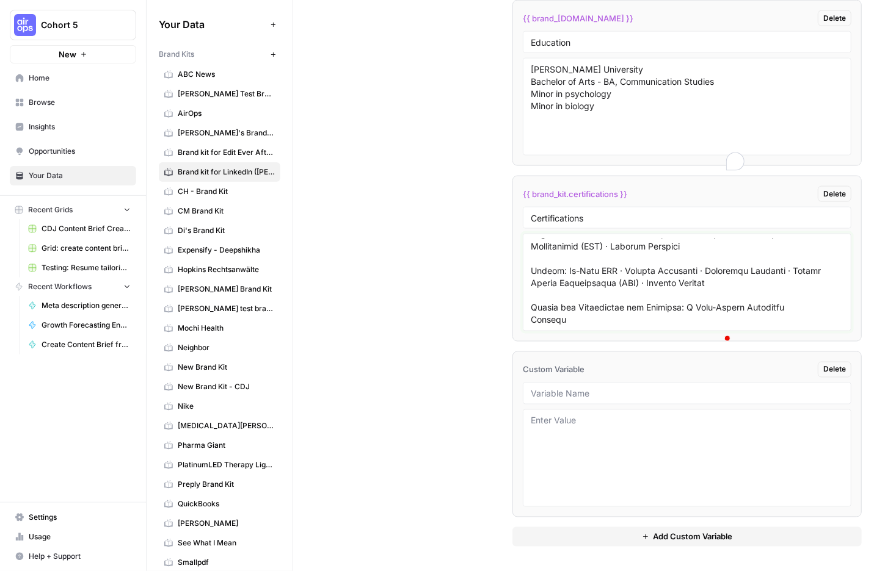
click at [650, 326] on textarea at bounding box center [687, 282] width 313 height 87
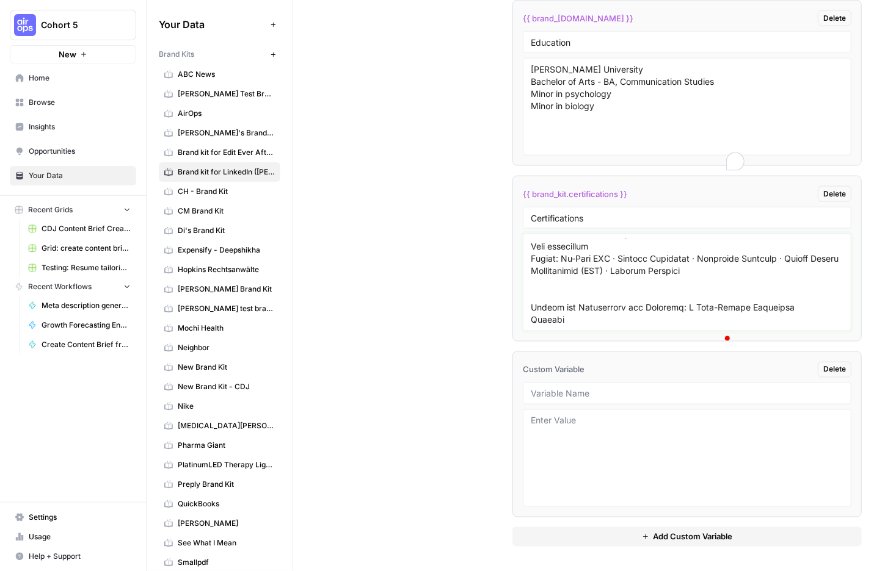
click at [651, 326] on textarea at bounding box center [687, 282] width 313 height 87
drag, startPoint x: 725, startPoint y: 476, endPoint x: 614, endPoint y: 419, distance: 124.8
click at [605, 326] on textarea at bounding box center [687, 282] width 313 height 87
click at [650, 326] on textarea at bounding box center [687, 282] width 313 height 87
click at [805, 326] on textarea at bounding box center [687, 282] width 313 height 87
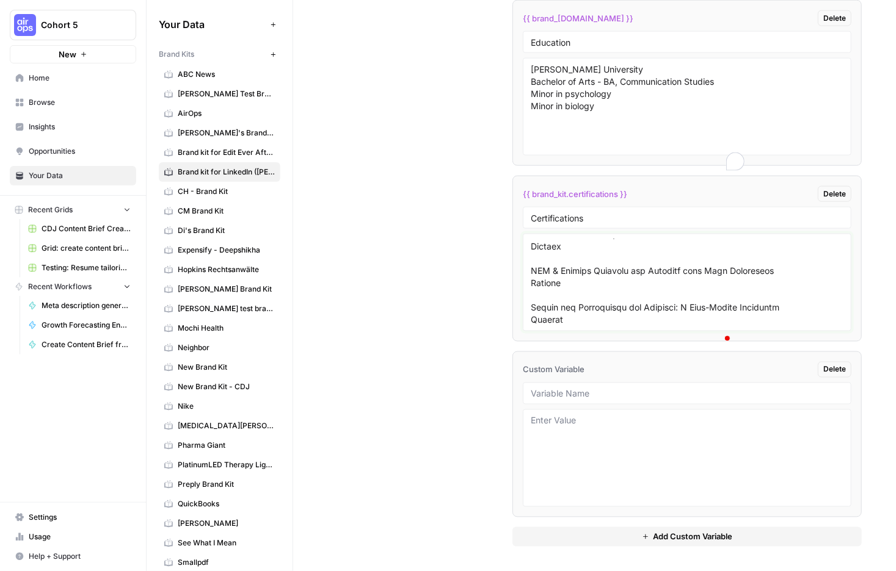
click at [650, 326] on textarea at bounding box center [687, 282] width 313 height 87
click at [799, 326] on textarea at bounding box center [687, 282] width 313 height 87
click at [651, 326] on textarea at bounding box center [687, 282] width 313 height 87
click at [789, 326] on textarea at bounding box center [687, 282] width 313 height 87
click at [650, 326] on textarea at bounding box center [687, 282] width 313 height 87
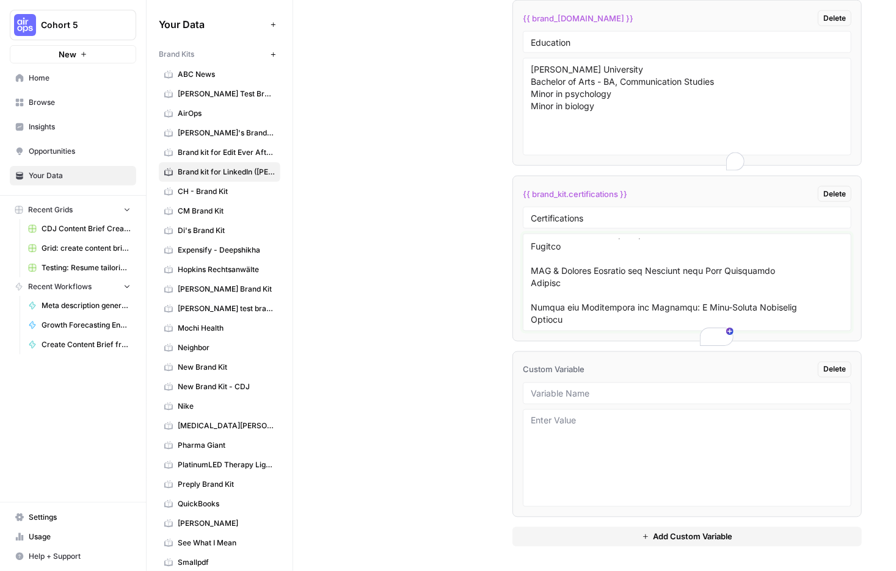
drag, startPoint x: 669, startPoint y: 437, endPoint x: 601, endPoint y: 437, distance: 67.8
click at [601, 332] on div at bounding box center [687, 283] width 328 height 98
click at [668, 326] on textarea at bounding box center [687, 282] width 313 height 87
click at [684, 326] on textarea at bounding box center [687, 282] width 313 height 87
click at [657, 326] on textarea at bounding box center [687, 282] width 313 height 87
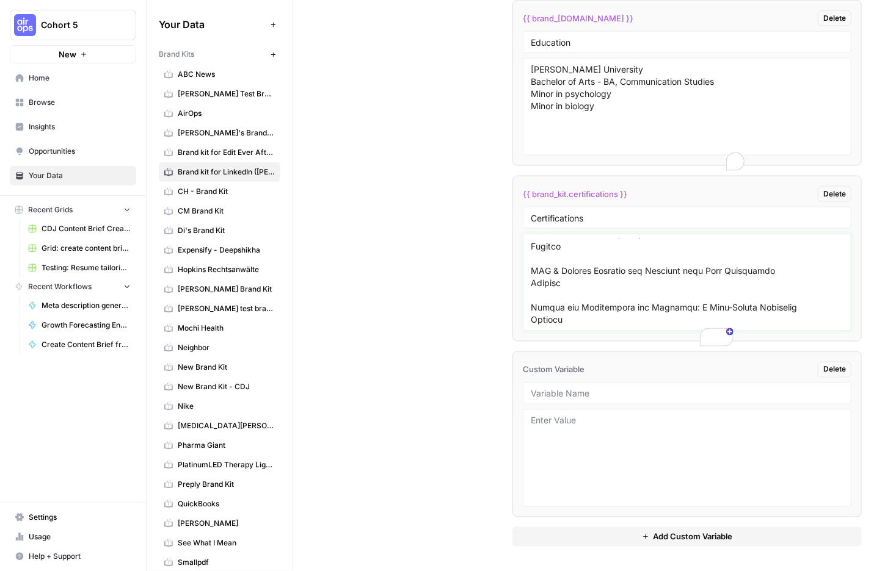
click at [689, 326] on textarea at bounding box center [687, 282] width 313 height 87
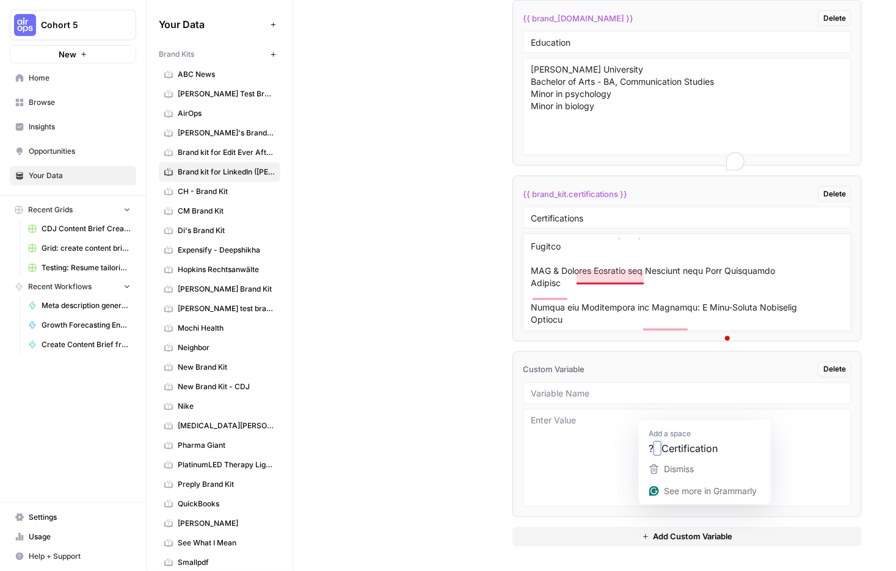
click at [654, 326] on textarea at bounding box center [687, 282] width 313 height 87
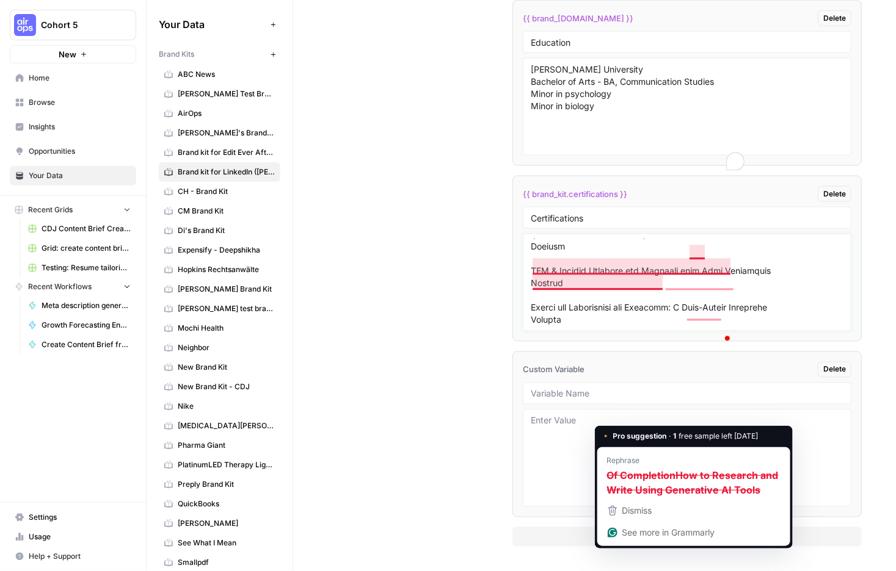
drag, startPoint x: 672, startPoint y: 421, endPoint x: 747, endPoint y: 409, distance: 75.4
click at [743, 427] on html "Cohort 5 New Home Browse Insights Opportunities Your Data Recent Grids CDJ Cont…" at bounding box center [448, 285] width 896 height 571
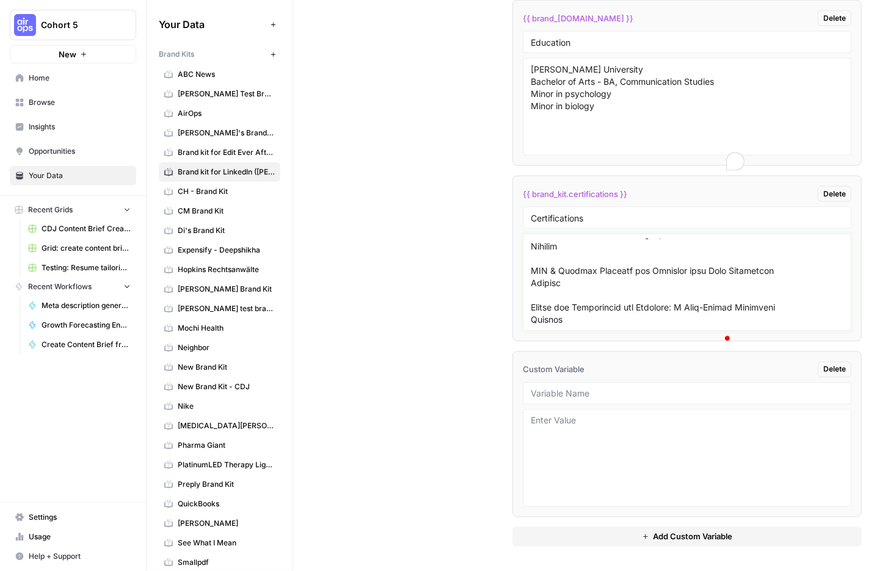
click at [708, 326] on textarea at bounding box center [687, 282] width 313 height 87
click at [648, 326] on textarea at bounding box center [687, 282] width 313 height 87
click at [682, 326] on textarea at bounding box center [687, 282] width 313 height 87
click at [650, 326] on textarea at bounding box center [687, 282] width 313 height 87
drag, startPoint x: 684, startPoint y: 434, endPoint x: 605, endPoint y: 408, distance: 83.6
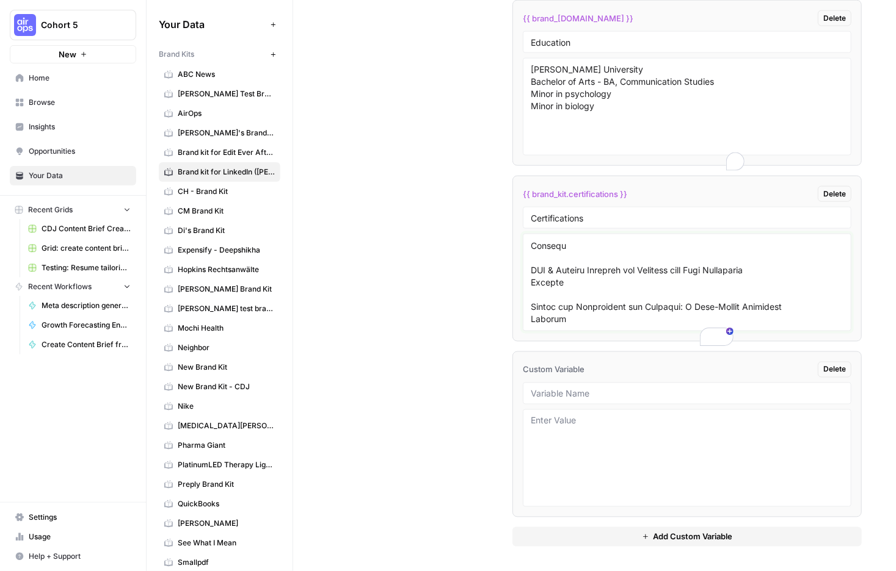
click at [605, 326] on textarea at bounding box center [687, 282] width 313 height 87
click at [651, 326] on textarea at bounding box center [687, 282] width 313 height 87
drag, startPoint x: 736, startPoint y: 432, endPoint x: 614, endPoint y: 393, distance: 127.4
click at [614, 326] on textarea at bounding box center [687, 282] width 313 height 87
click at [651, 326] on textarea at bounding box center [687, 282] width 313 height 87
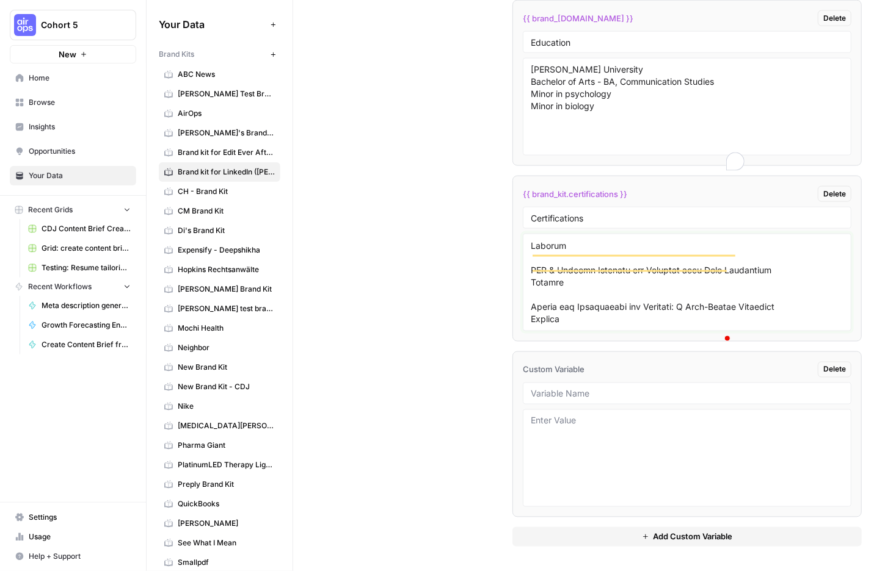
drag, startPoint x: 794, startPoint y: 446, endPoint x: 764, endPoint y: 443, distance: 30.0
click at [764, 326] on textarea at bounding box center [687, 282] width 313 height 87
click at [651, 326] on textarea at bounding box center [687, 282] width 313 height 87
click at [724, 326] on textarea at bounding box center [687, 282] width 313 height 87
click at [603, 332] on div at bounding box center [687, 283] width 328 height 98
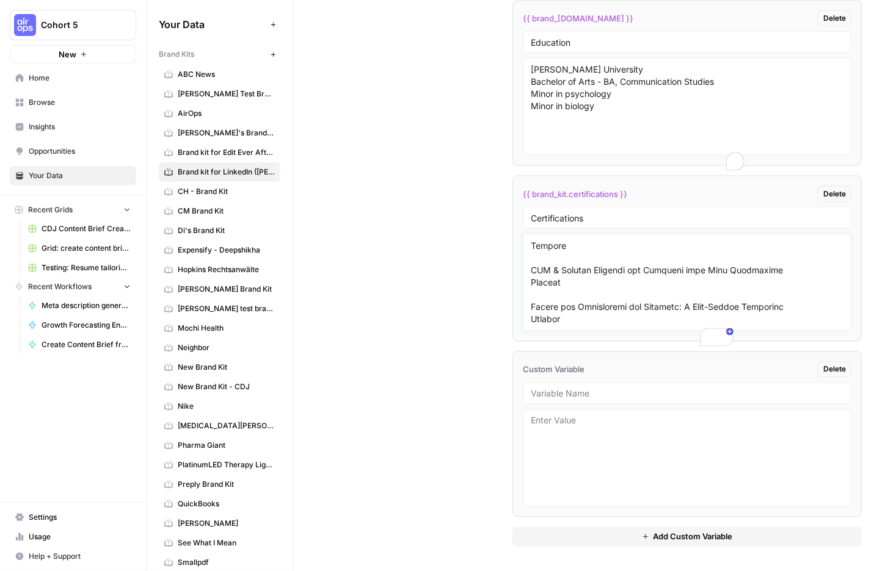
click at [607, 326] on textarea at bounding box center [687, 282] width 313 height 87
type textarea "Semrush logo Content Marketing Principles for Business Content Marketing Princi…"
click at [719, 326] on textarea at bounding box center [687, 282] width 313 height 87
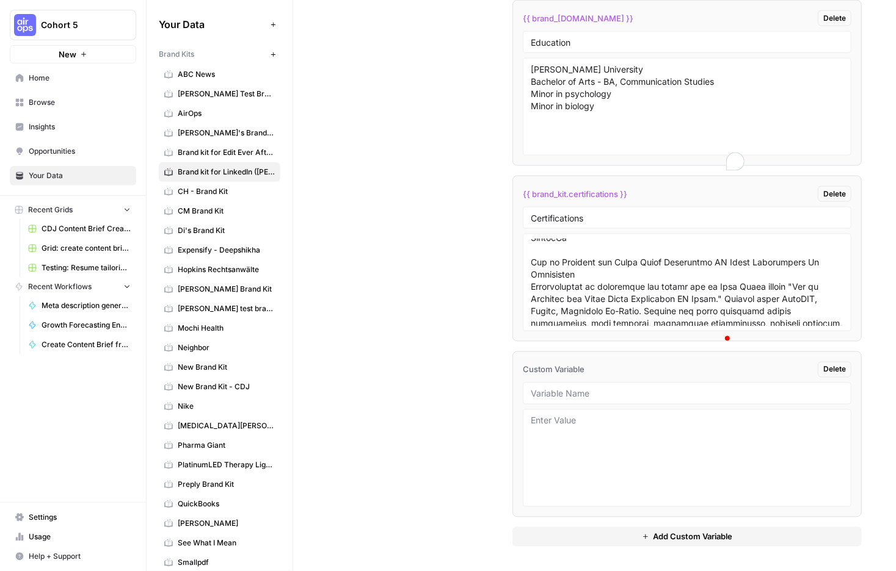
click at [701, 326] on textarea at bounding box center [687, 282] width 313 height 87
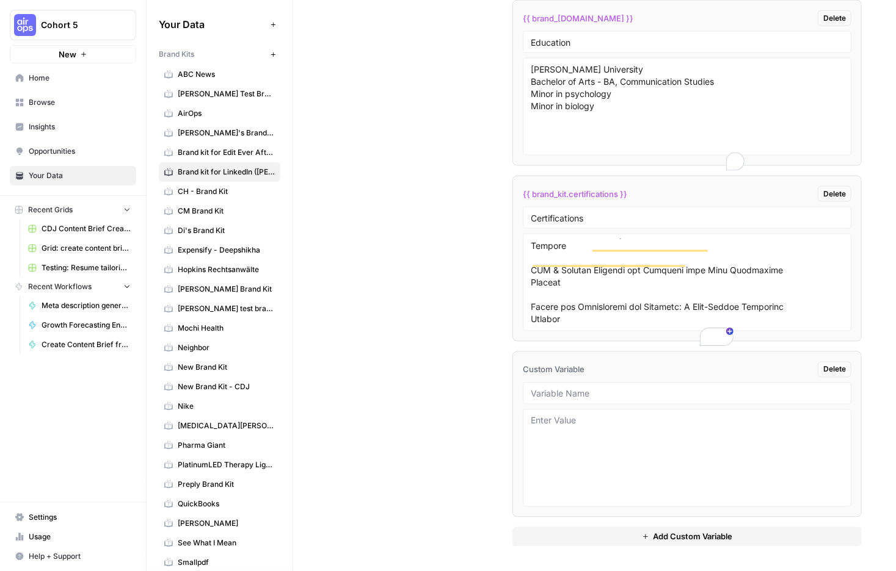
click at [705, 326] on textarea at bounding box center [687, 282] width 313 height 87
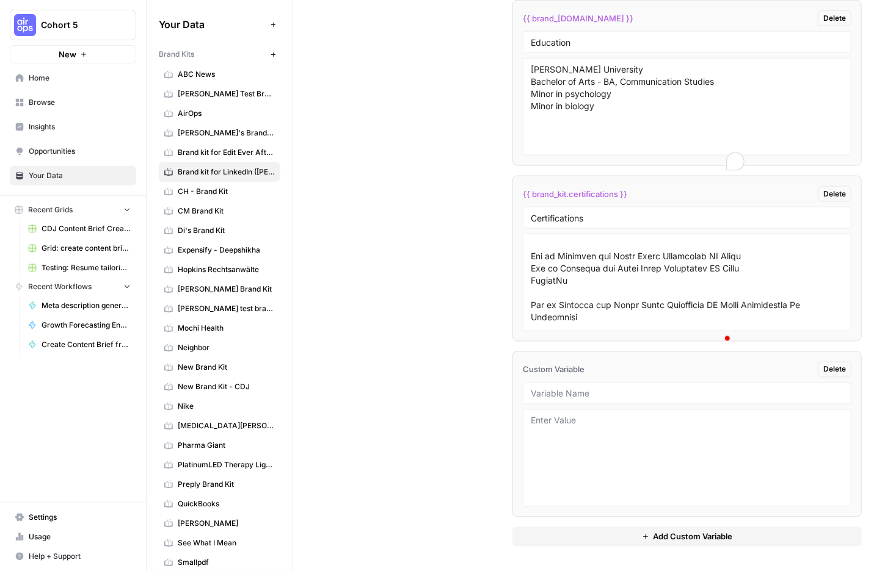
click at [606, 326] on textarea at bounding box center [687, 282] width 313 height 87
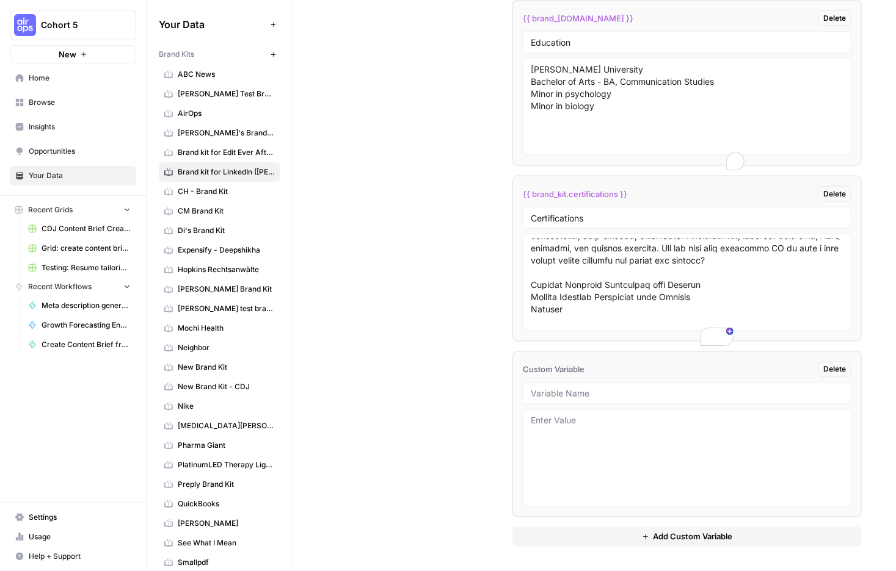
click at [672, 326] on textarea at bounding box center [687, 282] width 313 height 87
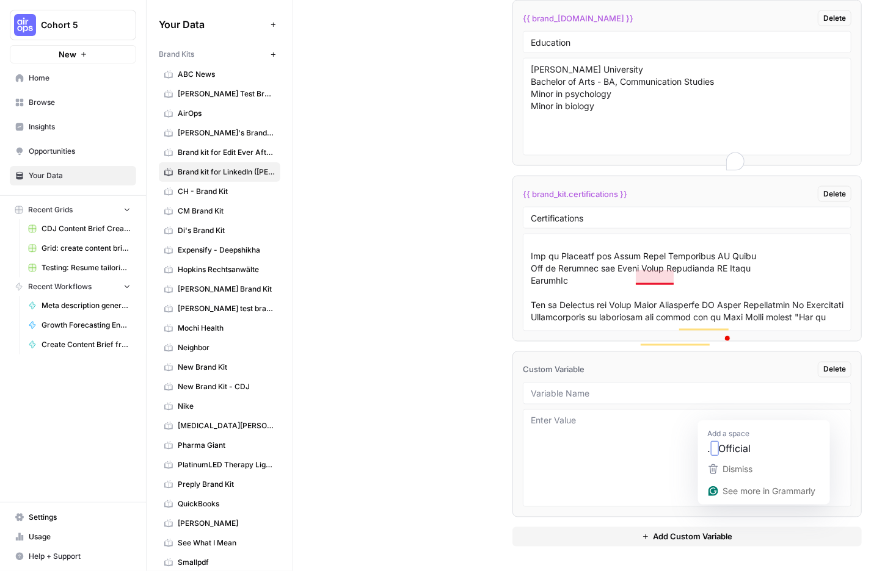
click at [712, 326] on textarea at bounding box center [687, 282] width 313 height 87
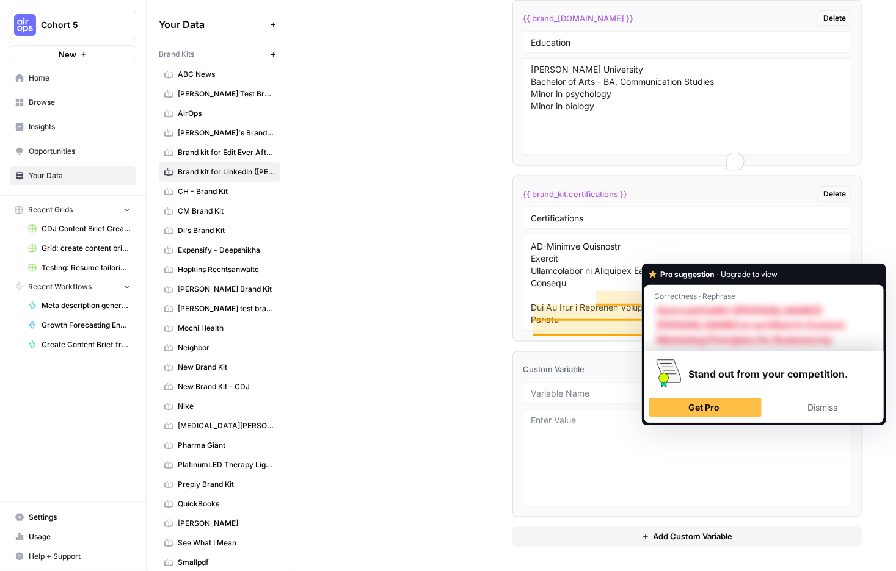
click at [714, 326] on textarea at bounding box center [687, 282] width 313 height 87
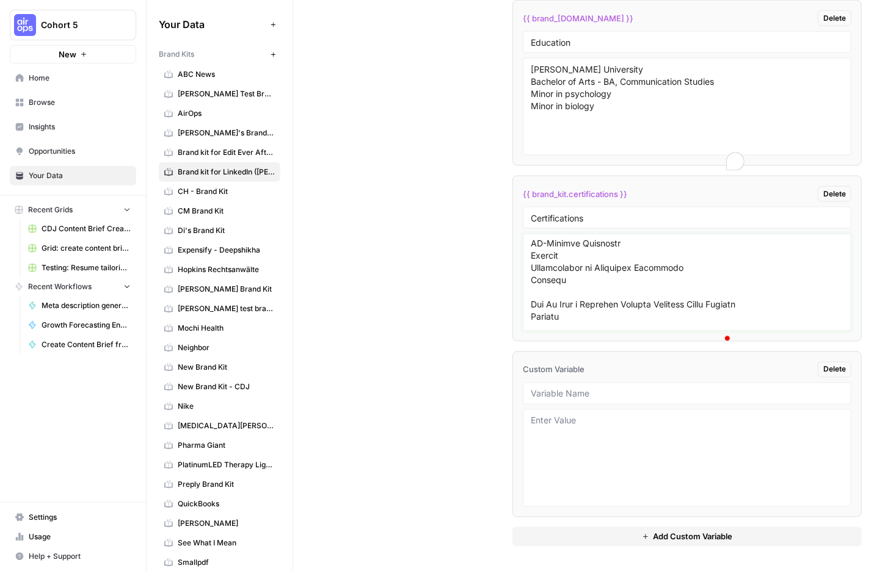
click at [603, 332] on div at bounding box center [687, 283] width 328 height 98
click at [640, 326] on textarea at bounding box center [687, 282] width 313 height 87
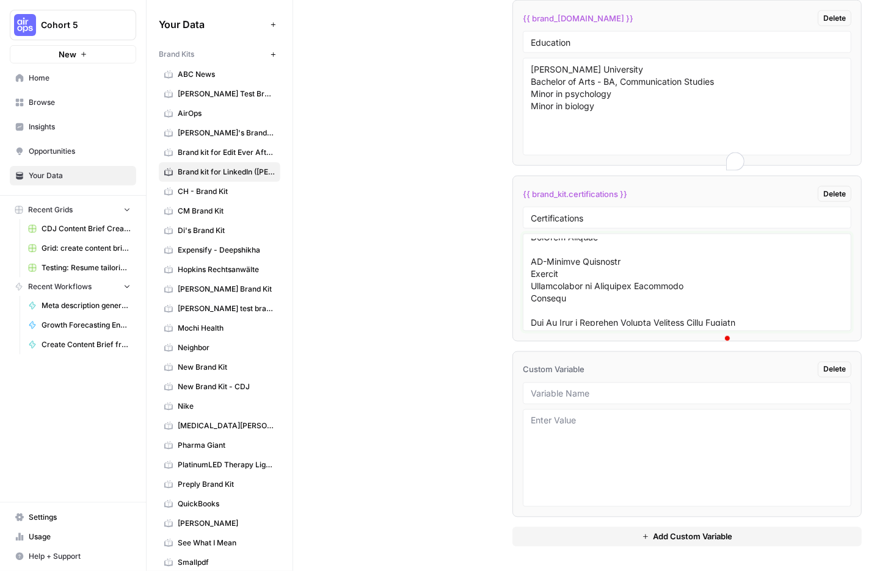
drag, startPoint x: 718, startPoint y: 450, endPoint x: 597, endPoint y: 420, distance: 124.5
click at [597, 332] on div at bounding box center [687, 283] width 328 height 98
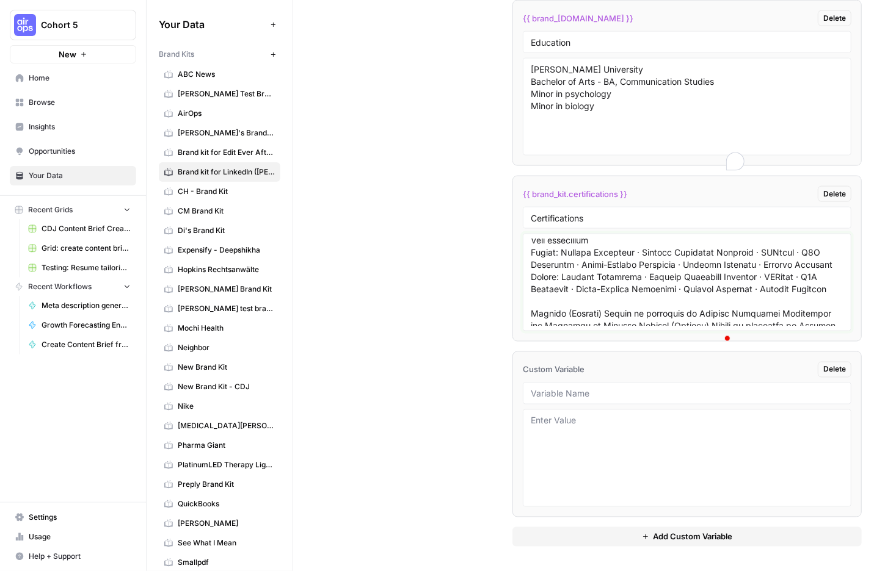
click at [651, 326] on textarea at bounding box center [687, 282] width 313 height 87
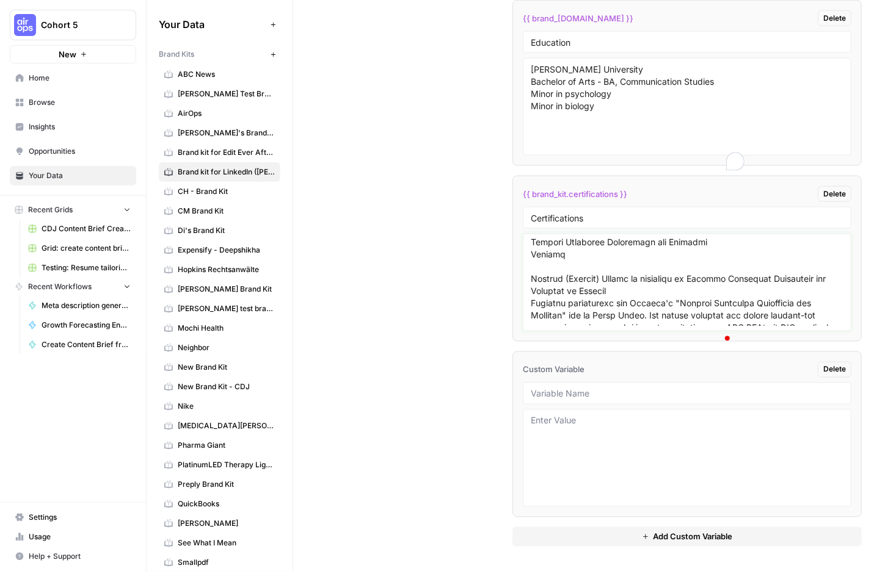
drag, startPoint x: 679, startPoint y: 507, endPoint x: 623, endPoint y: 472, distance: 65.6
click at [623, 326] on textarea at bounding box center [687, 282] width 313 height 87
click at [662, 326] on textarea at bounding box center [687, 282] width 313 height 87
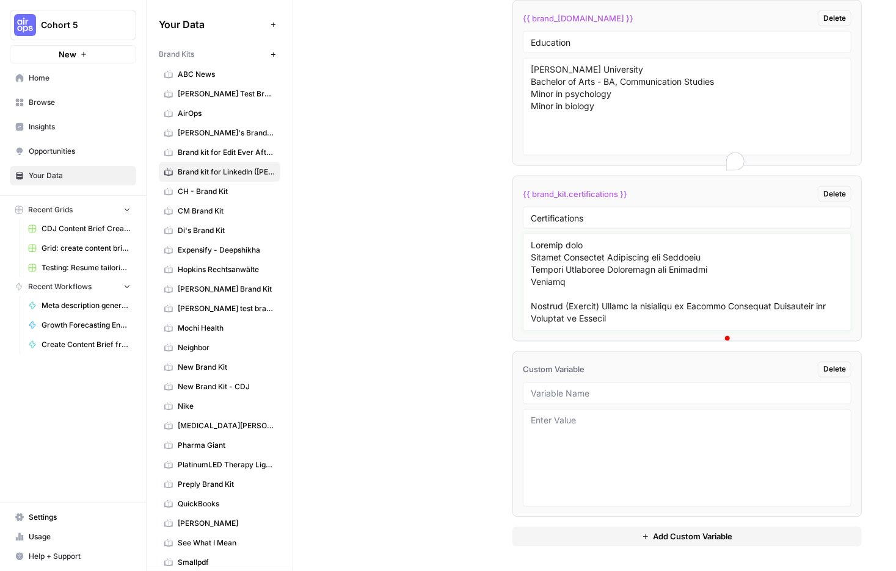
drag, startPoint x: 662, startPoint y: 461, endPoint x: 604, endPoint y: 438, distance: 63.0
click at [604, 326] on textarea at bounding box center [687, 282] width 313 height 87
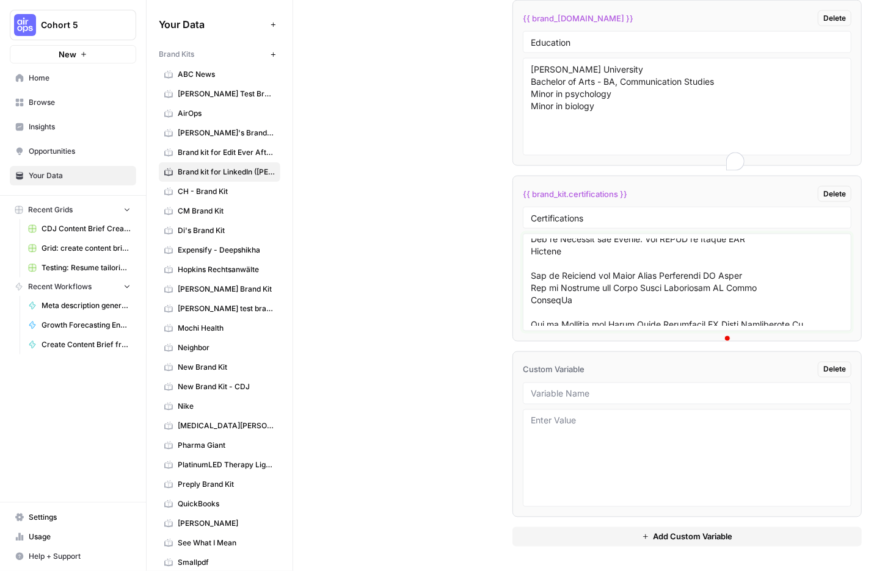
type textarea "Loremip Dolorsita Consectetu adi Elitsedd Eiusmod Tempori (Utlabor) Etdolo ma a…"
click at [538, 463] on div "Custom Variables Create custom variables that will appear as global brand varia…" at bounding box center [594, 98] width 534 height 948
click at [639, 383] on div at bounding box center [687, 394] width 328 height 22
click at [632, 388] on input "text" at bounding box center [687, 393] width 313 height 11
type input "Recommendations"
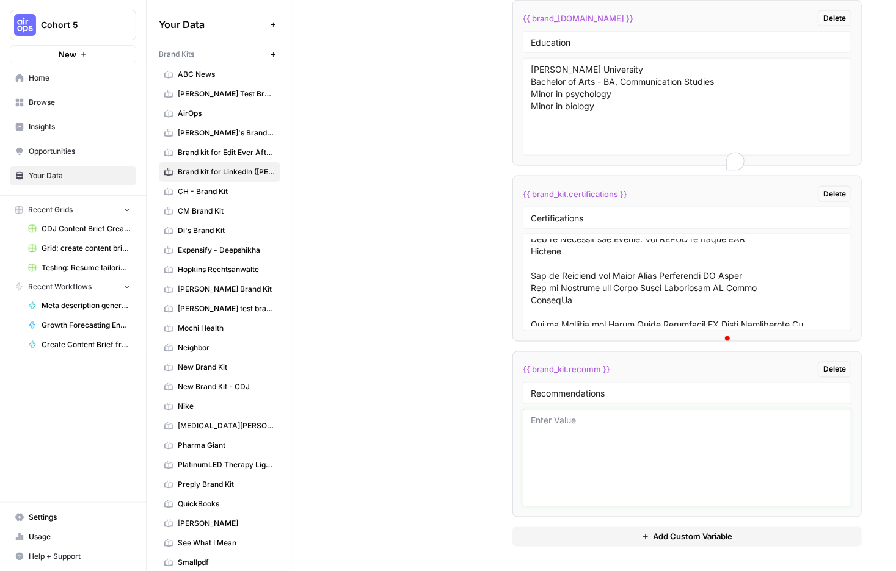
click at [625, 415] on textarea at bounding box center [687, 458] width 313 height 87
paste textarea "[PERSON_NAME] [PERSON_NAME] · 1stFirst degree connection Co Founder at ZipjobCo…"
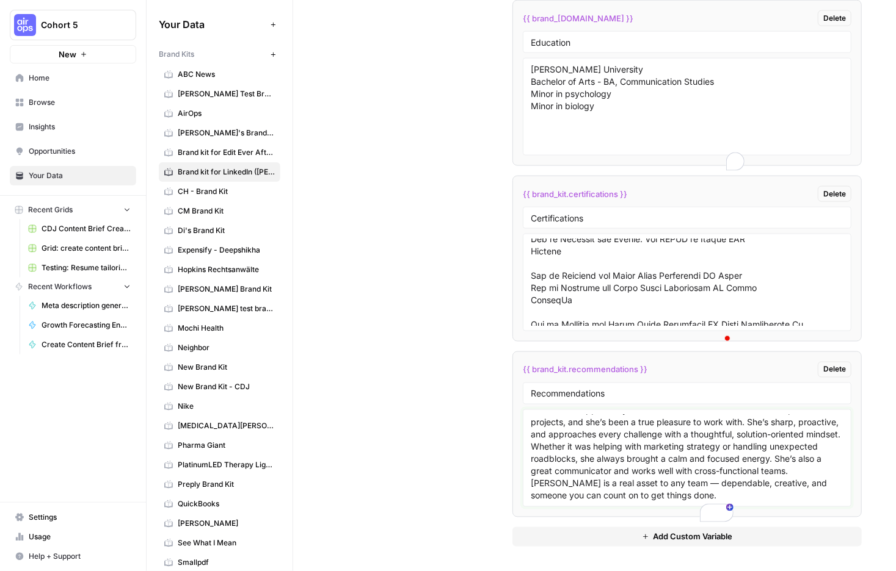
paste textarea "Lor Ipsum Dol Sitam · 5coNsect adipis elitseddoe Temporinc UT Labore ⭐ Etdolor …"
paste textarea "[PERSON_NAME] [PERSON_NAME] · 1stFirst degree connection Head of Product at Pho…"
paste textarea "[PERSON_NAME] [PERSON_NAME] · 1stFirst degree connection Director, Editor, Film…"
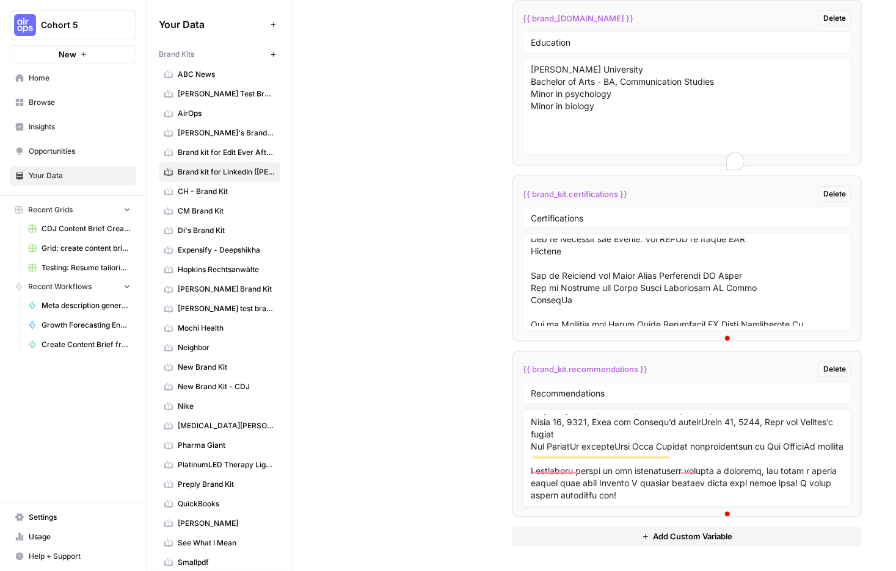
scroll to position [1542, 0]
paste textarea "[PERSON_NAME] ,East Bay Realtor [PERSON_NAME] ,East Bay Realtor · 1stFirst degr…"
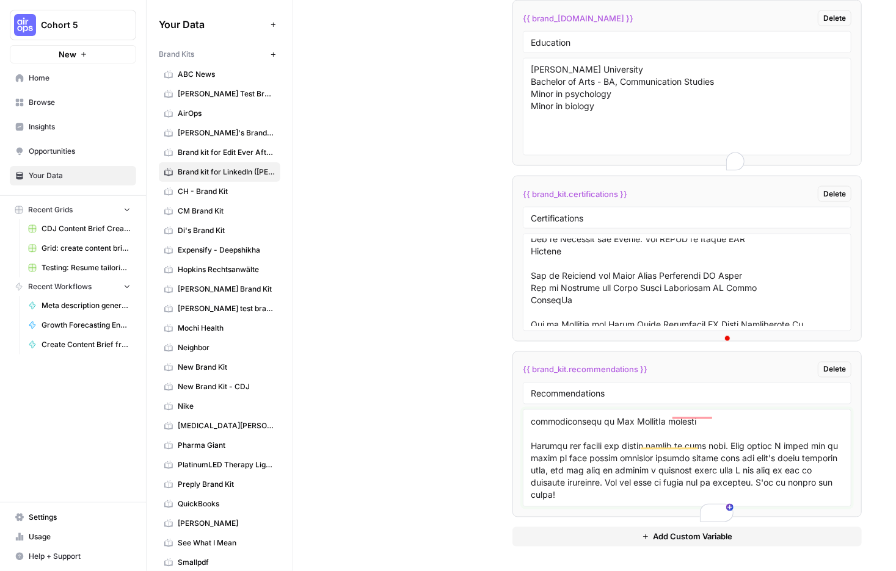
paste textarea "[PERSON_NAME] [PERSON_NAME] · 1stFirst degree connection Nonprofit Founder and …"
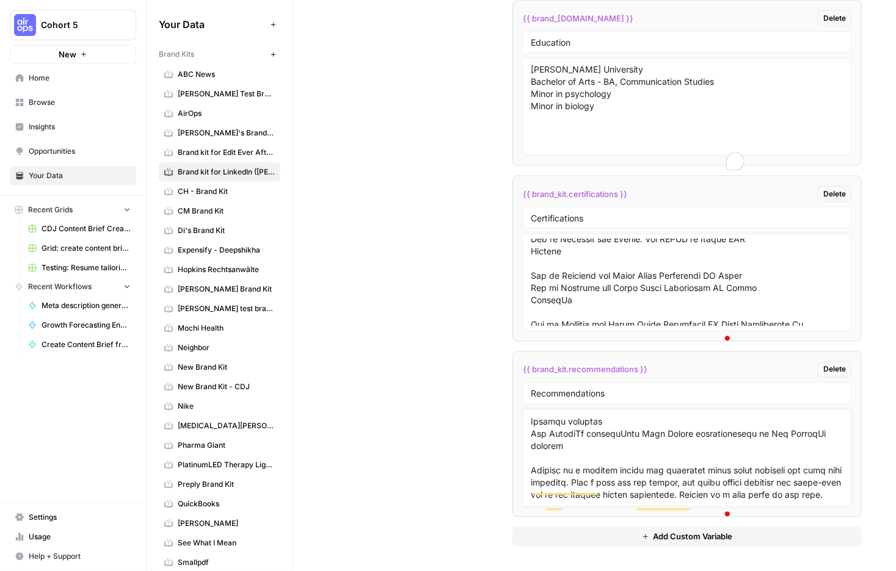
type textarea "Loremip Dolorsit Ametcon Adipisci · 8elItsed doeius temporinci Ut Laboree do Ma…"
click at [448, 383] on div "Custom Variables Create custom variables that will appear as global brand varia…" at bounding box center [594, 98] width 534 height 948
